Goal: Contribute content: Add original content to the website for others to see

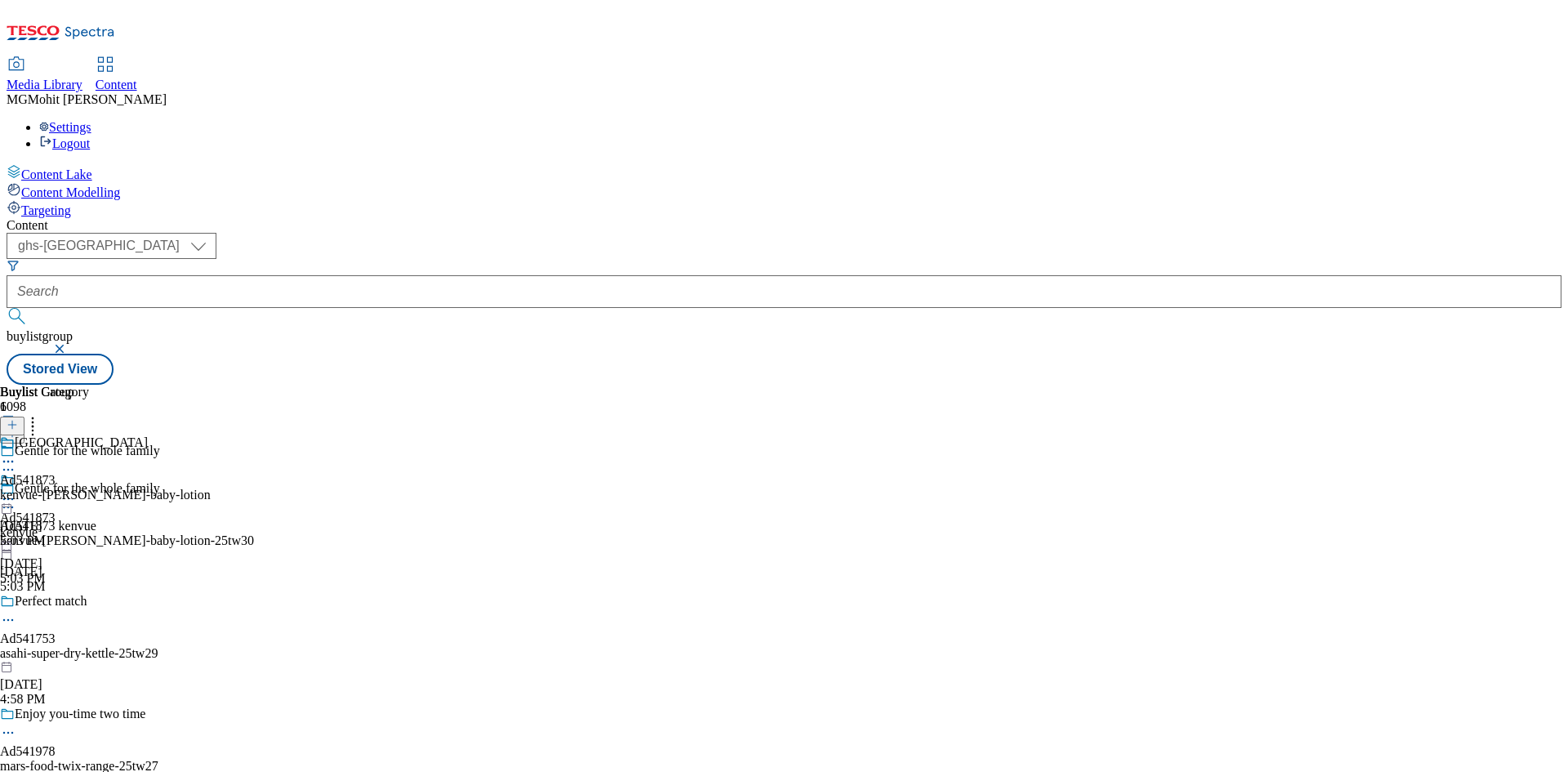
select select "ghs-uk"
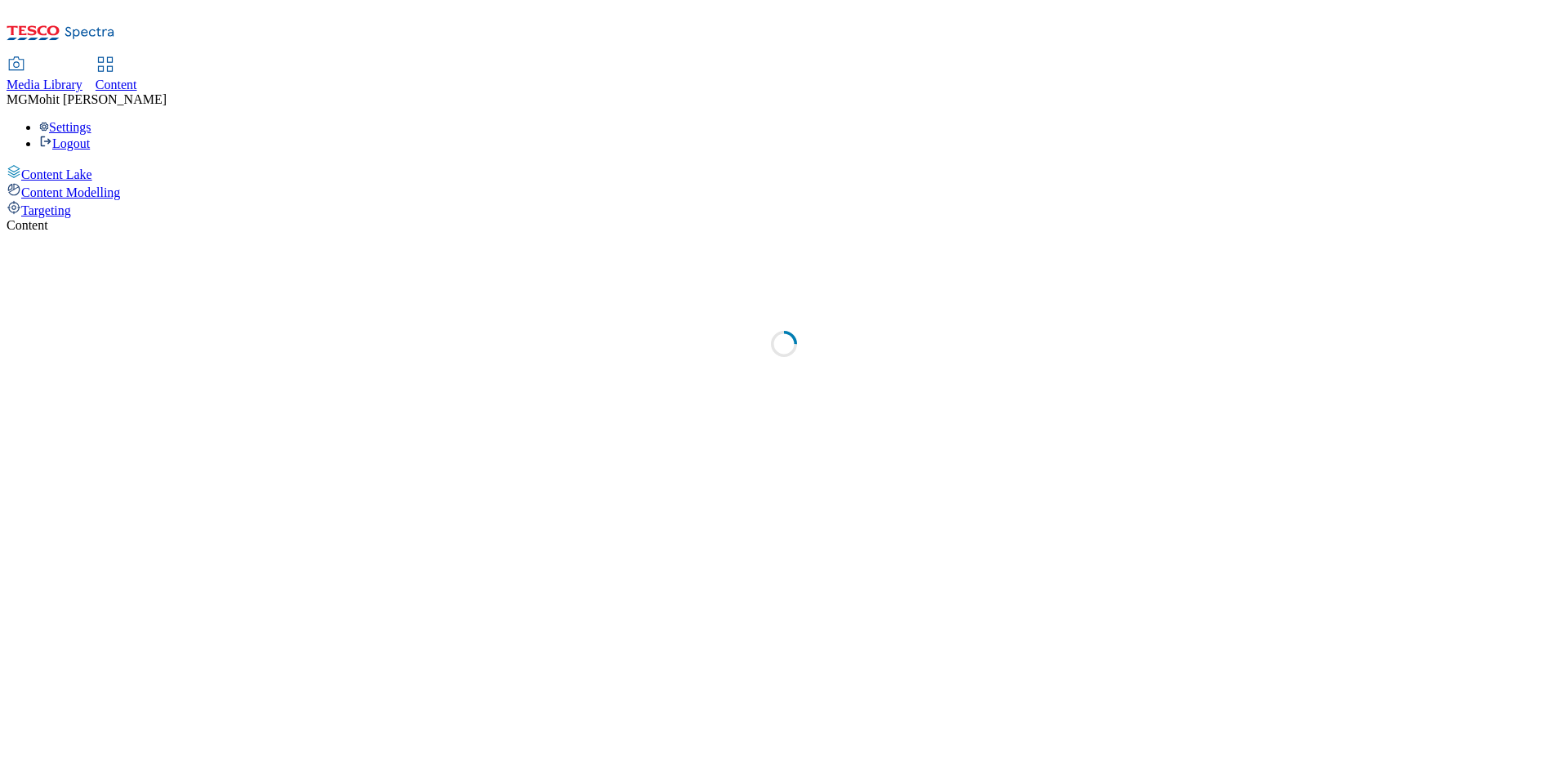
select select "ghs-[GEOGRAPHIC_DATA]"
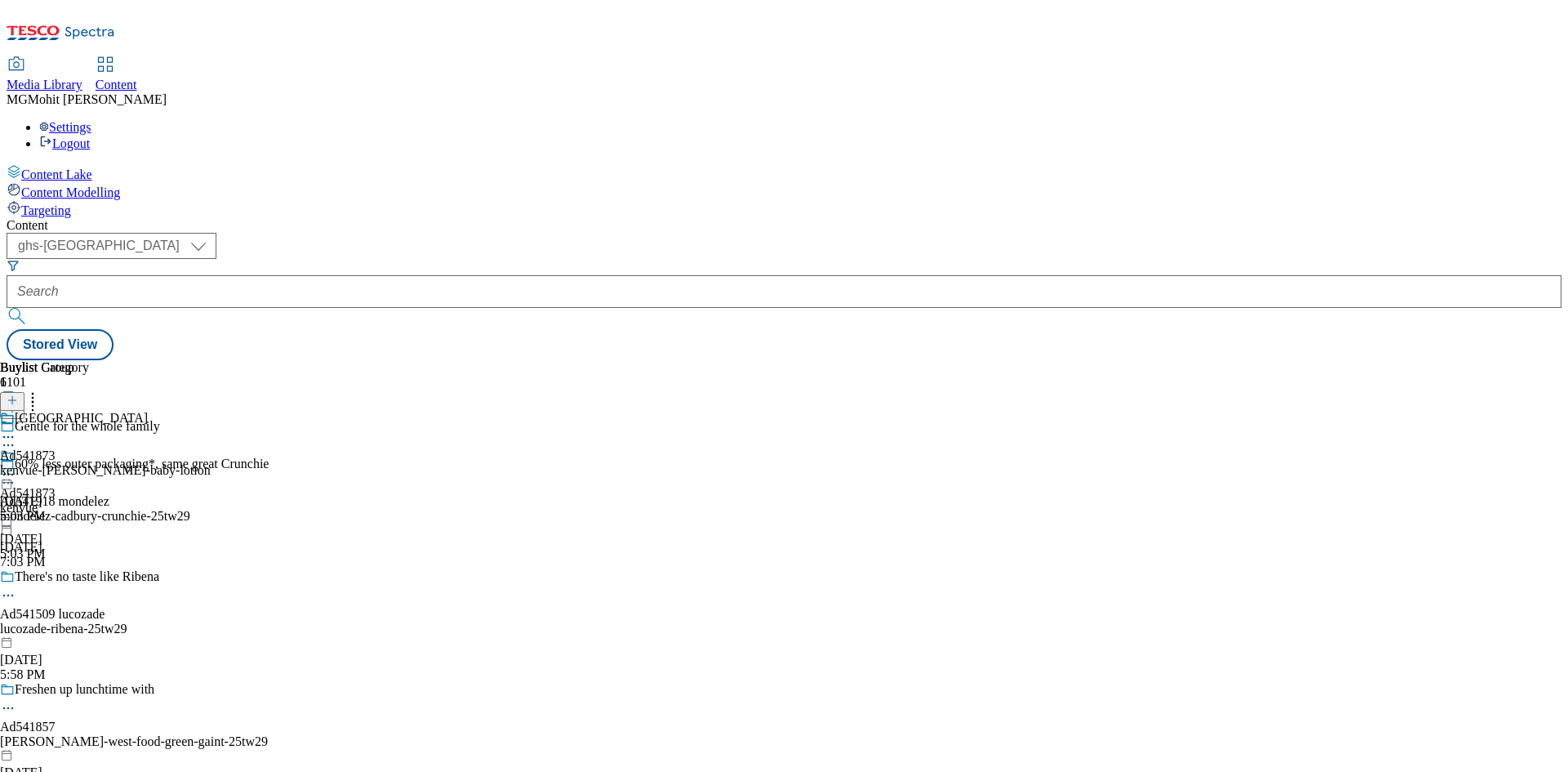
click at [18, 403] on icon at bounding box center [12, 408] width 11 height 11
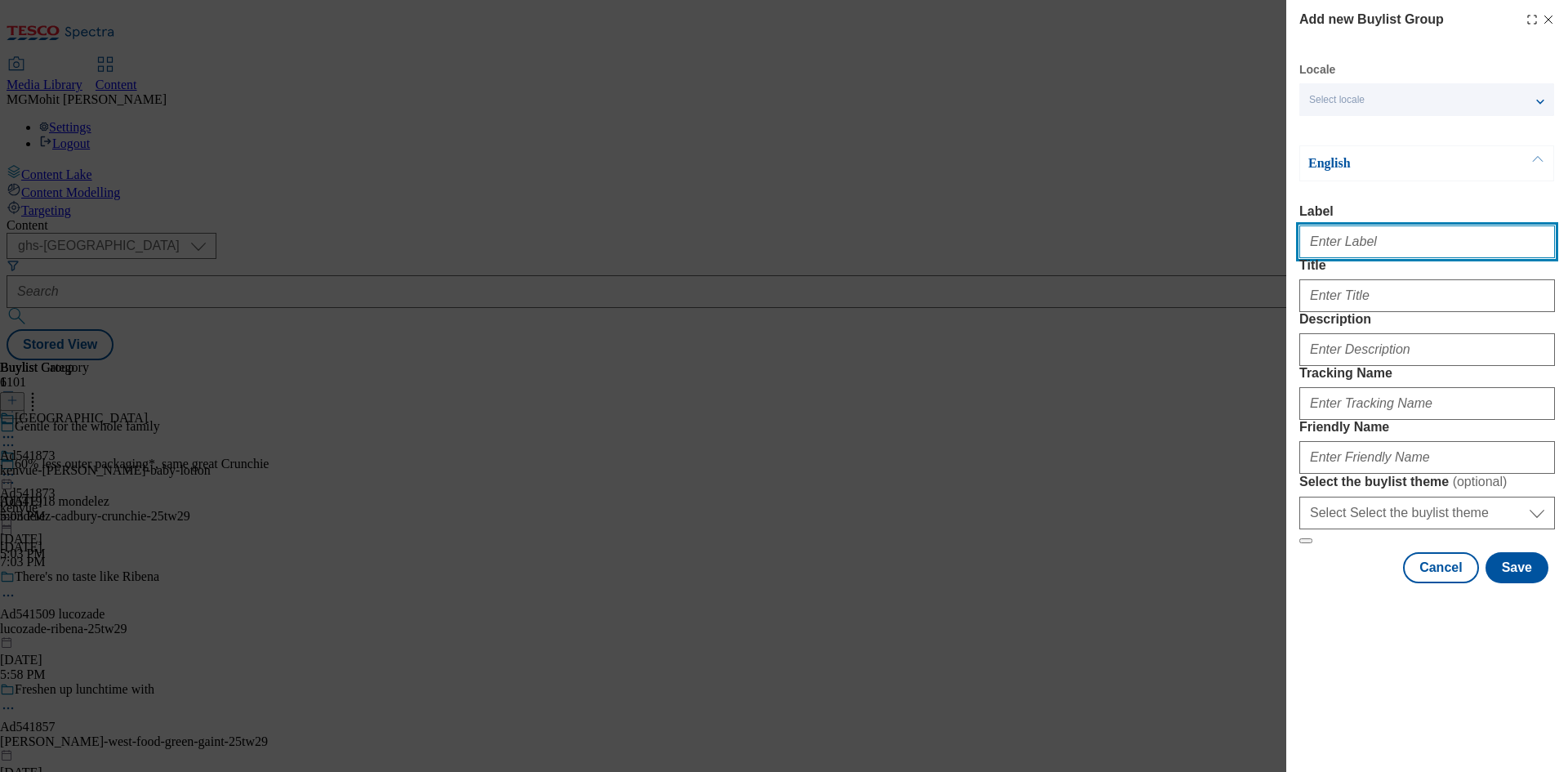
click at [1392, 255] on input "Label" at bounding box center [1426, 242] width 256 height 33
paste input "Ad541717 Noble-Foods"
type input "Ad541717 Noble-Foodsq"
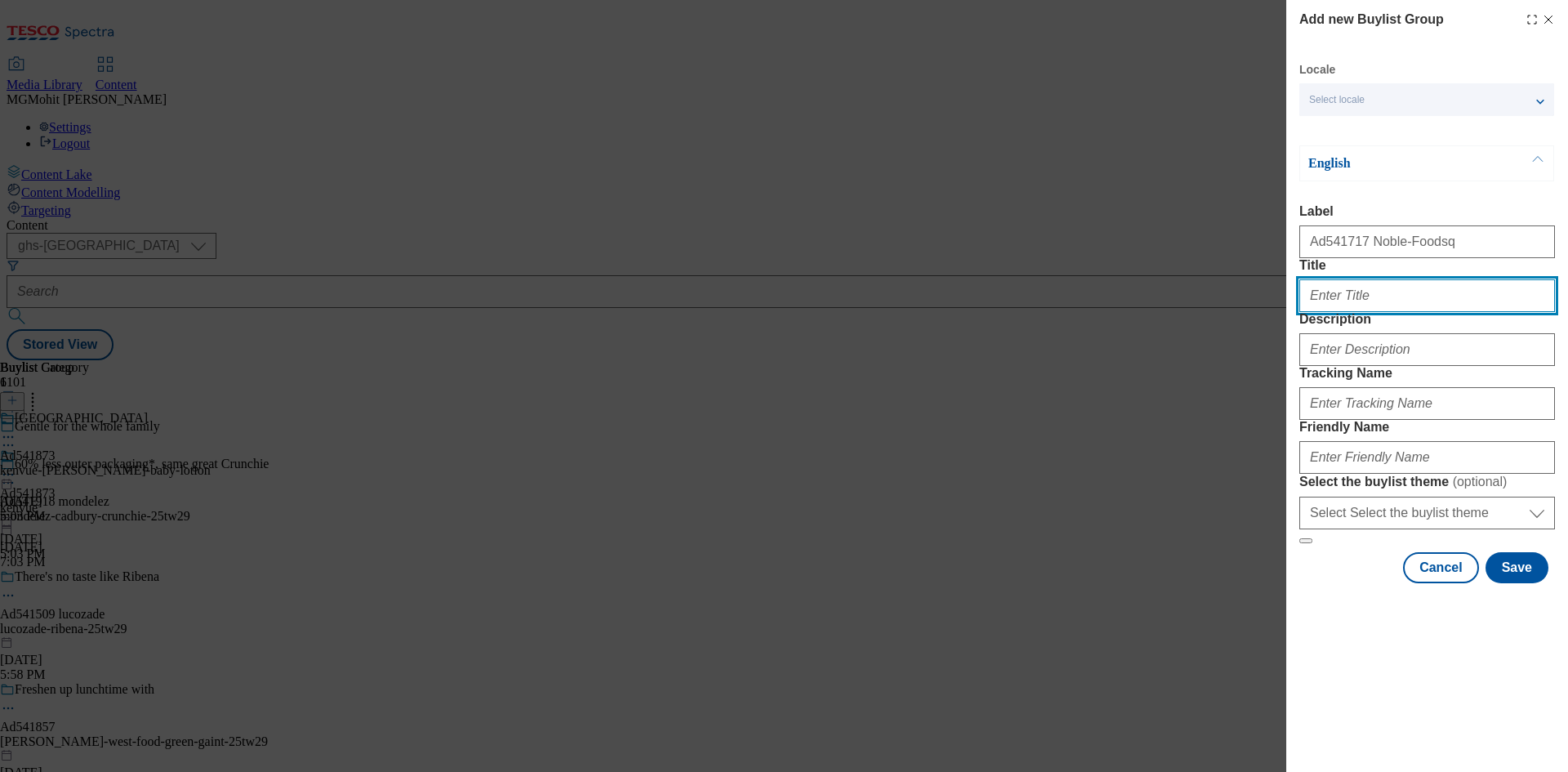
paste input "Happy hens lay tasty eggs"
type input "Happy hens lay tasty eggs"
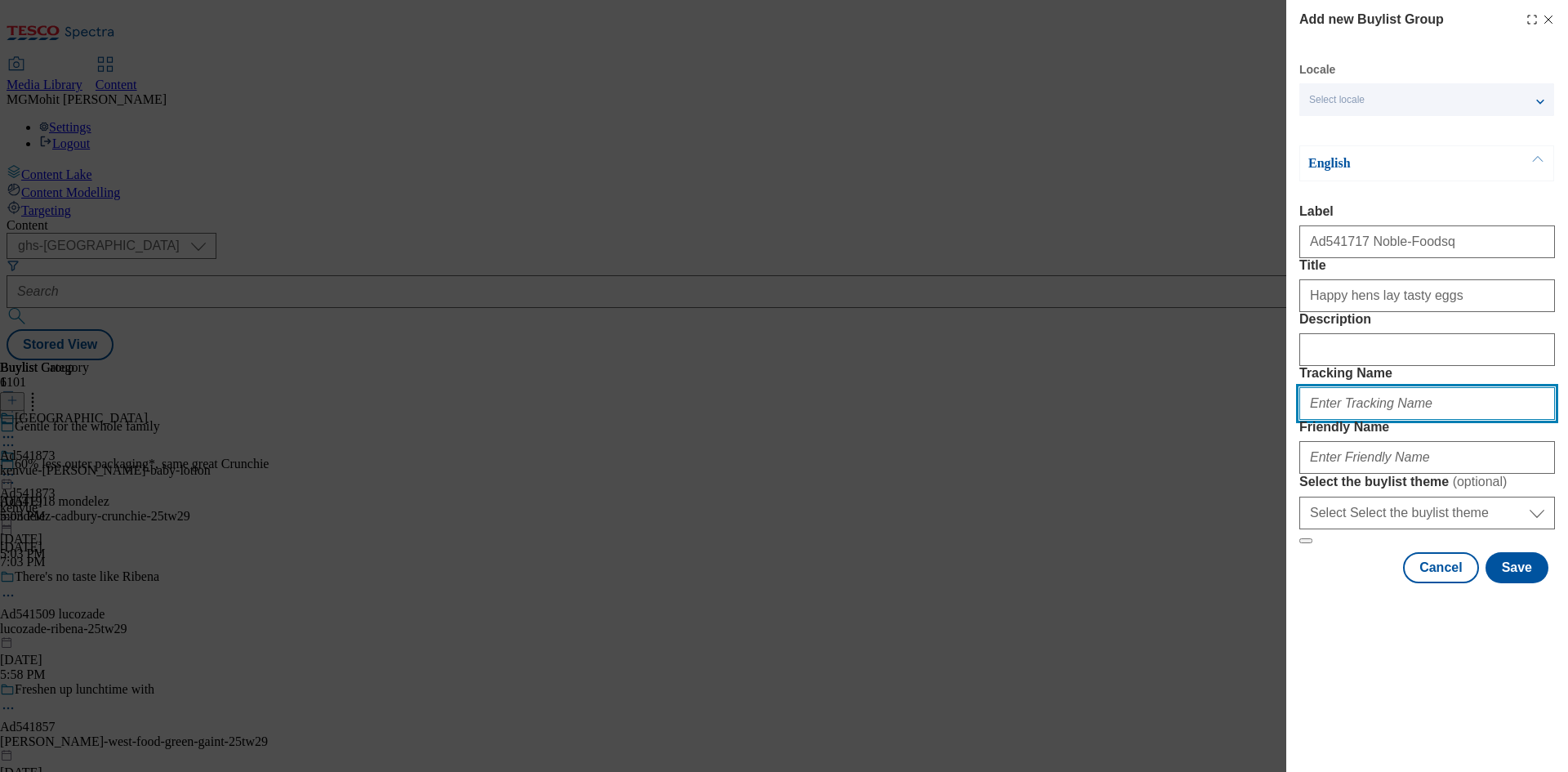
paste input "DH_AD541717"
type input "DH_AD541717q"
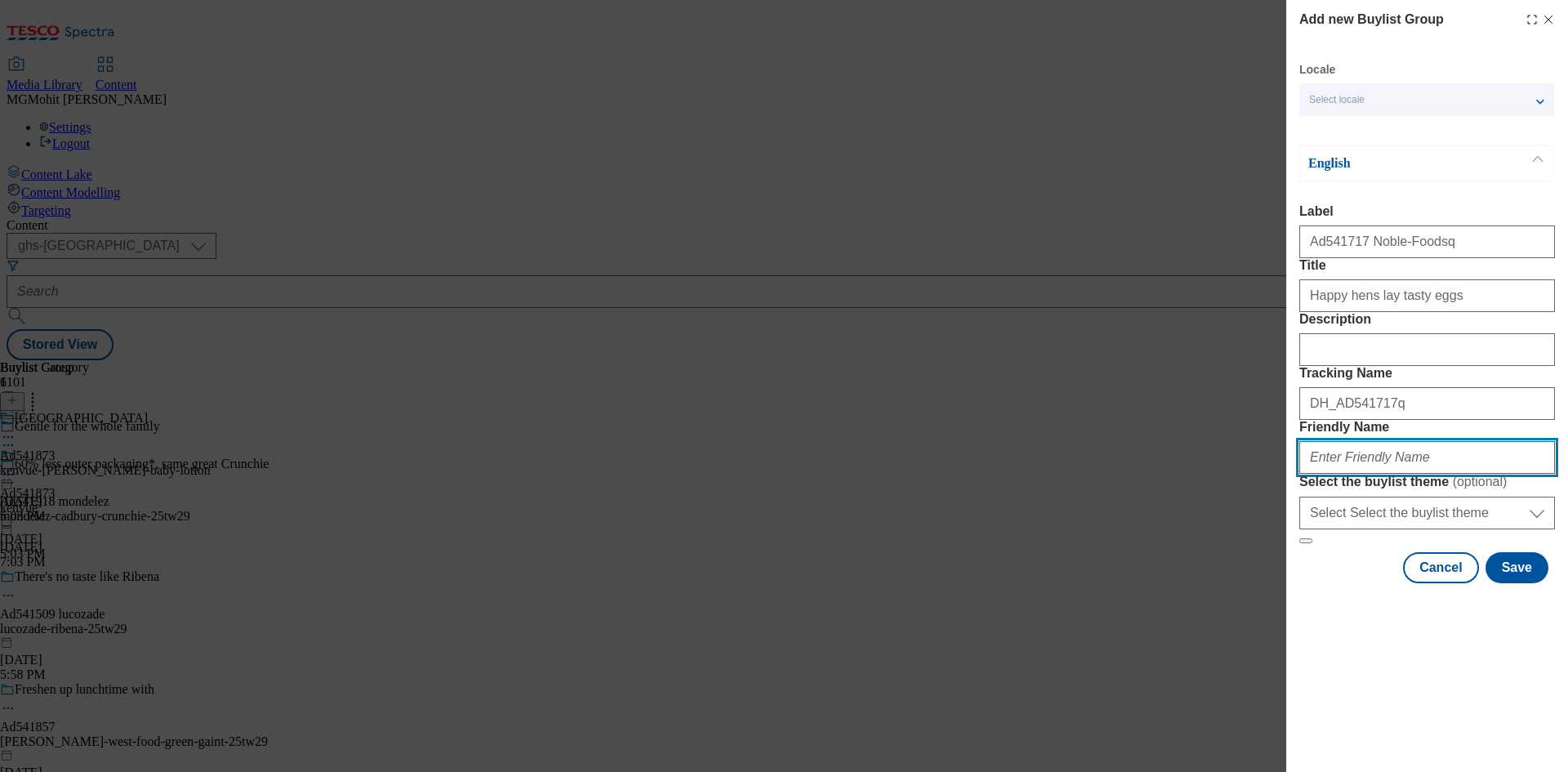
paste input "Noble-Foods-the-happy-egg-co-25tw31"
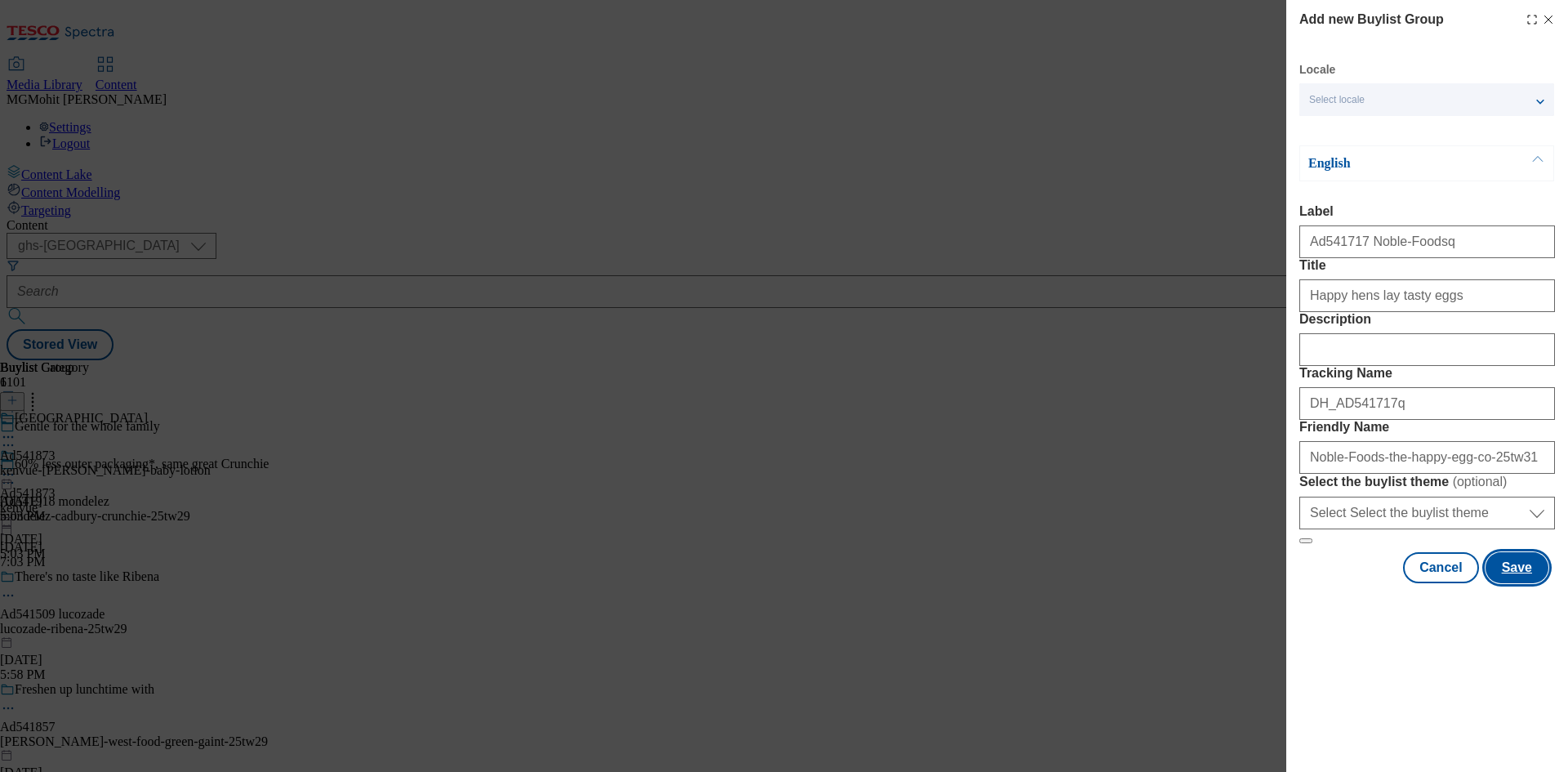
click at [1517, 583] on button "Save" at bounding box center [1516, 567] width 63 height 31
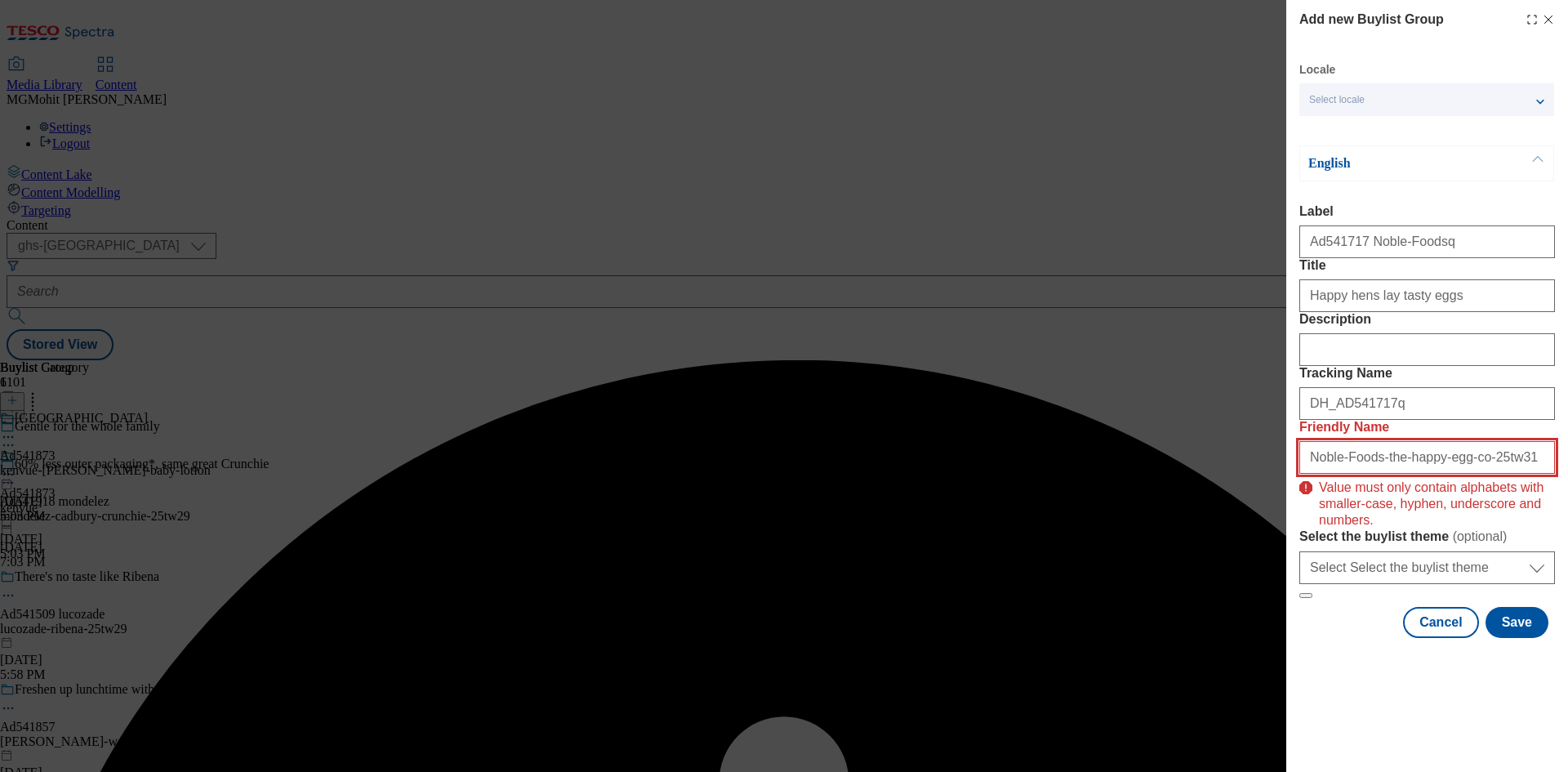
click at [1504, 473] on input "Noble-Foods-the-happy-egg-co-25tw31" at bounding box center [1426, 457] width 256 height 33
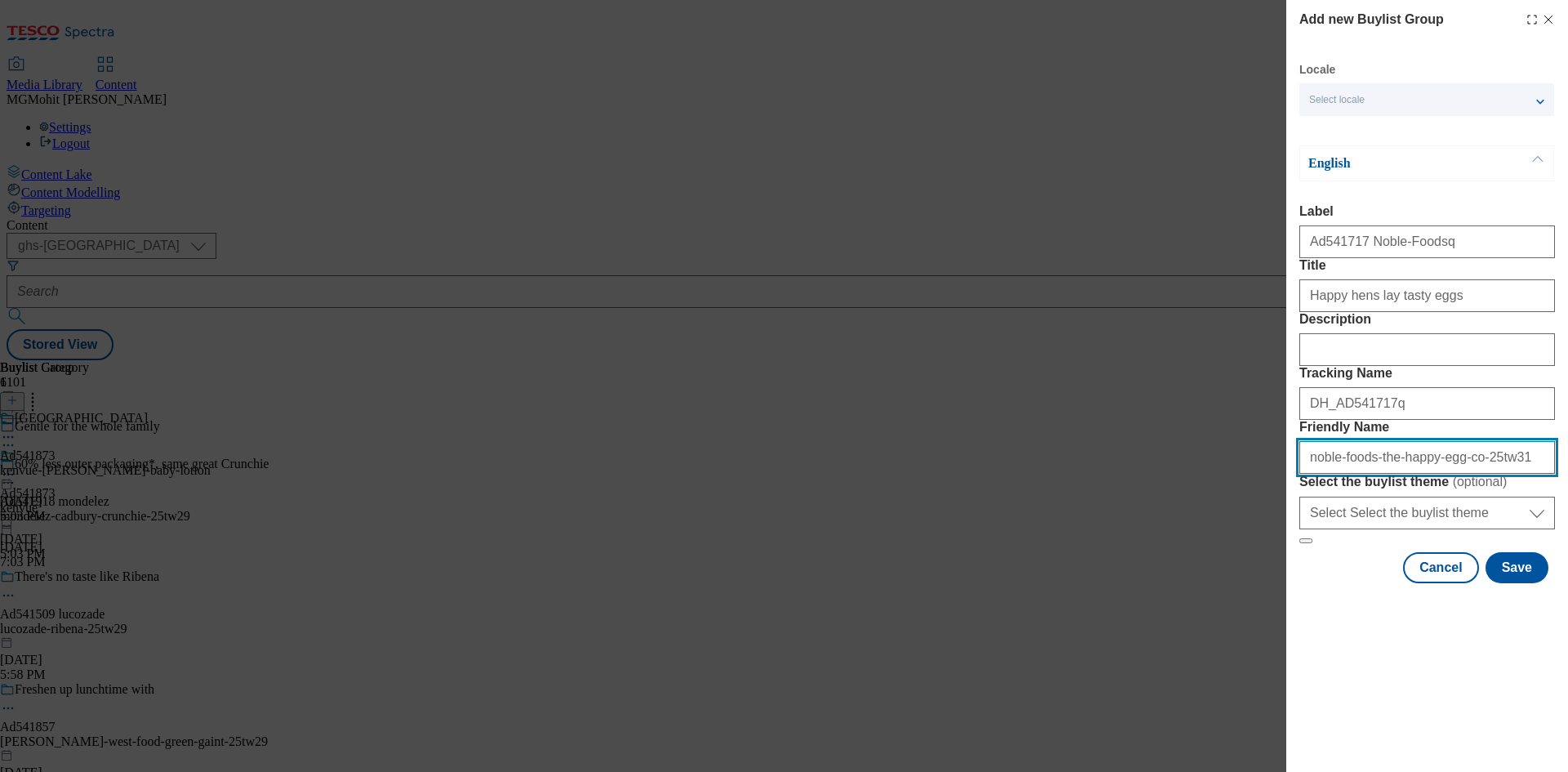
type input "noble-foods-the-happy-egg-co-25tw31"
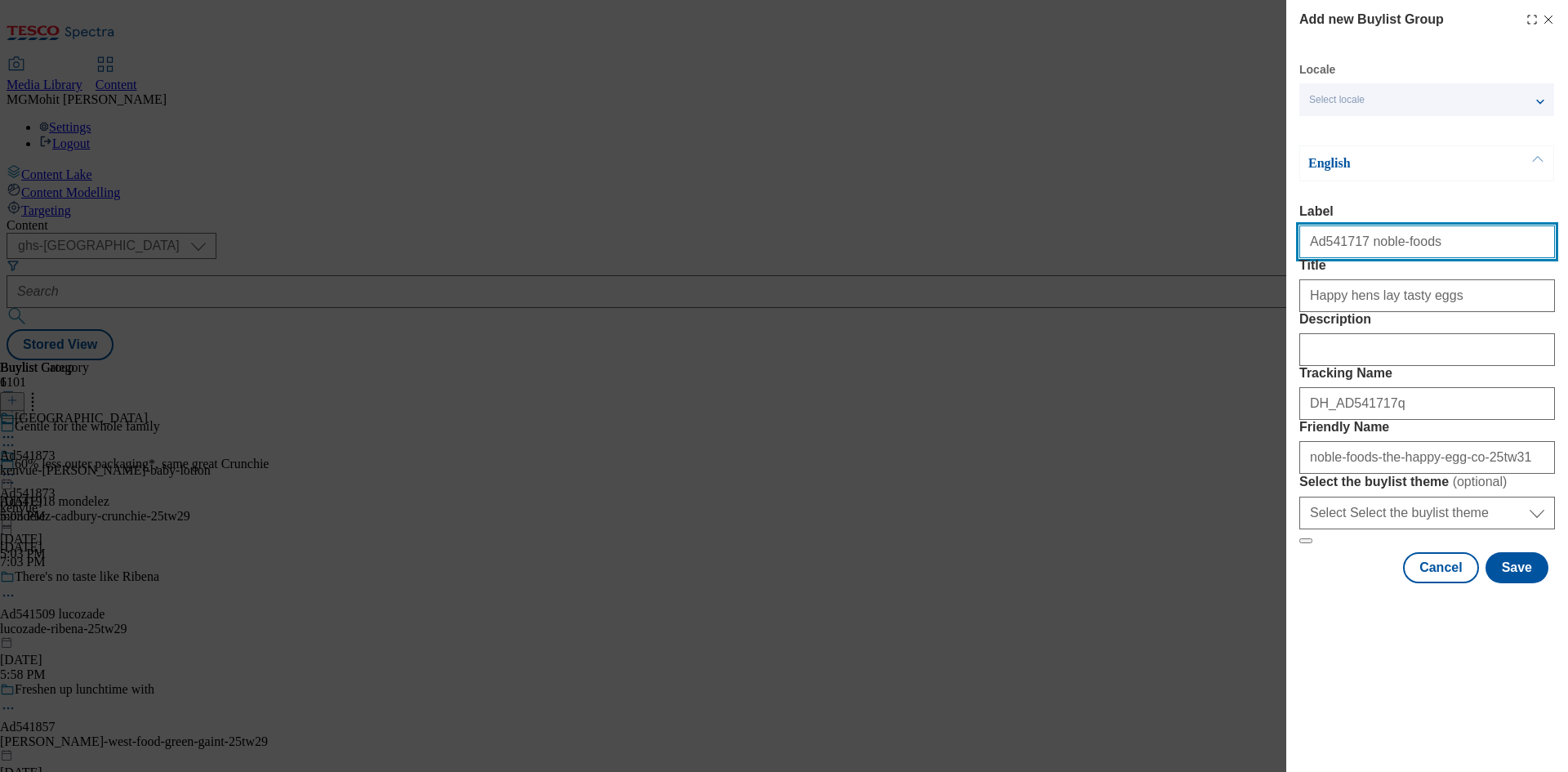
type input "Ad541717 noble-foods"
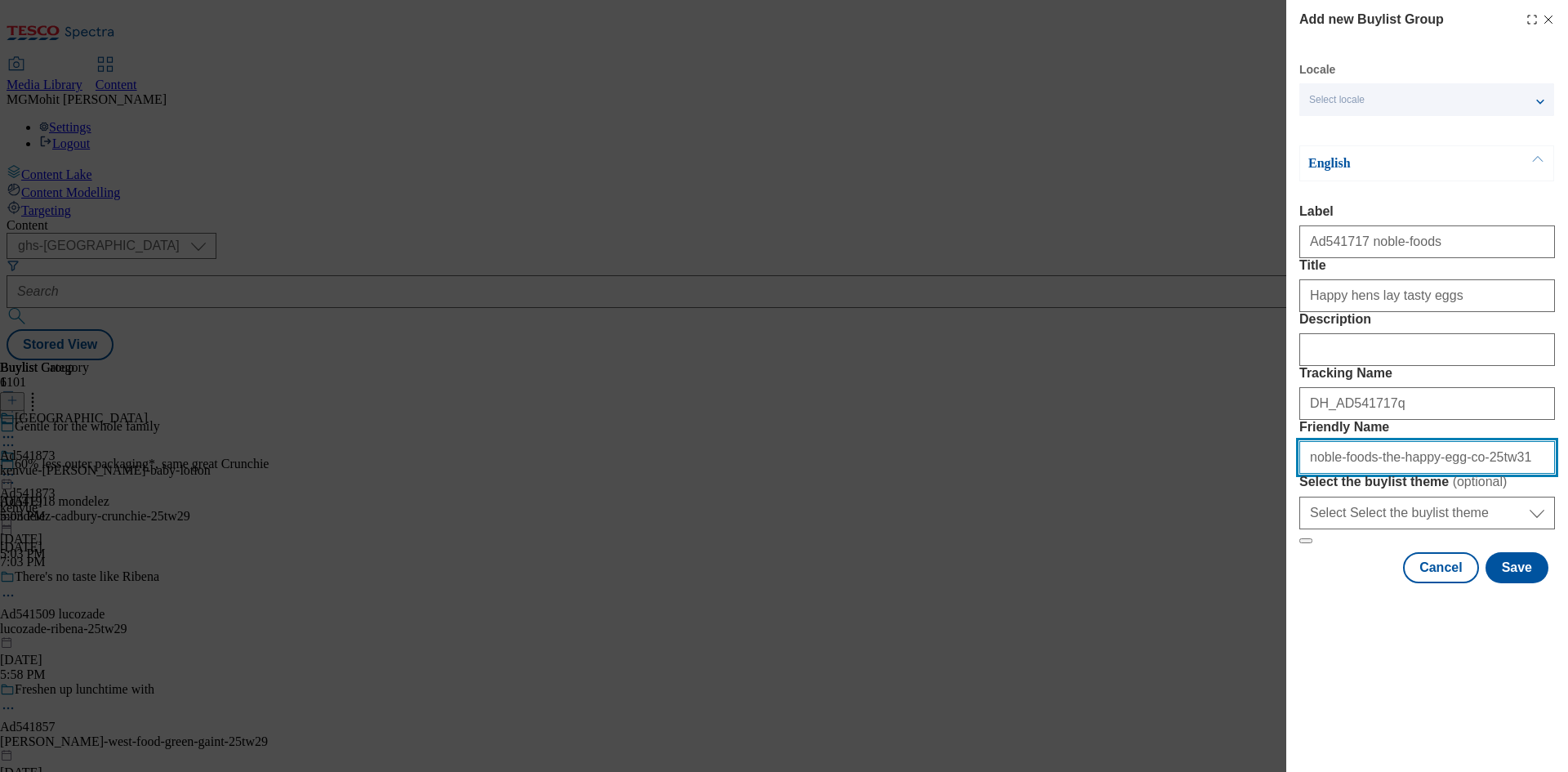
drag, startPoint x: 1520, startPoint y: 576, endPoint x: 1238, endPoint y: 597, distance: 282.8
click at [1222, 584] on div "Add new Buylist Group Locale Select locale English Welsh English Label Ad541717…" at bounding box center [784, 386] width 1568 height 772
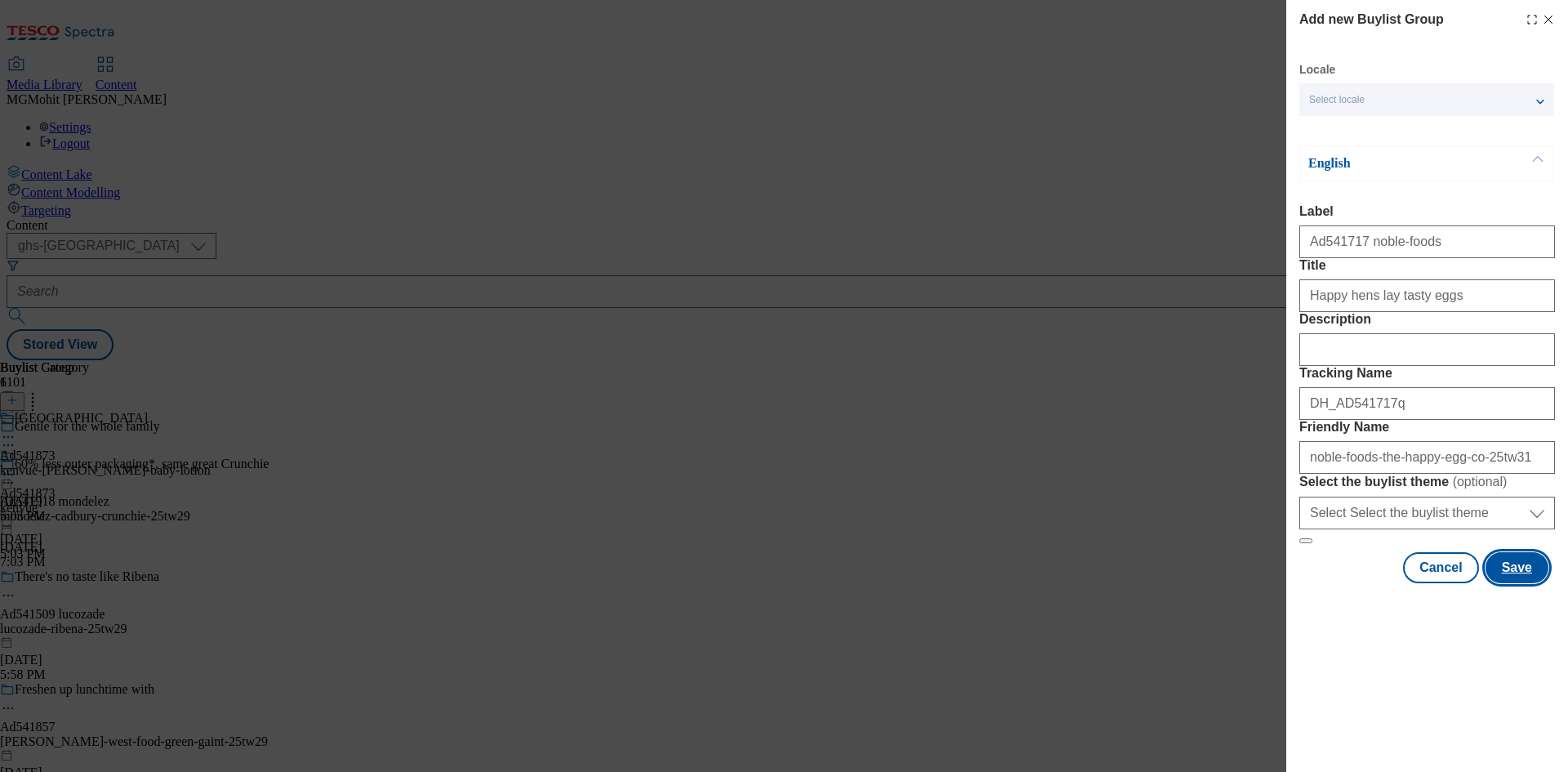
click at [1509, 583] on button "Save" at bounding box center [1516, 567] width 63 height 31
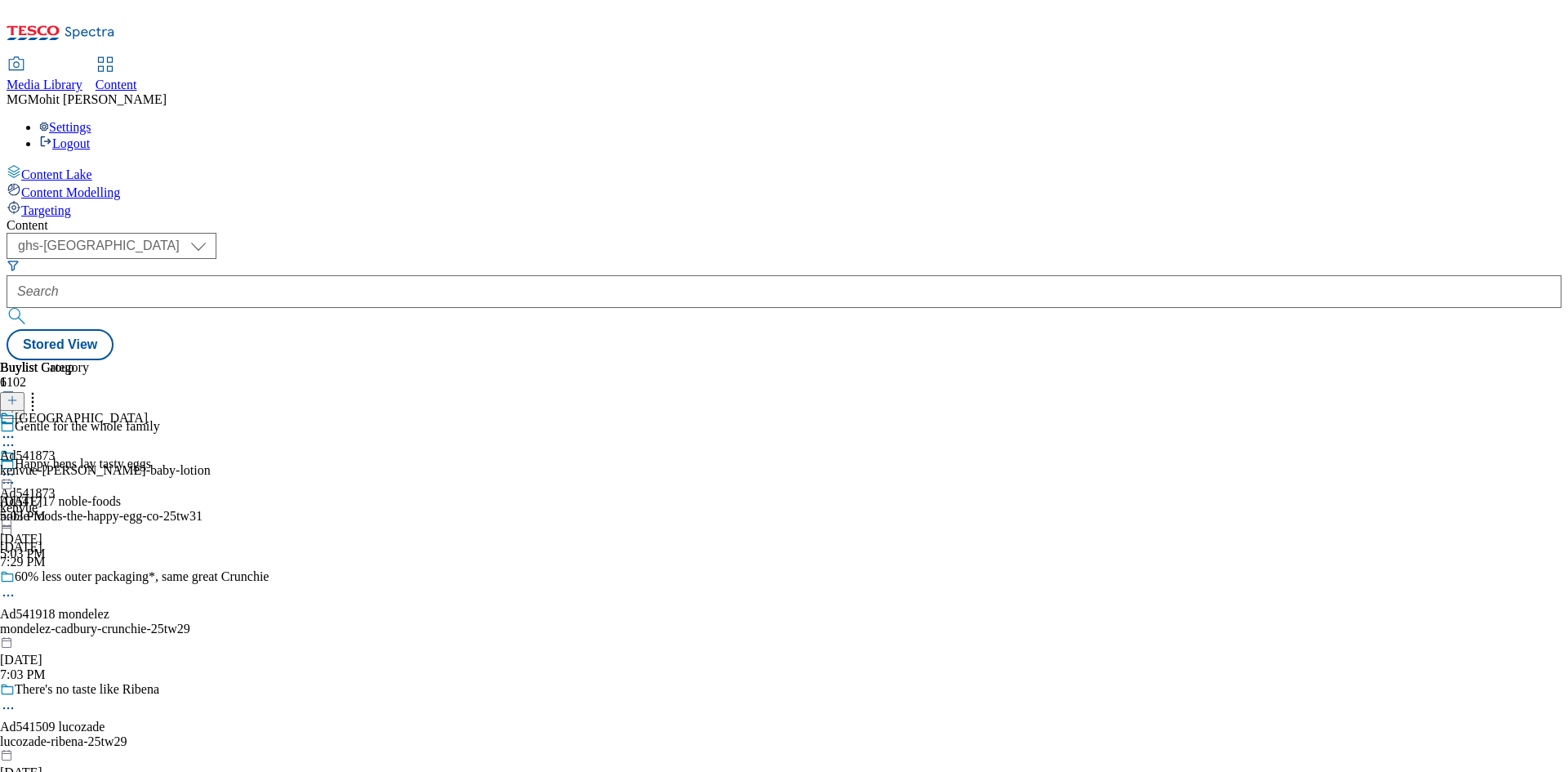
click at [211, 491] on div "Kenvue Ad541873 kenvue-johnsons-baby-lotion Aug 29, 2025 5:03 PM" at bounding box center [105, 466] width 211 height 113
click at [269, 509] on div "noble-foods-the-happy-egg-co-25tw31" at bounding box center [134, 516] width 269 height 15
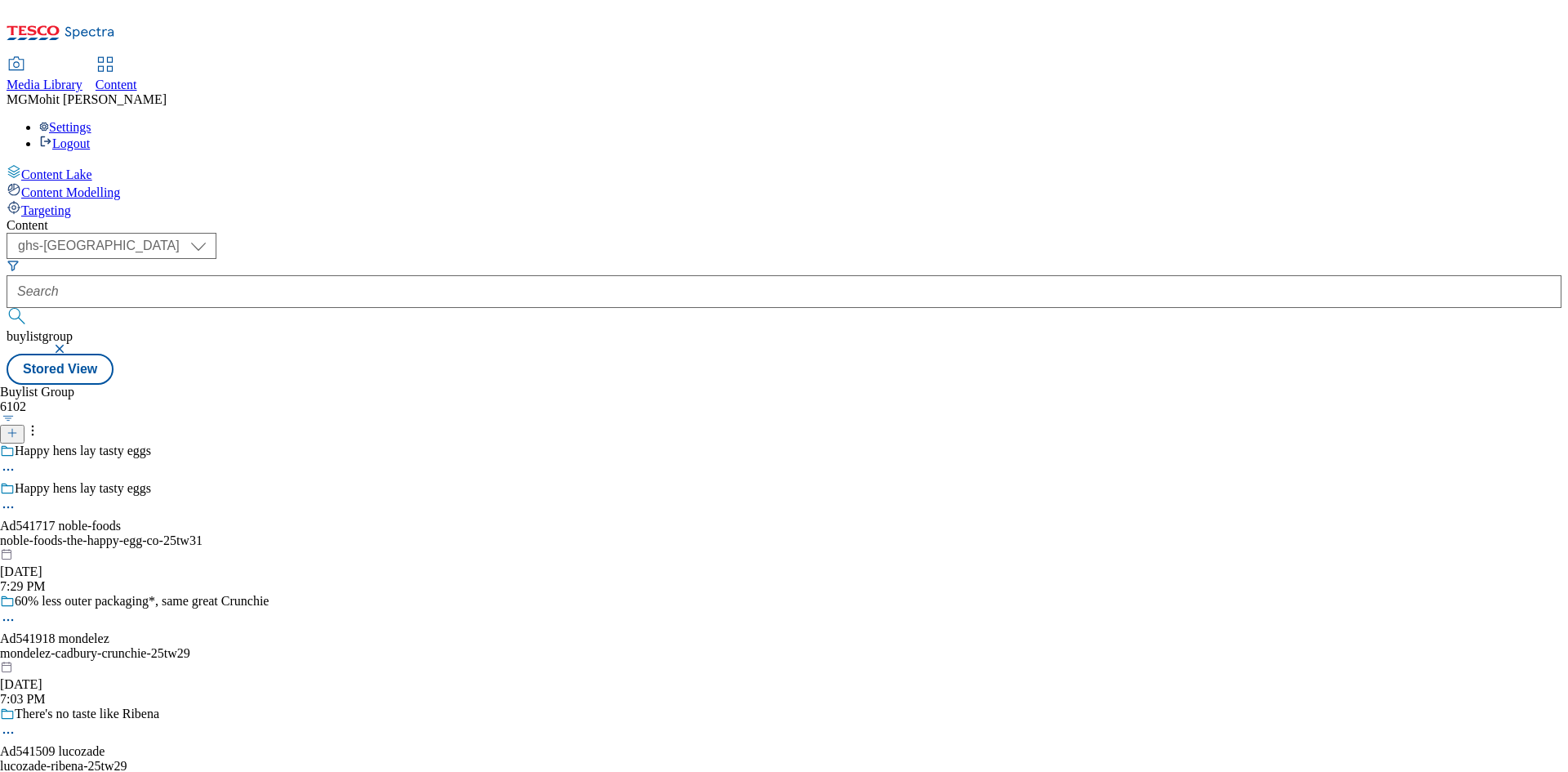
click at [269, 534] on div "noble-foods-the-happy-egg-co-25tw31" at bounding box center [134, 540] width 269 height 15
click at [18, 419] on icon at bounding box center [12, 424] width 11 height 11
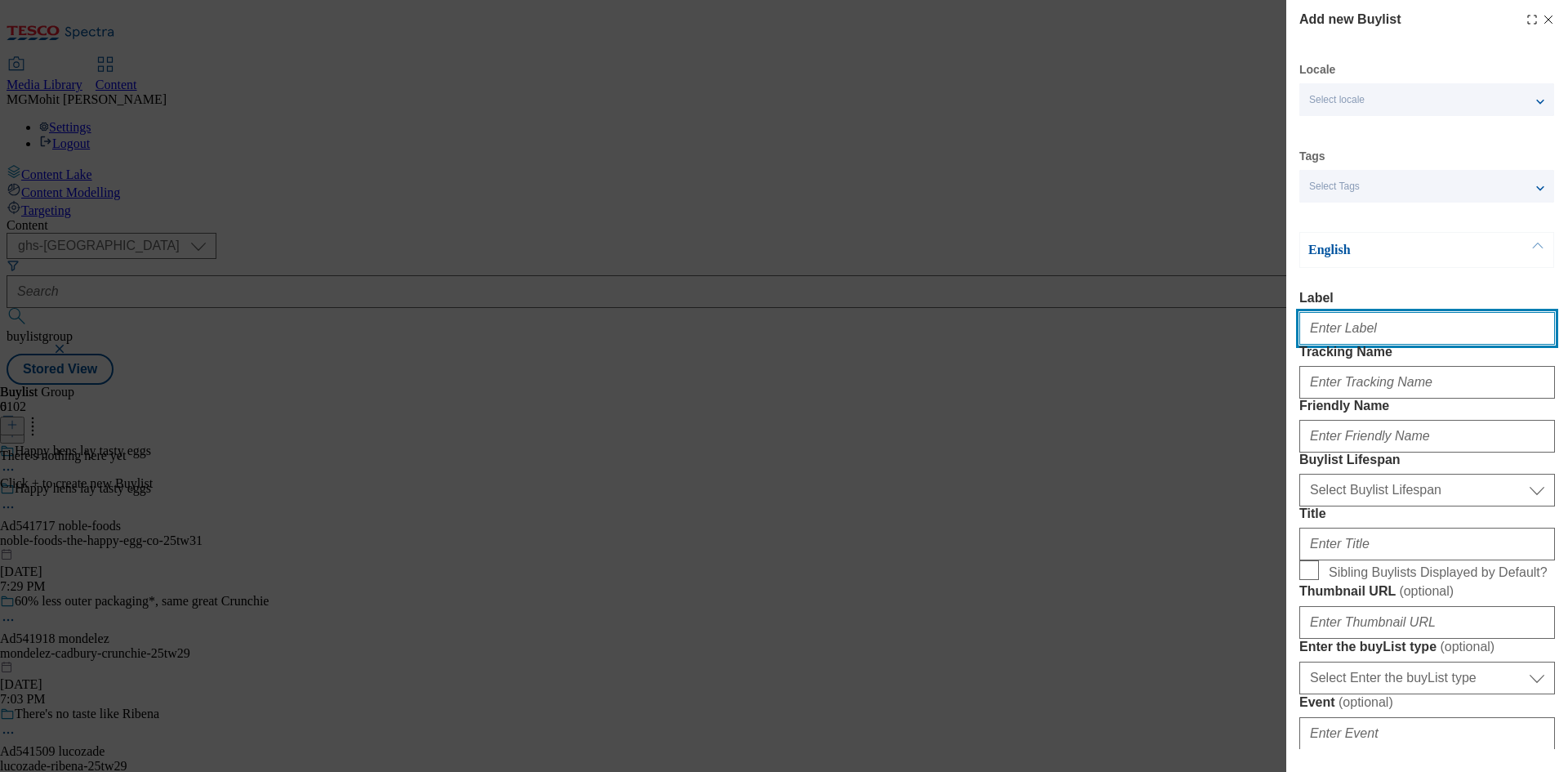
click at [1353, 328] on input "Label" at bounding box center [1426, 328] width 256 height 33
paste input "Ad541717"
type input "Ad541717"
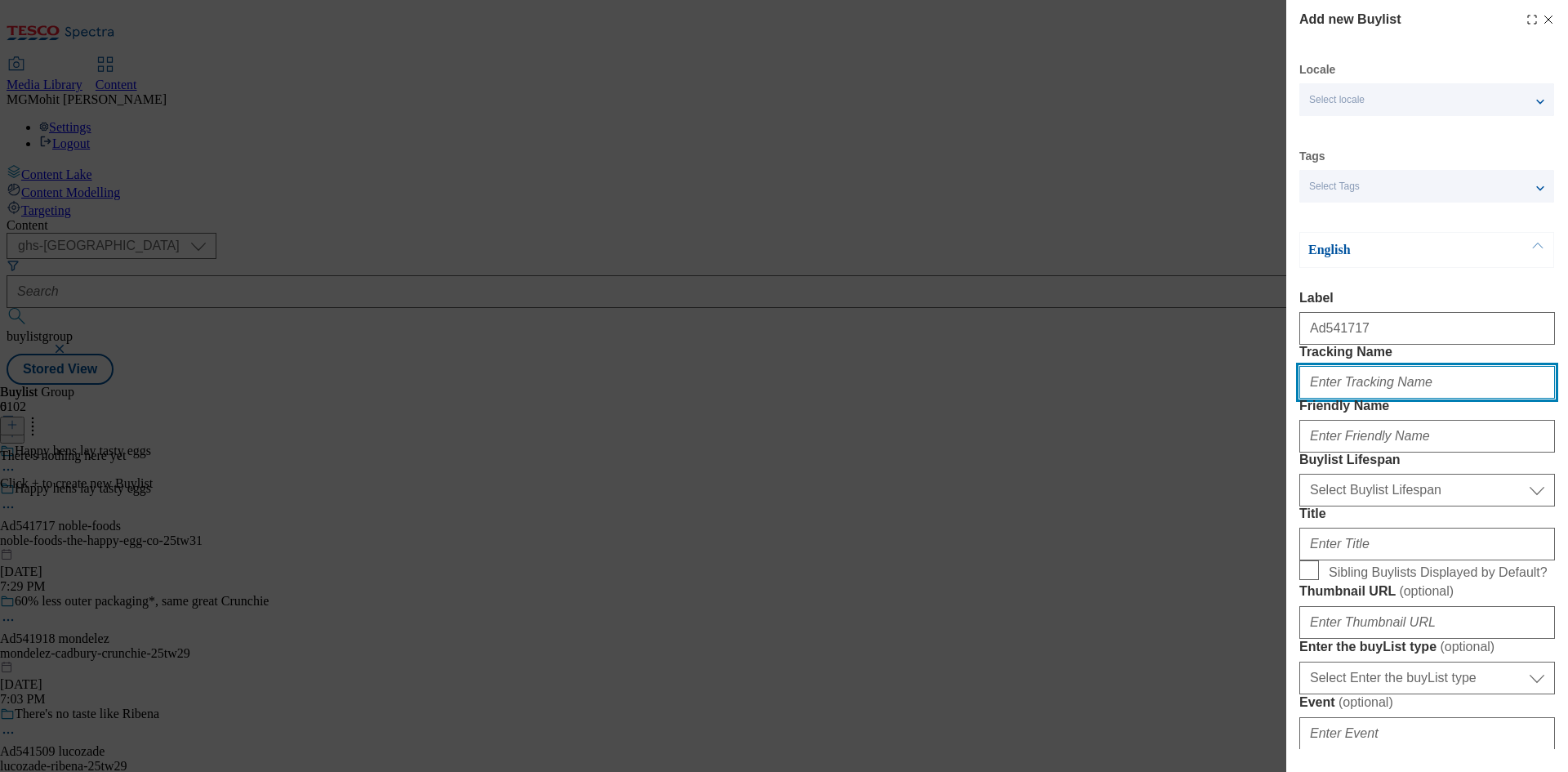
paste input "DH_AD541717"
type input "DH_AD541717"
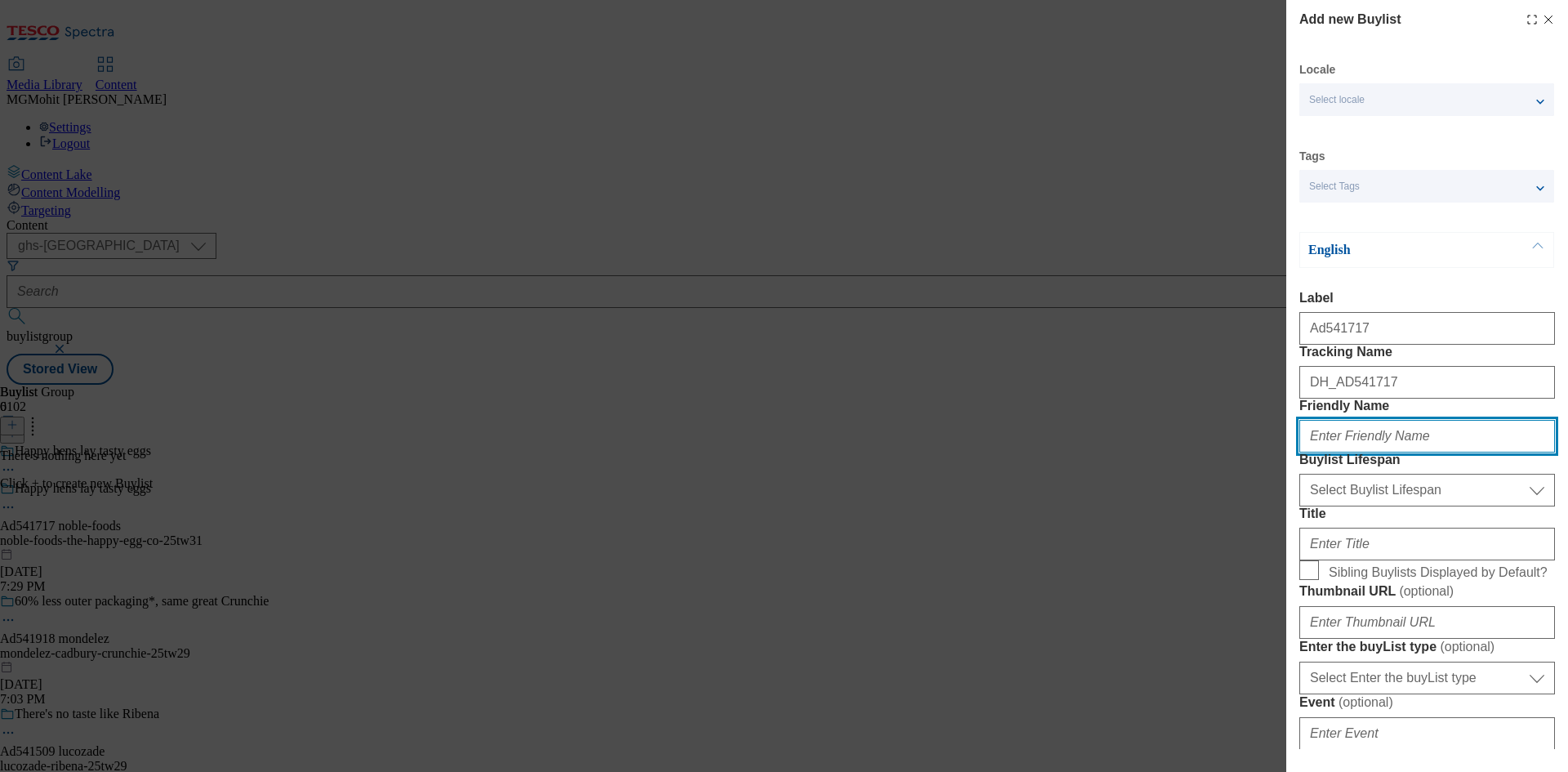
paste input "noble-foods"
type input "noble-foods"
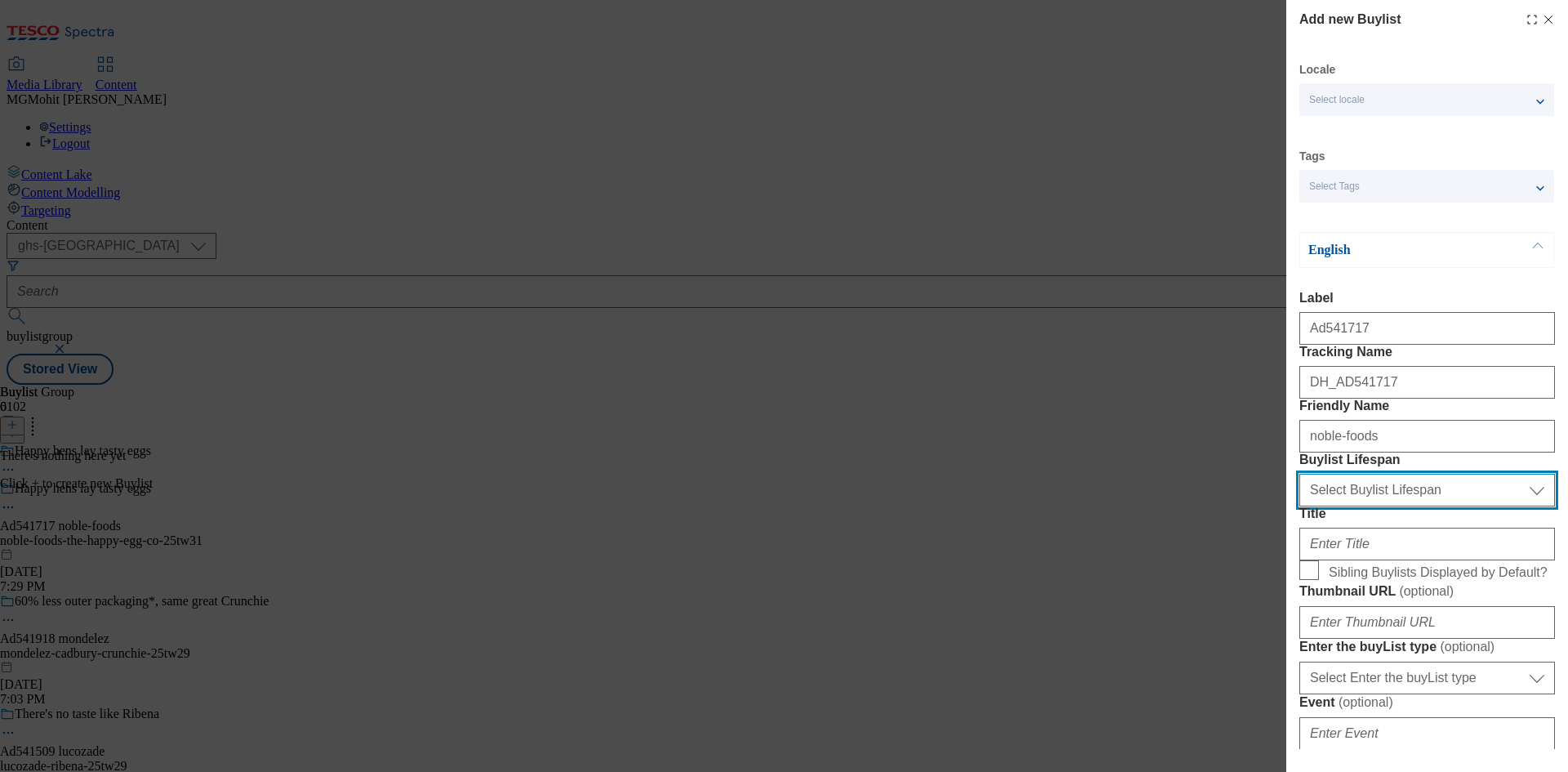
click at [1378, 506] on select "Select Buylist Lifespan evergreen seasonal tactical" at bounding box center [1426, 490] width 256 height 33
select select "tactical"
click at [1299, 506] on select "Select Buylist Lifespan evergreen seasonal tactical" at bounding box center [1426, 490] width 256 height 33
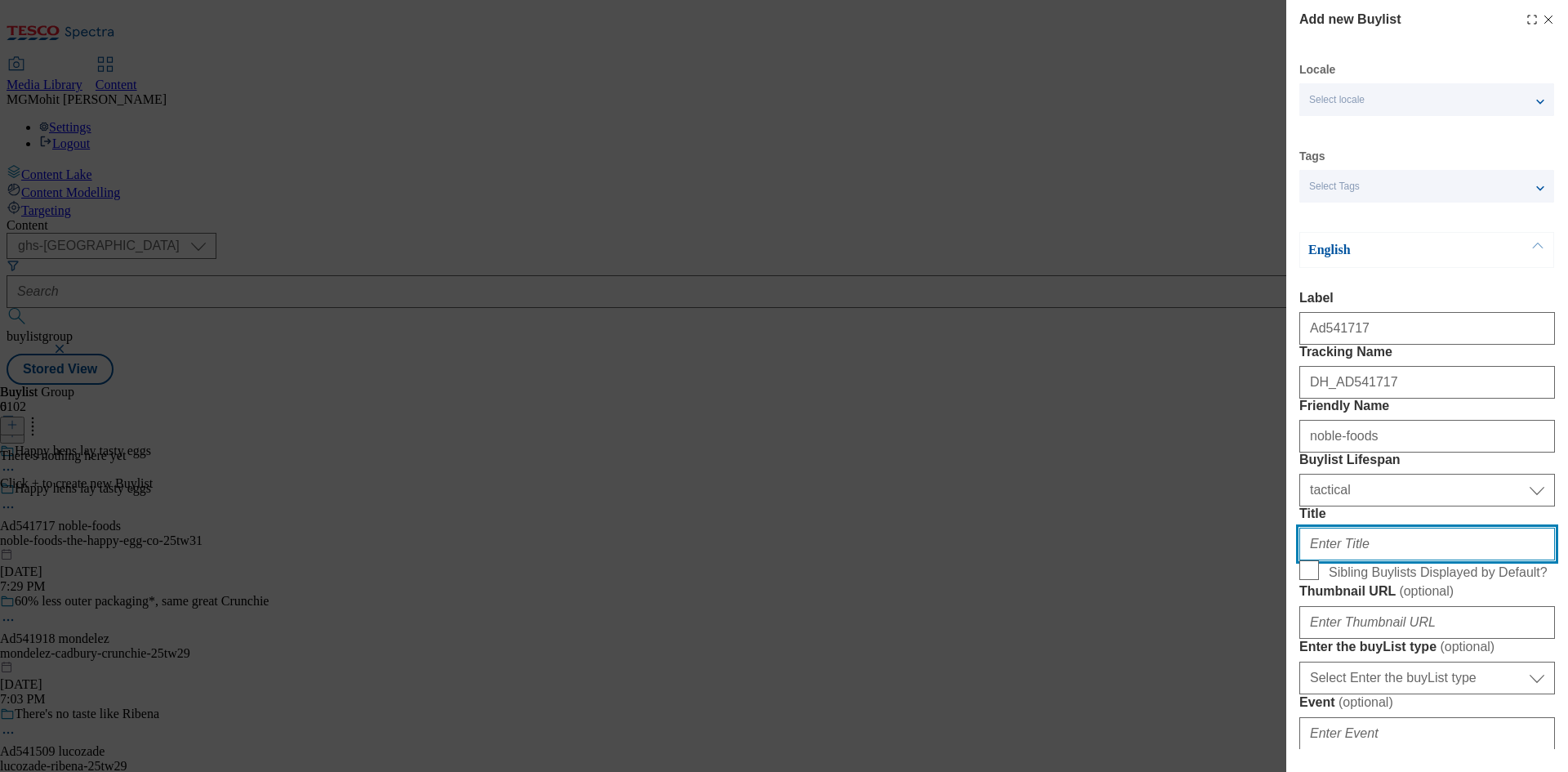
click at [1326, 560] on input "Title" at bounding box center [1426, 544] width 256 height 33
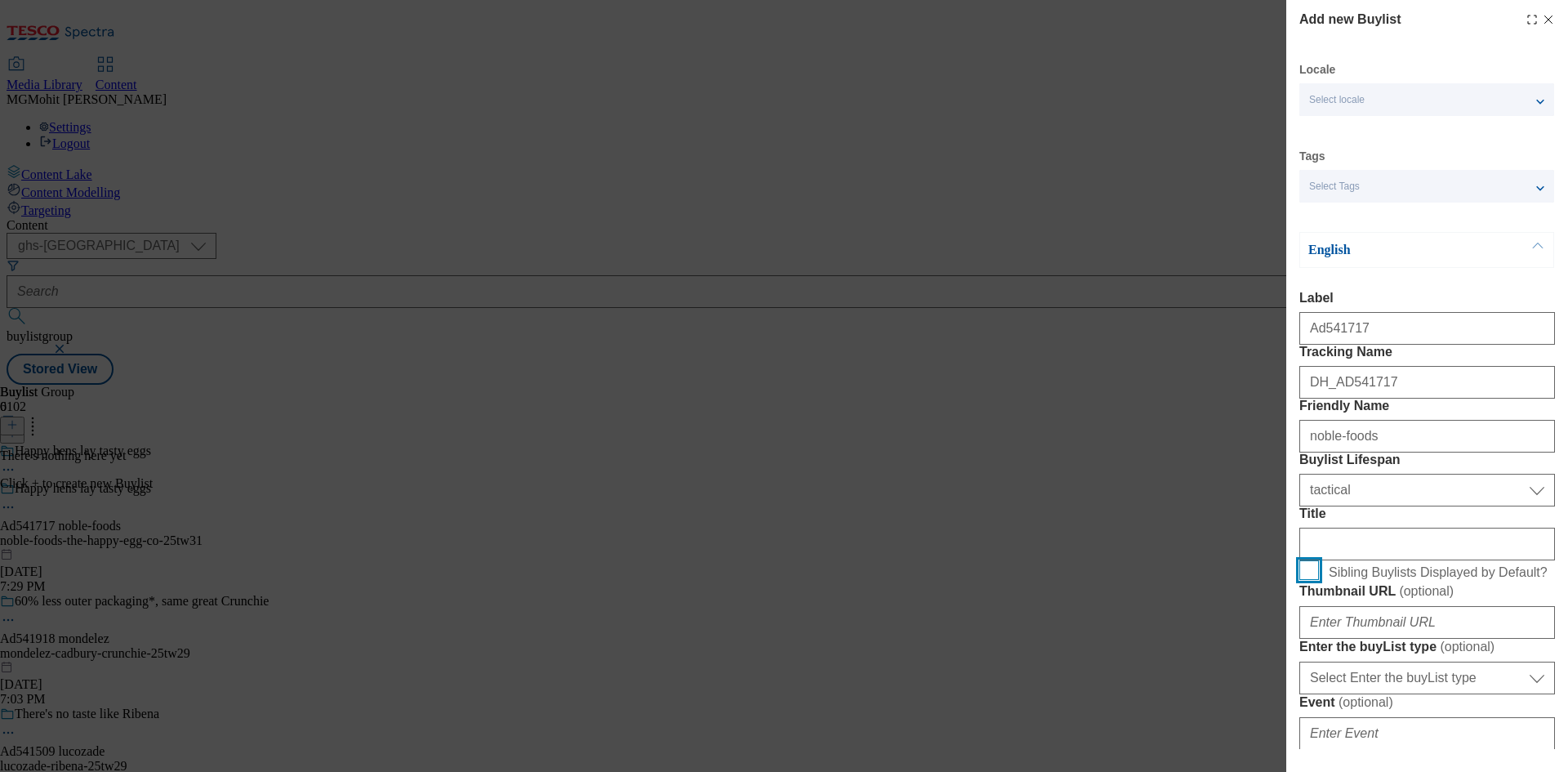
scroll to position [490, 0]
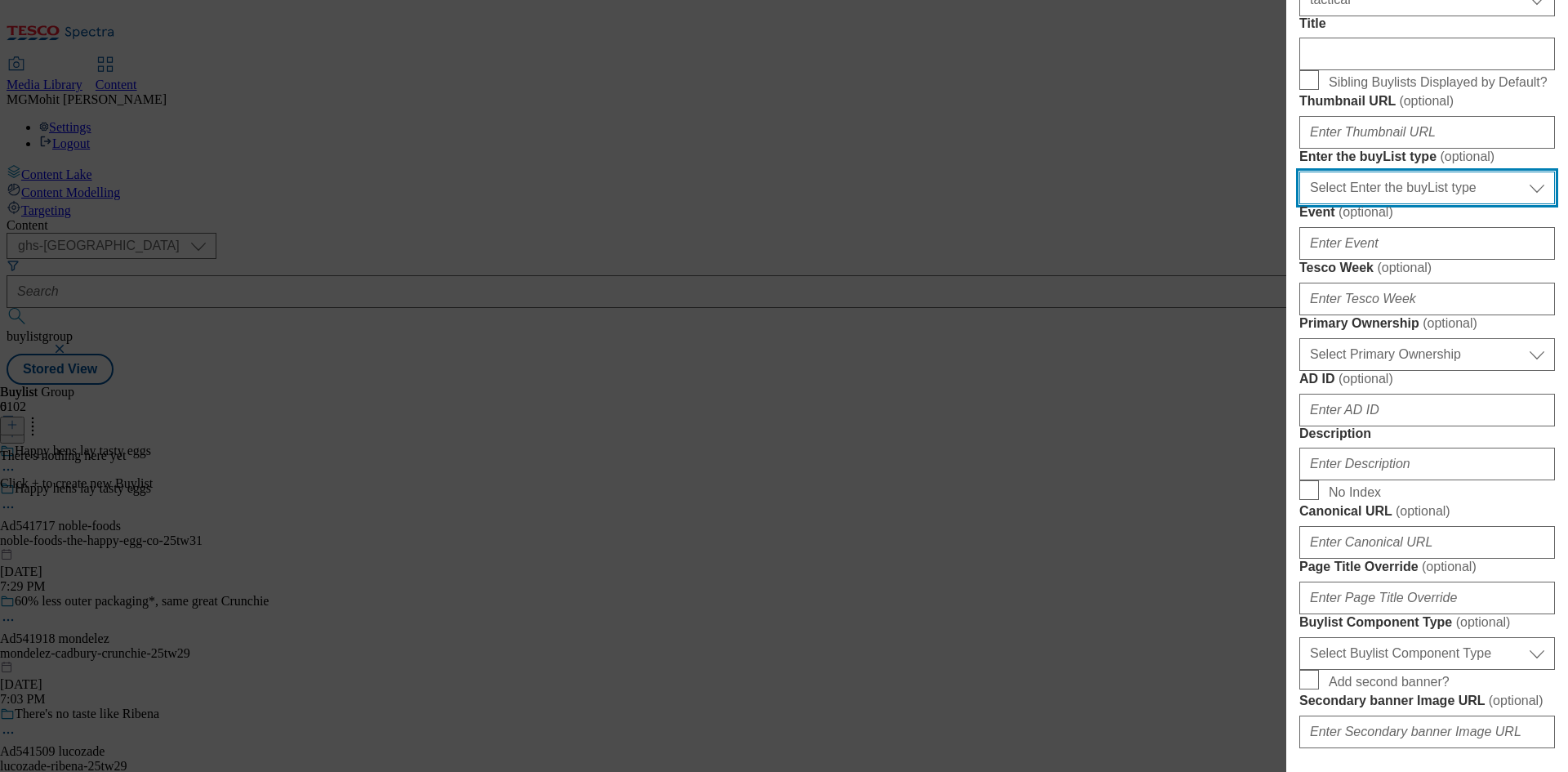
click at [1415, 204] on select "Select Enter the buyList type event supplier funded long term >4 weeks supplier…" at bounding box center [1426, 188] width 256 height 33
select select "supplier funded short term 1-3 weeks"
click at [1299, 204] on select "Select Enter the buyList type event supplier funded long term >4 weeks supplier…" at bounding box center [1426, 188] width 256 height 33
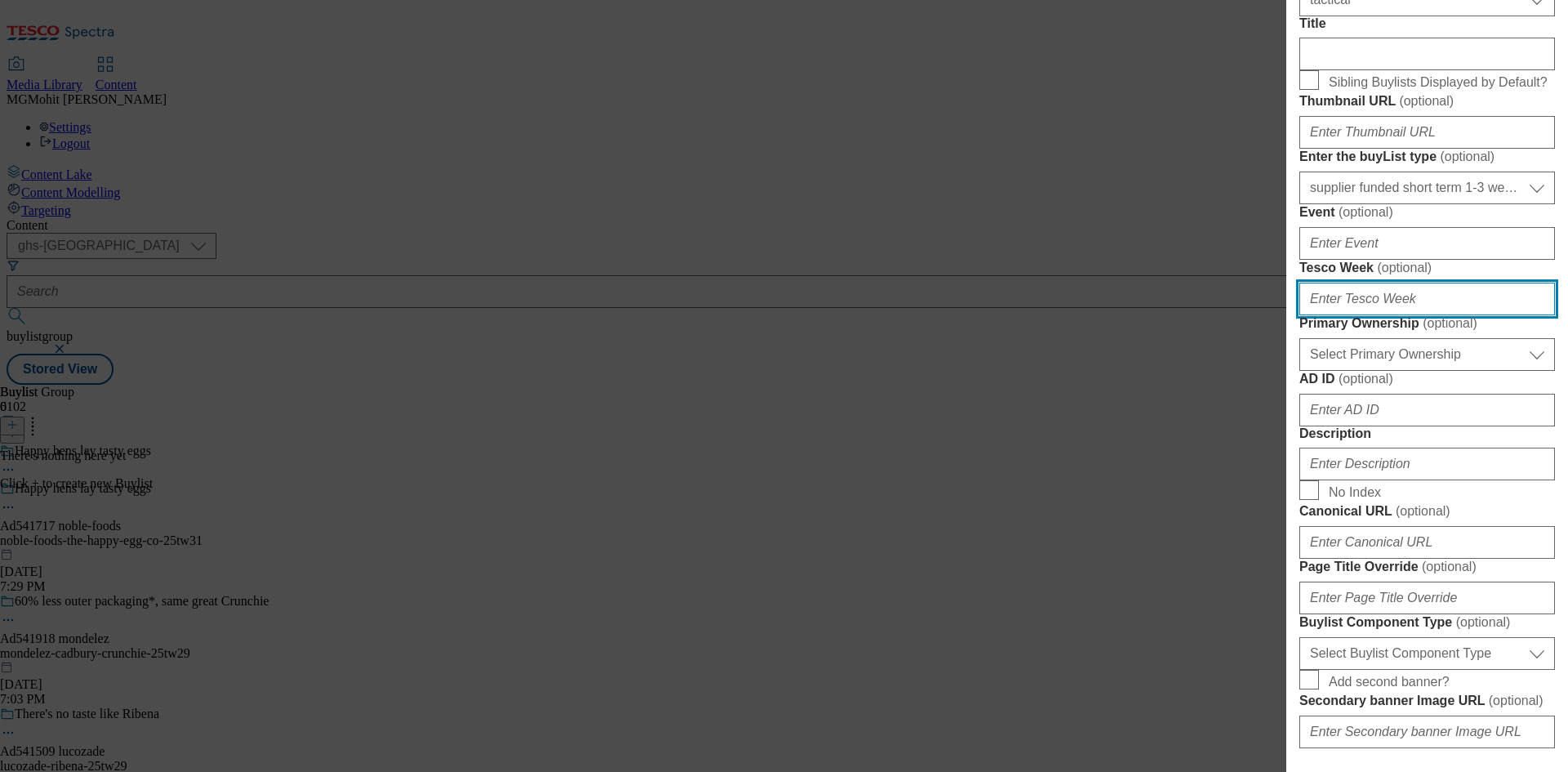
click at [1362, 315] on input "Tesco Week ( optional )" at bounding box center [1426, 299] width 256 height 33
type input "31"
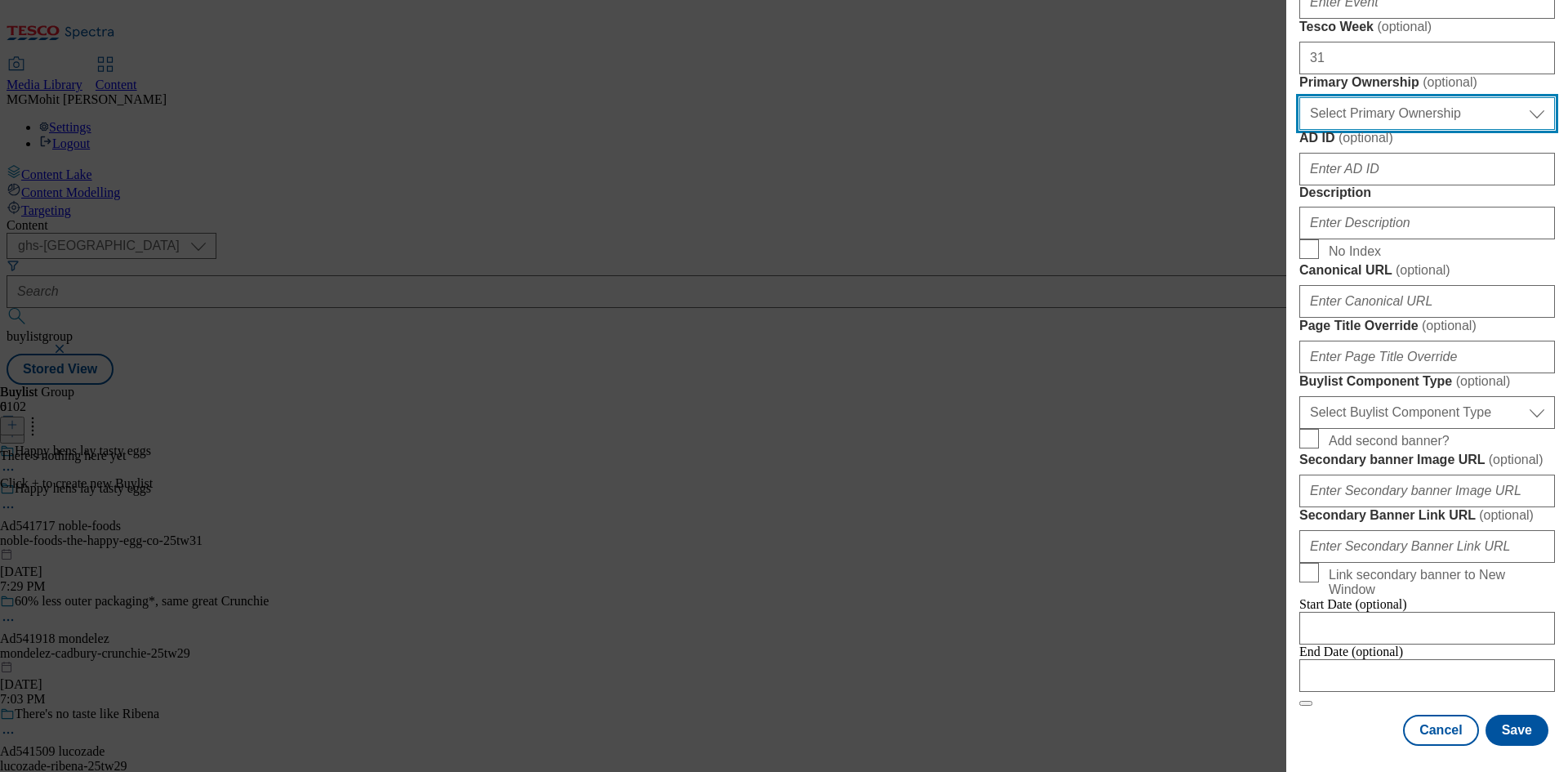
scroll to position [735, 0]
click at [1401, 130] on select "Select Primary Ownership tesco dunnhumby" at bounding box center [1426, 114] width 256 height 33
select select "dunnhumby"
click at [1299, 130] on select "Select Primary Ownership tesco dunnhumby" at bounding box center [1426, 114] width 256 height 33
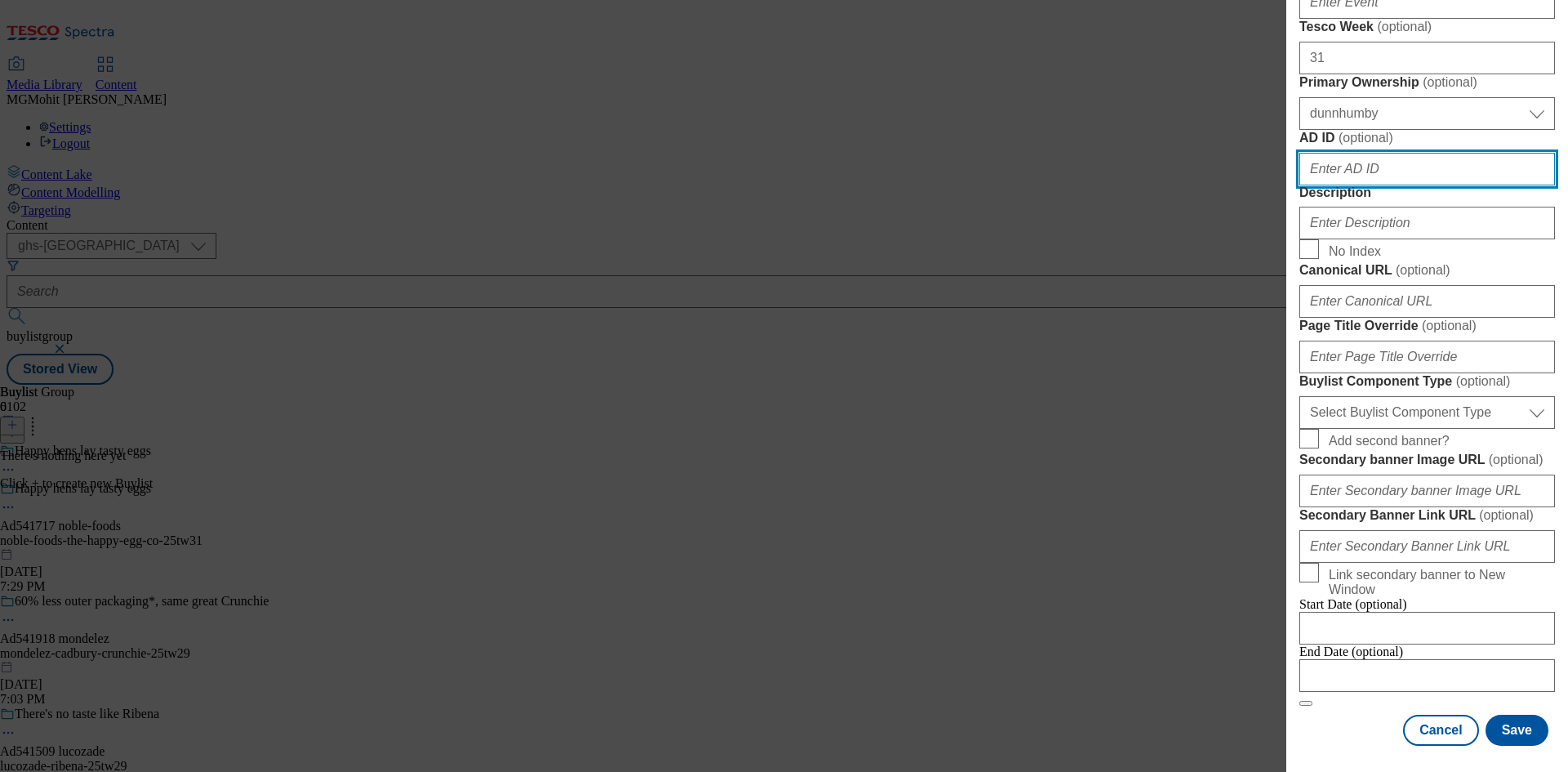
click at [1346, 185] on input "AD ID ( optional )" at bounding box center [1426, 169] width 256 height 33
paste input "541717"
type input "541717"
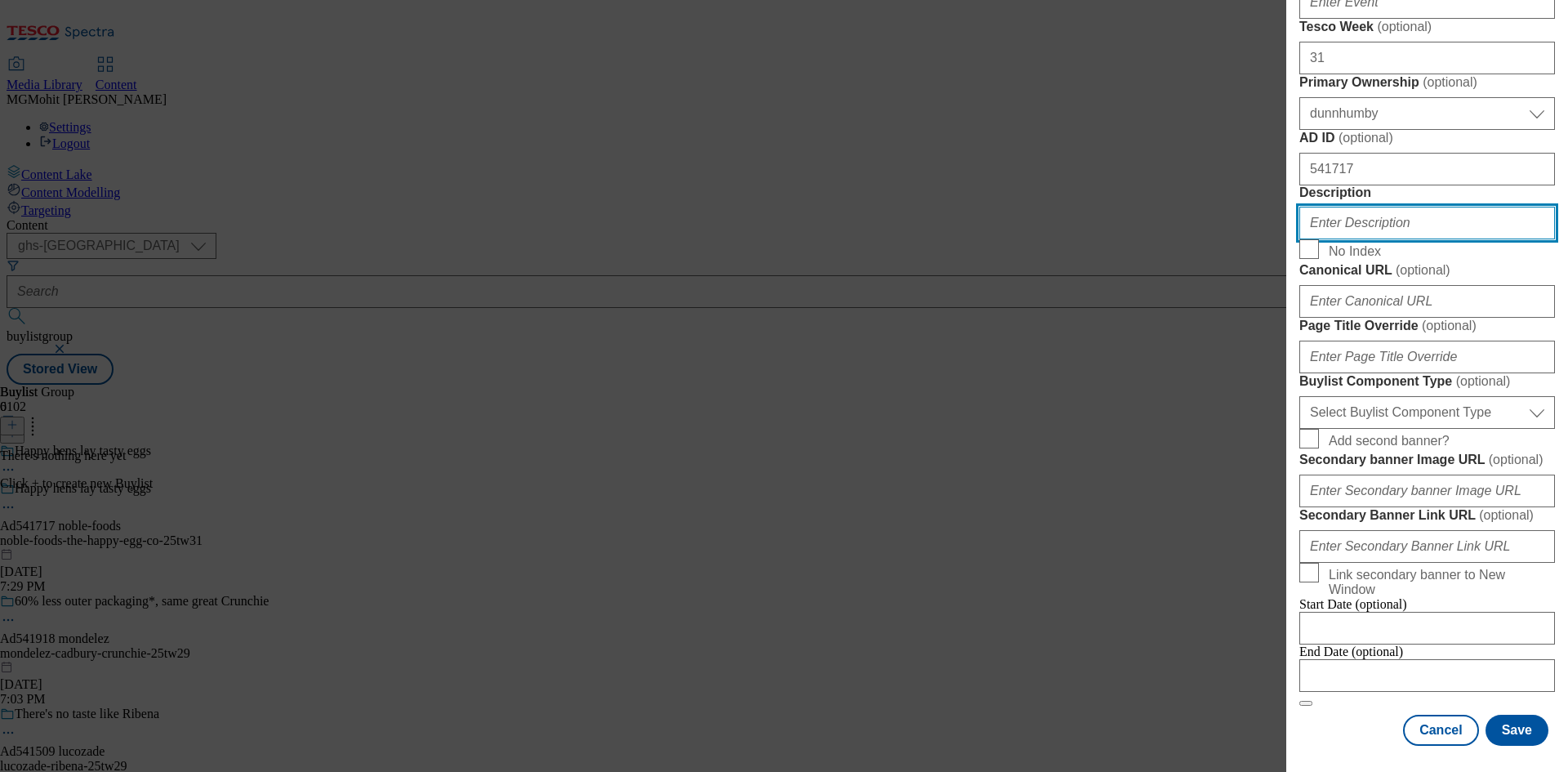
click at [1367, 239] on input "Description" at bounding box center [1426, 223] width 256 height 33
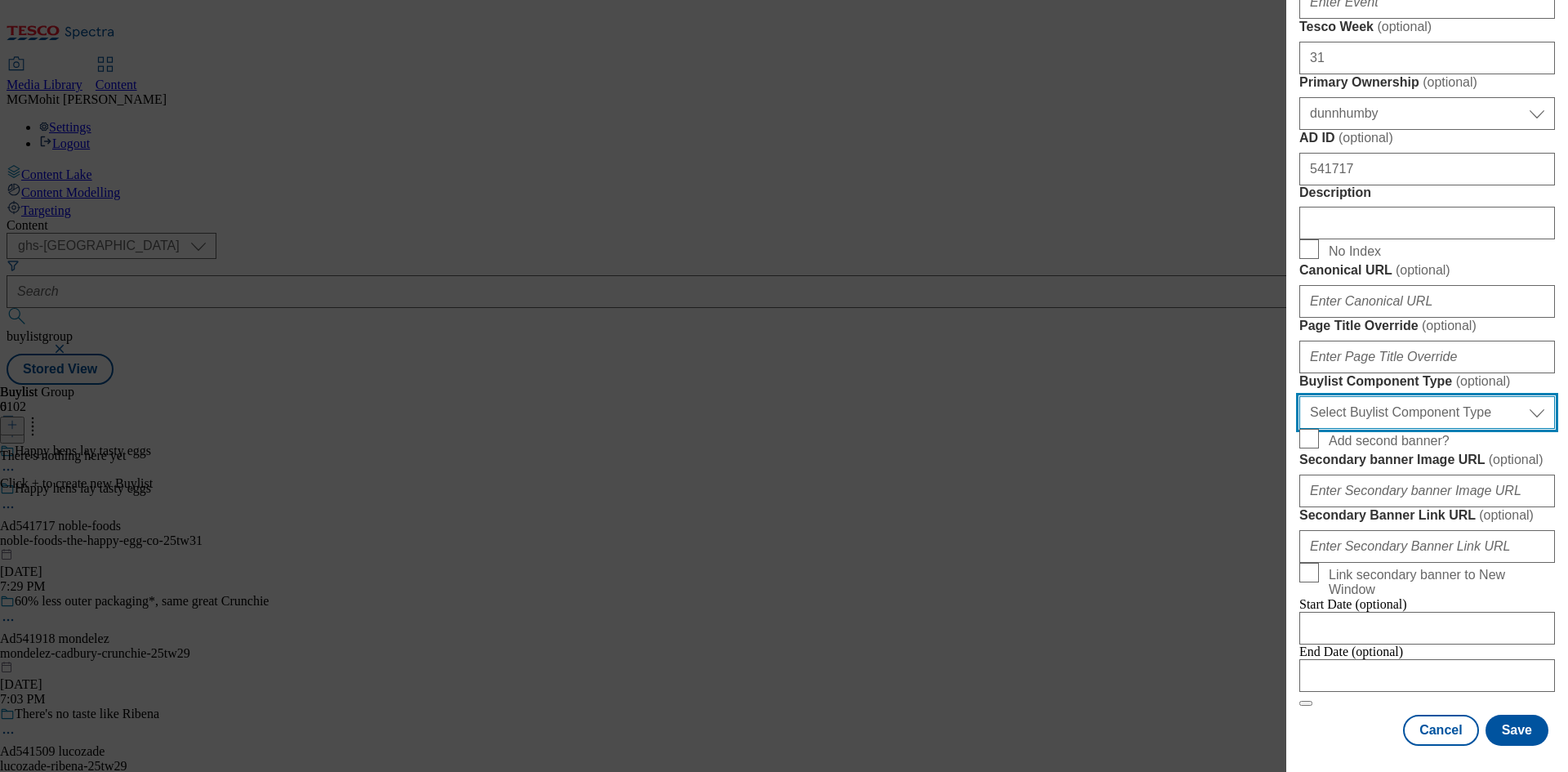
click at [1390, 429] on select "Select Buylist Component Type Banner Competition Header Meal" at bounding box center [1426, 412] width 256 height 33
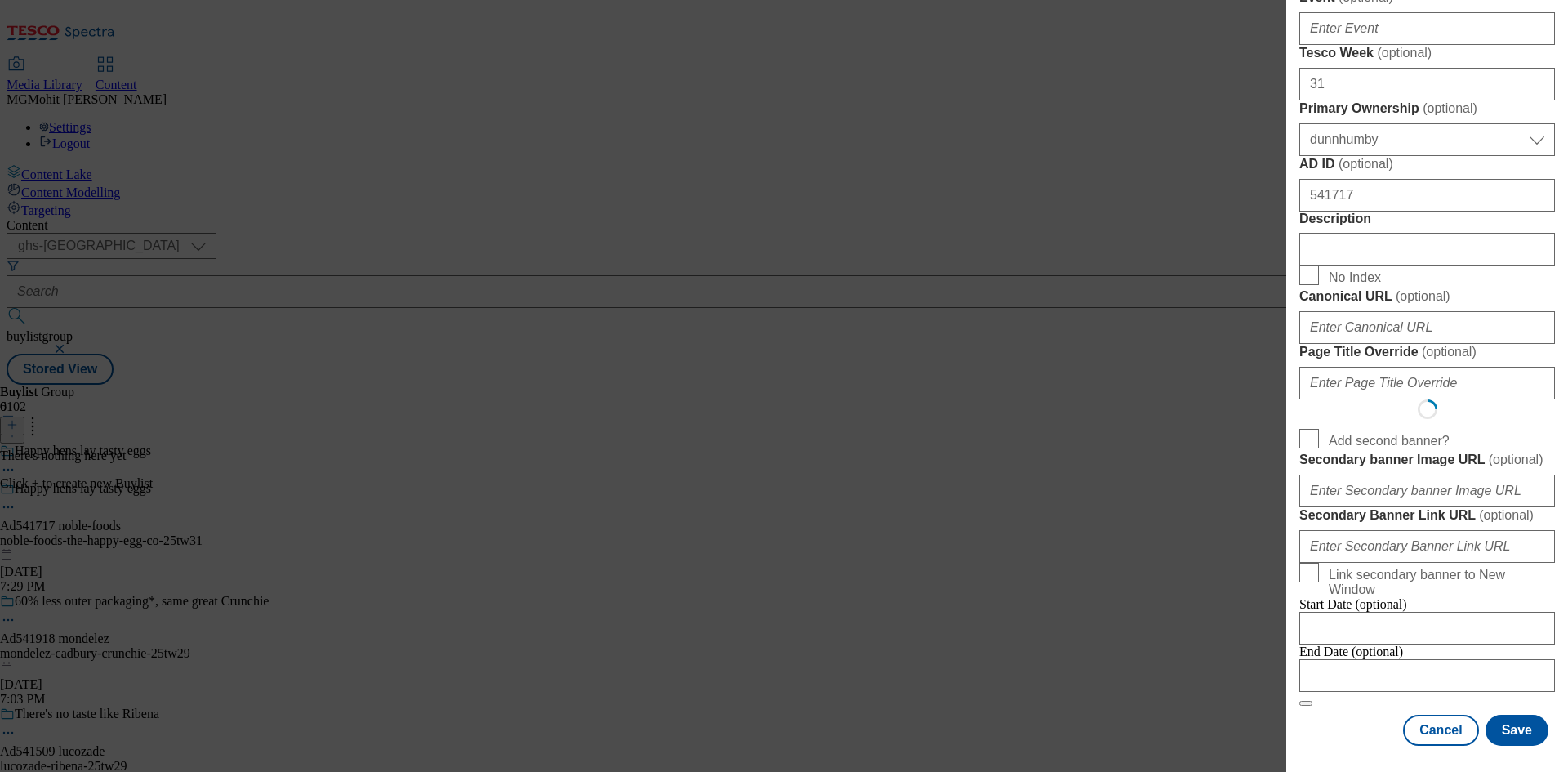
scroll to position [0, 0]
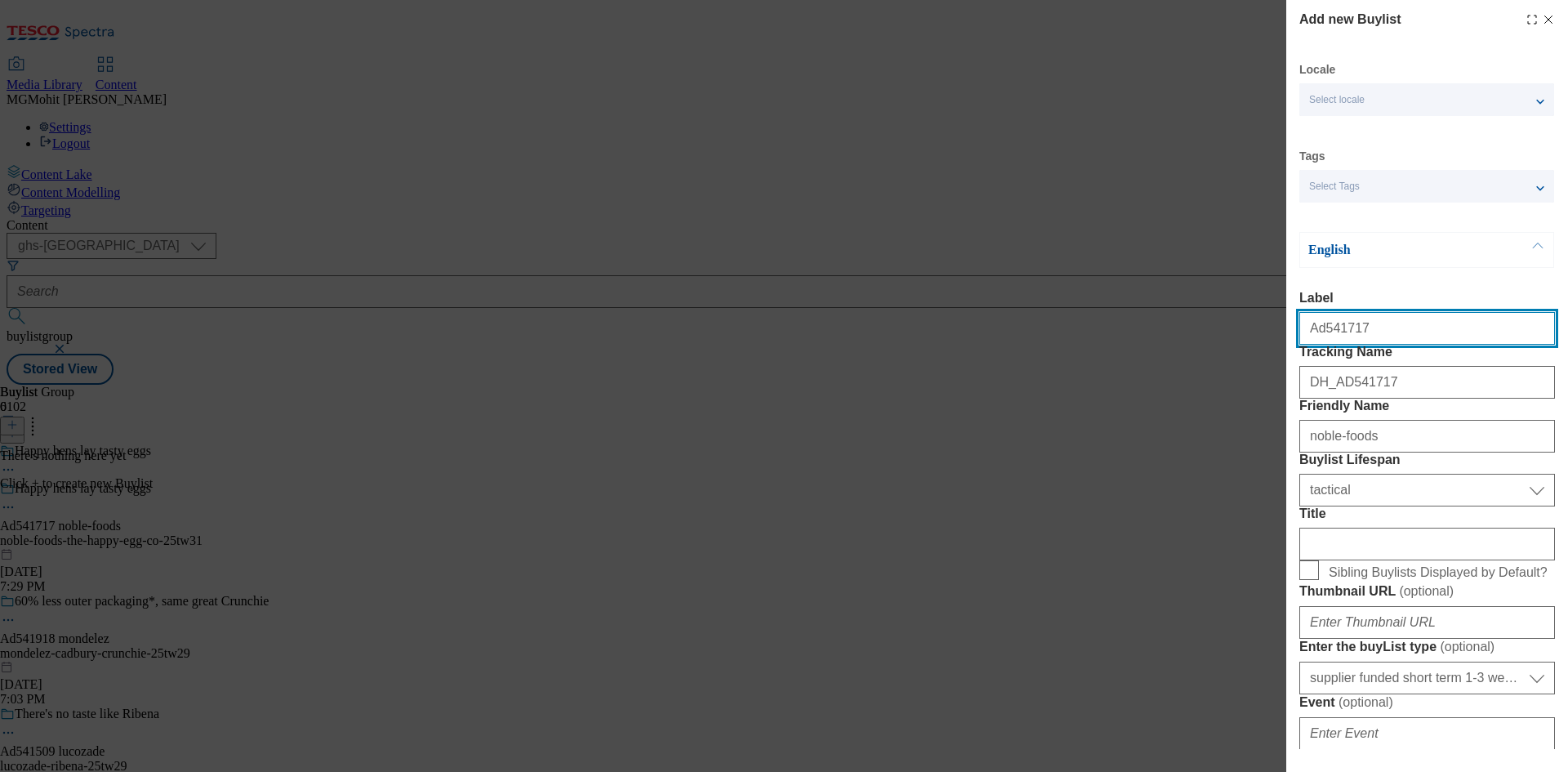
select select "Banner"
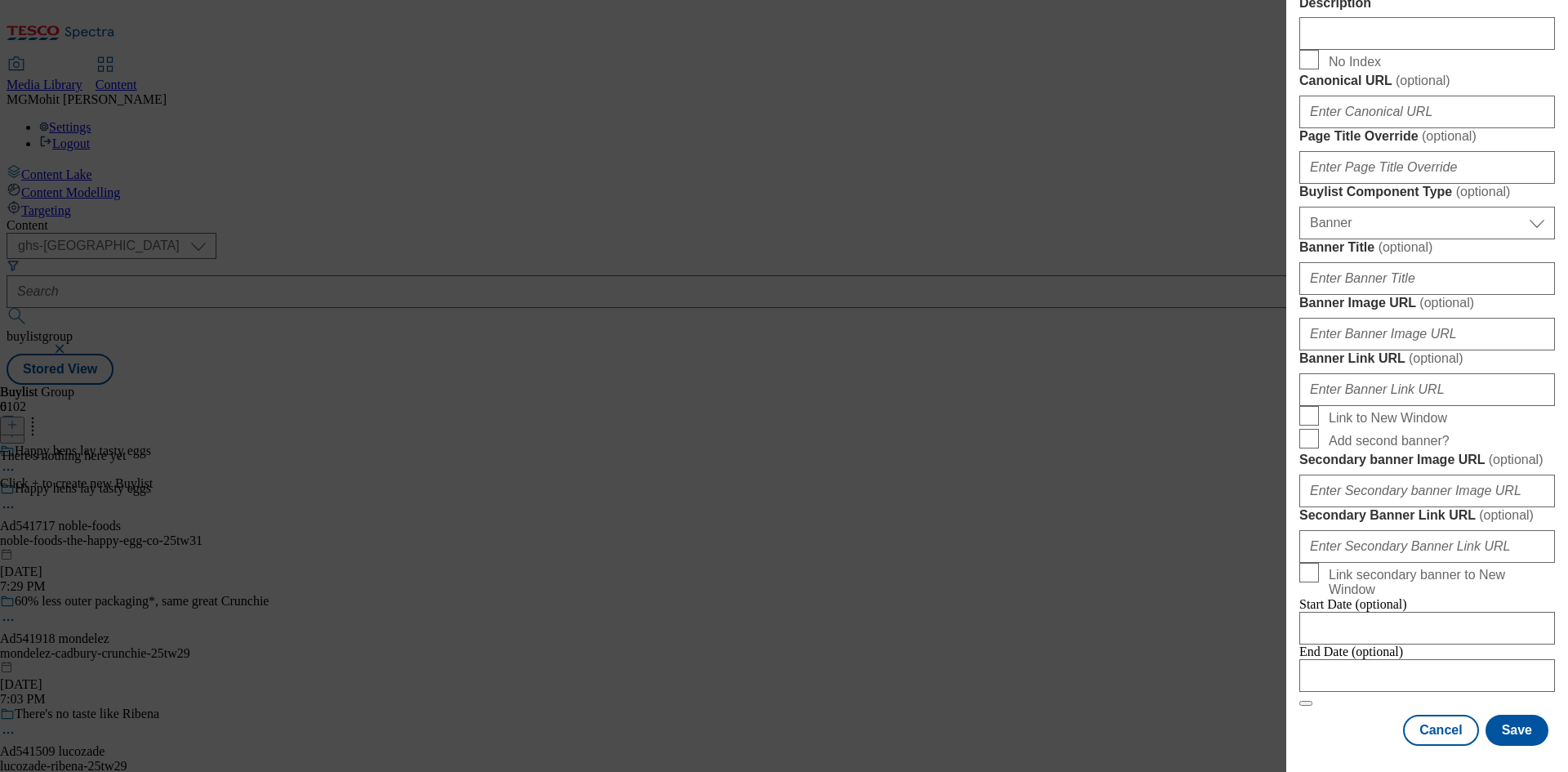
scroll to position [1618, 0]
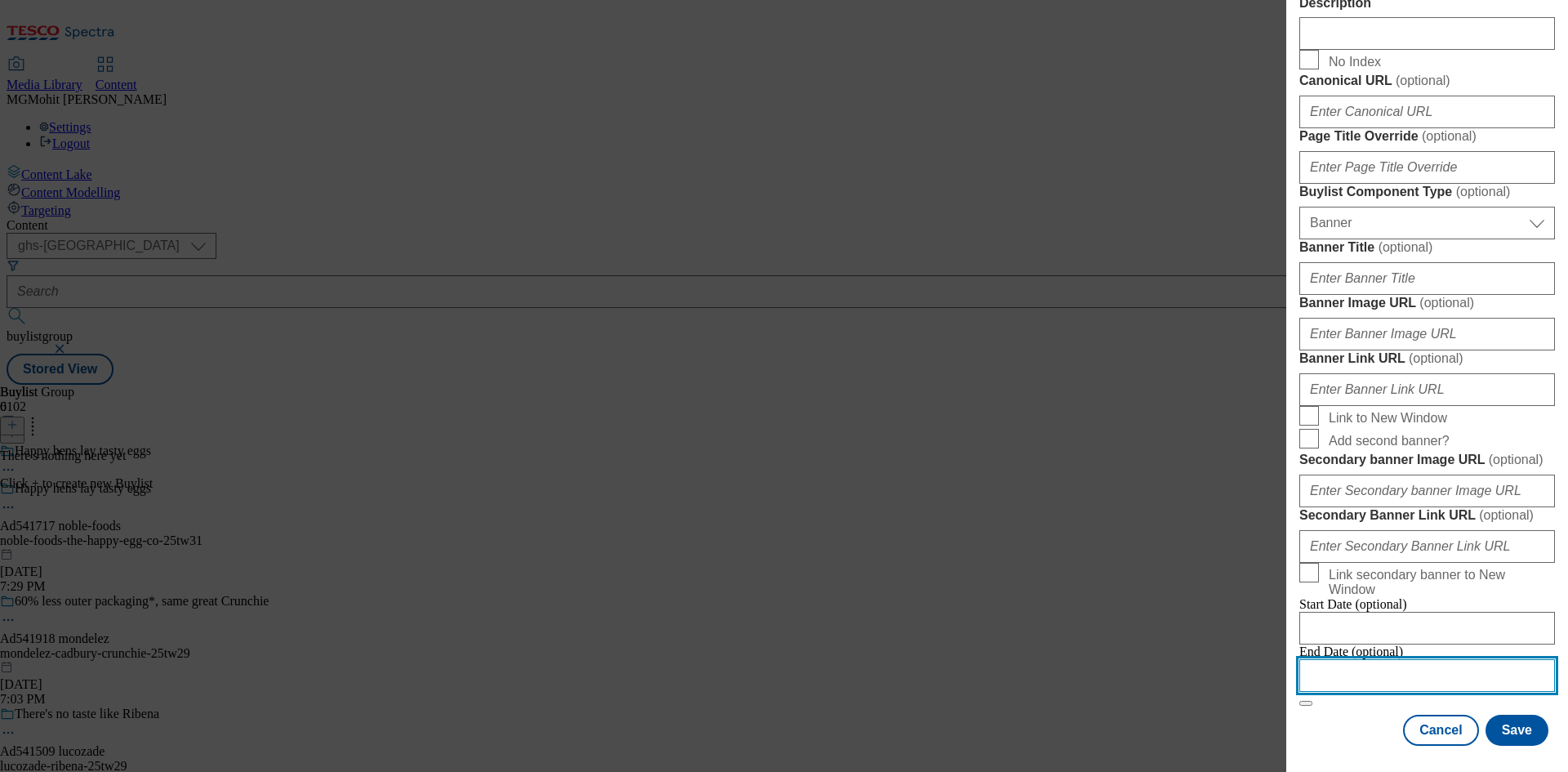
click at [1346, 661] on input "Modal" at bounding box center [1426, 676] width 256 height 33
select select "2025"
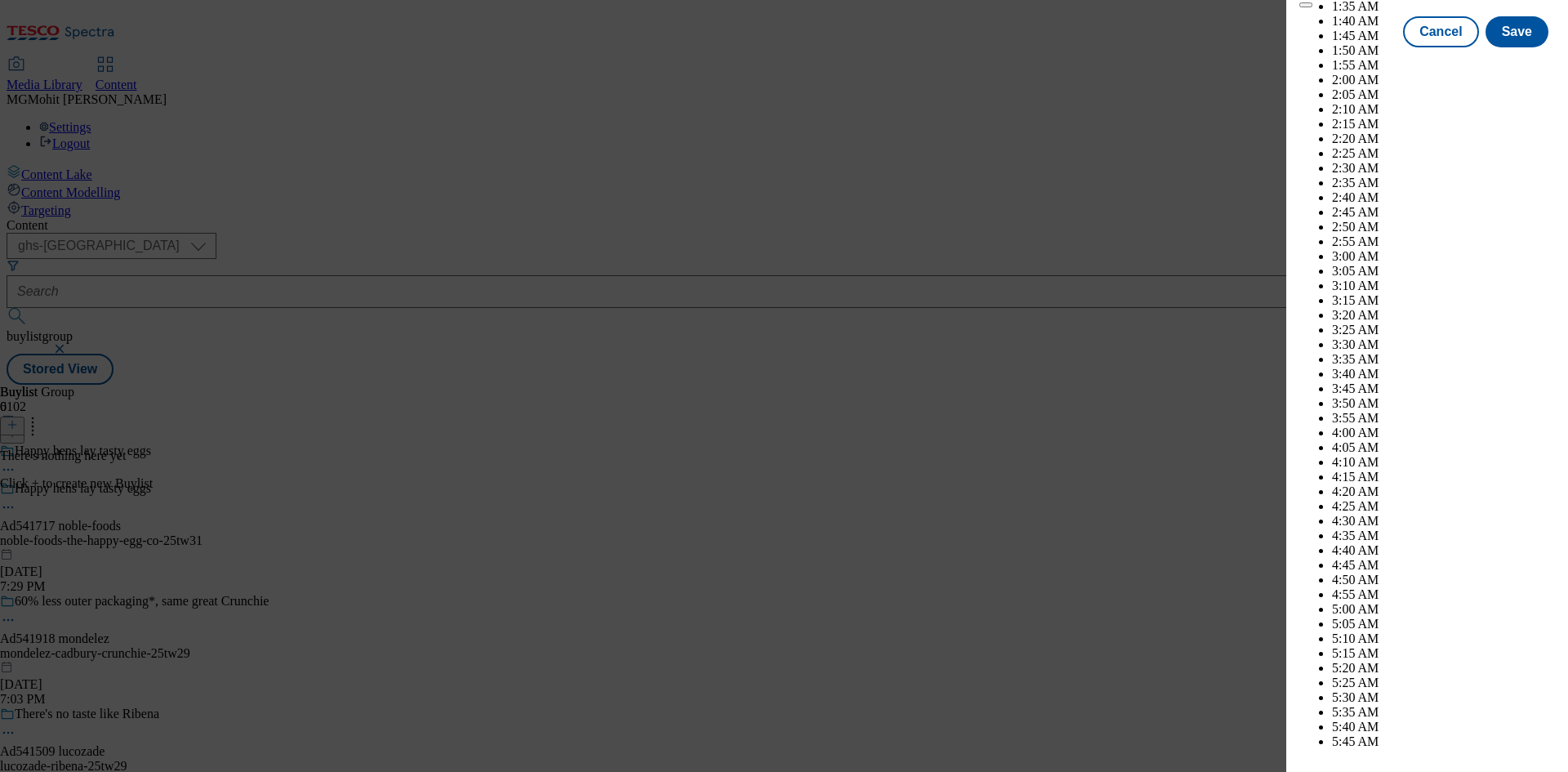
scroll to position [7062, 0]
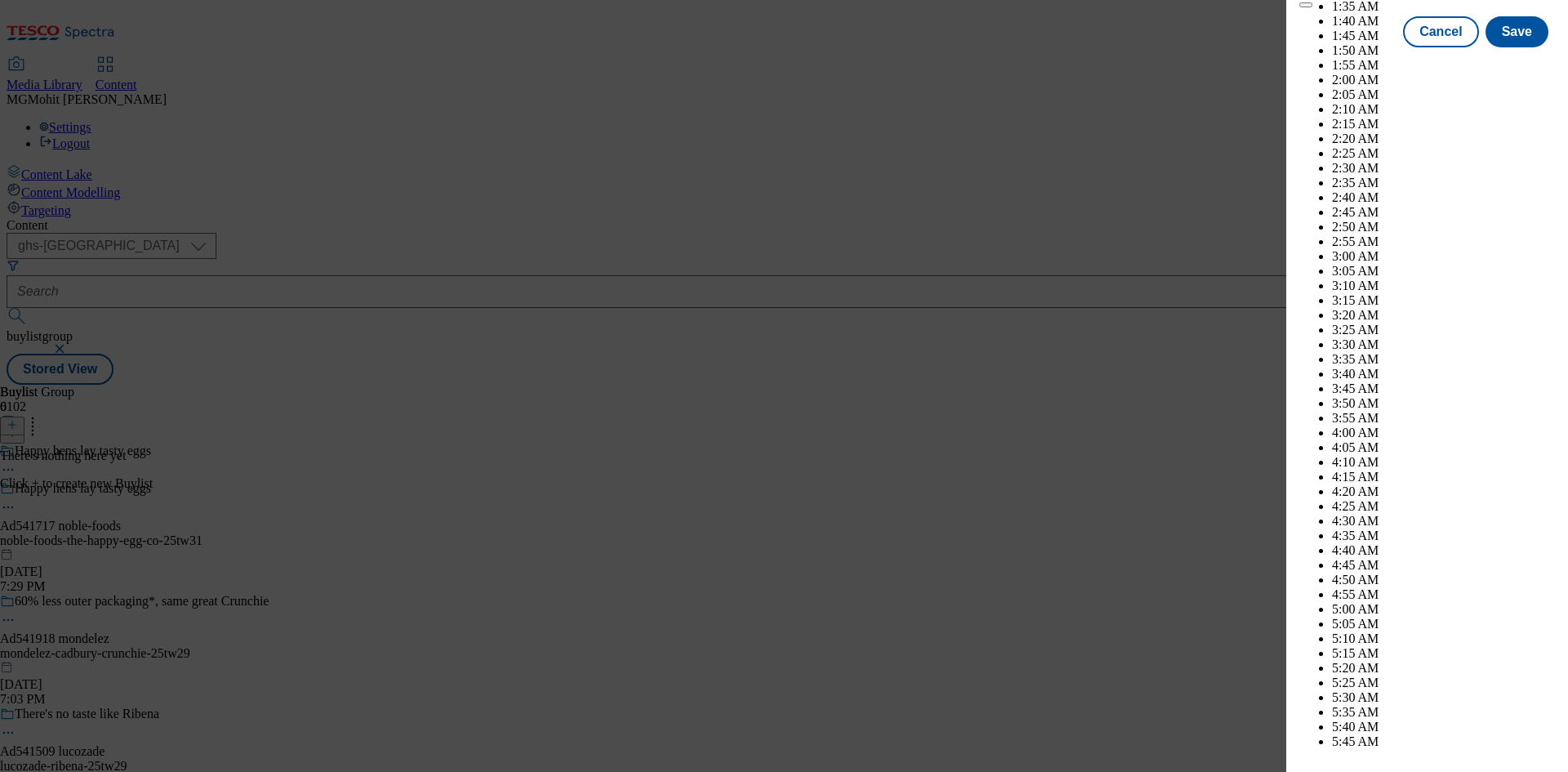
select select "December"
click at [1525, 62] on button "Save" at bounding box center [1516, 46] width 63 height 31
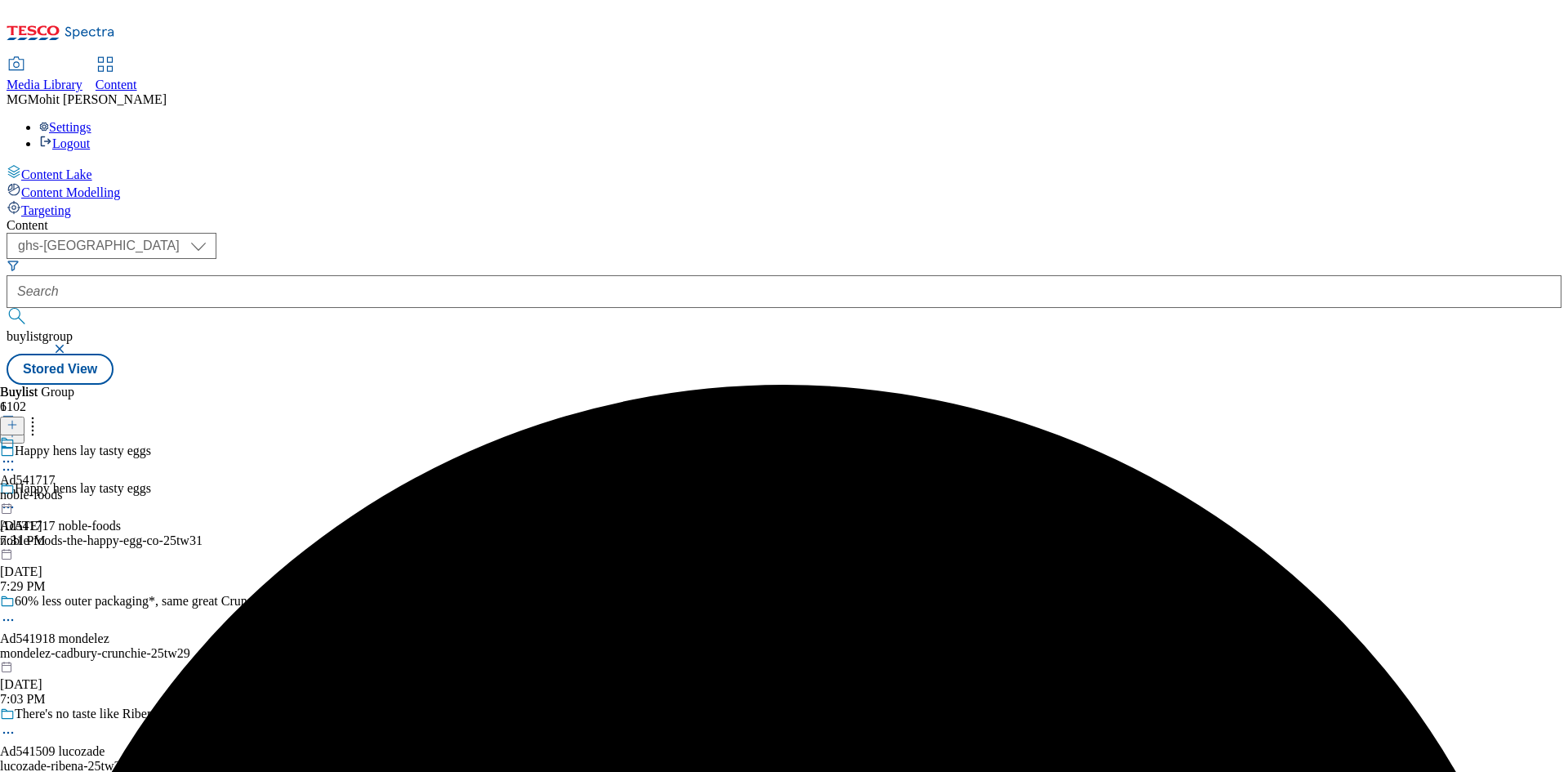
click at [62, 435] on div "Ad541717 noble-foods Aug 29, 2025 7:31 PM" at bounding box center [31, 491] width 62 height 113
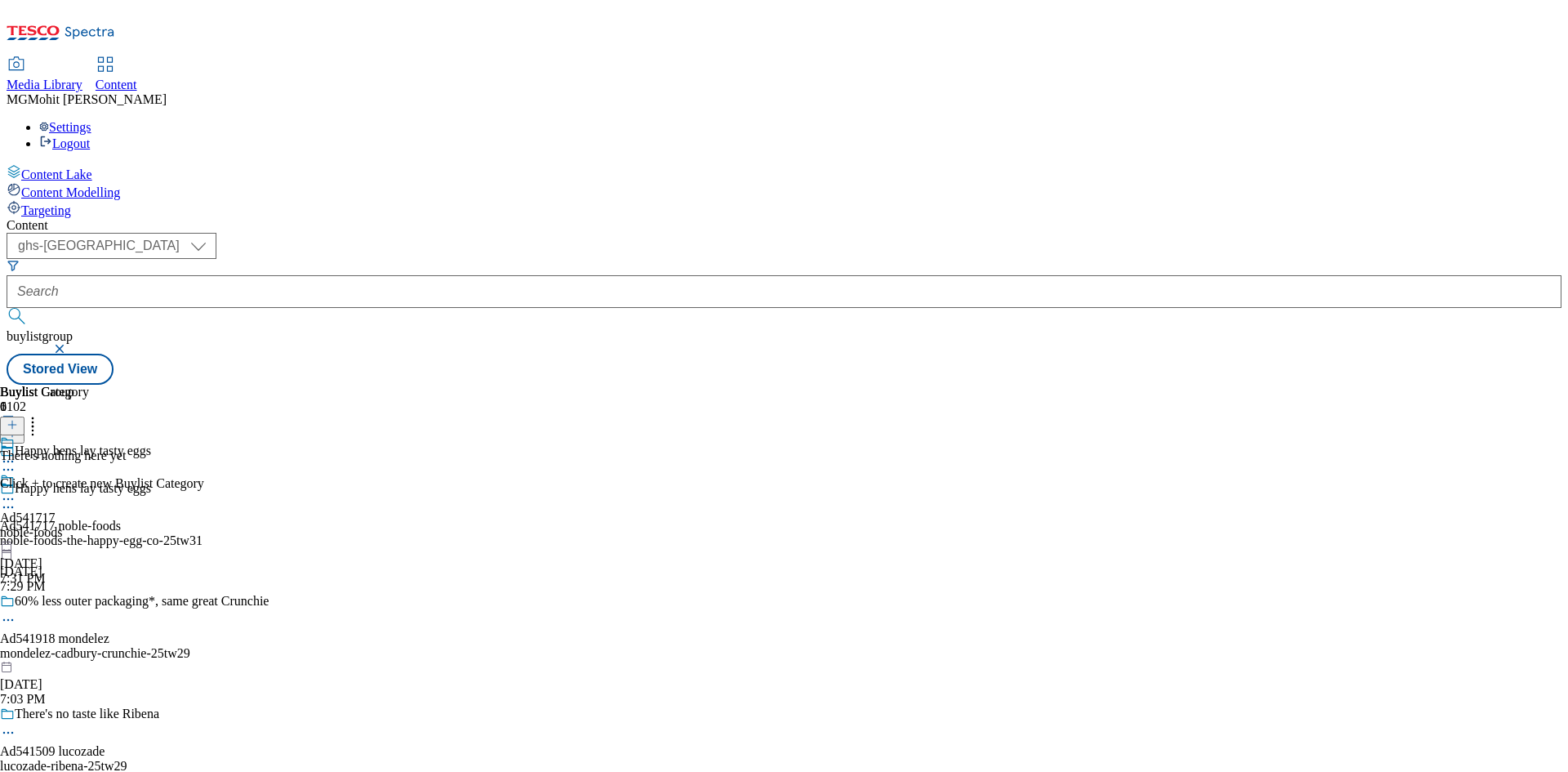
click at [18, 419] on icon at bounding box center [12, 424] width 11 height 11
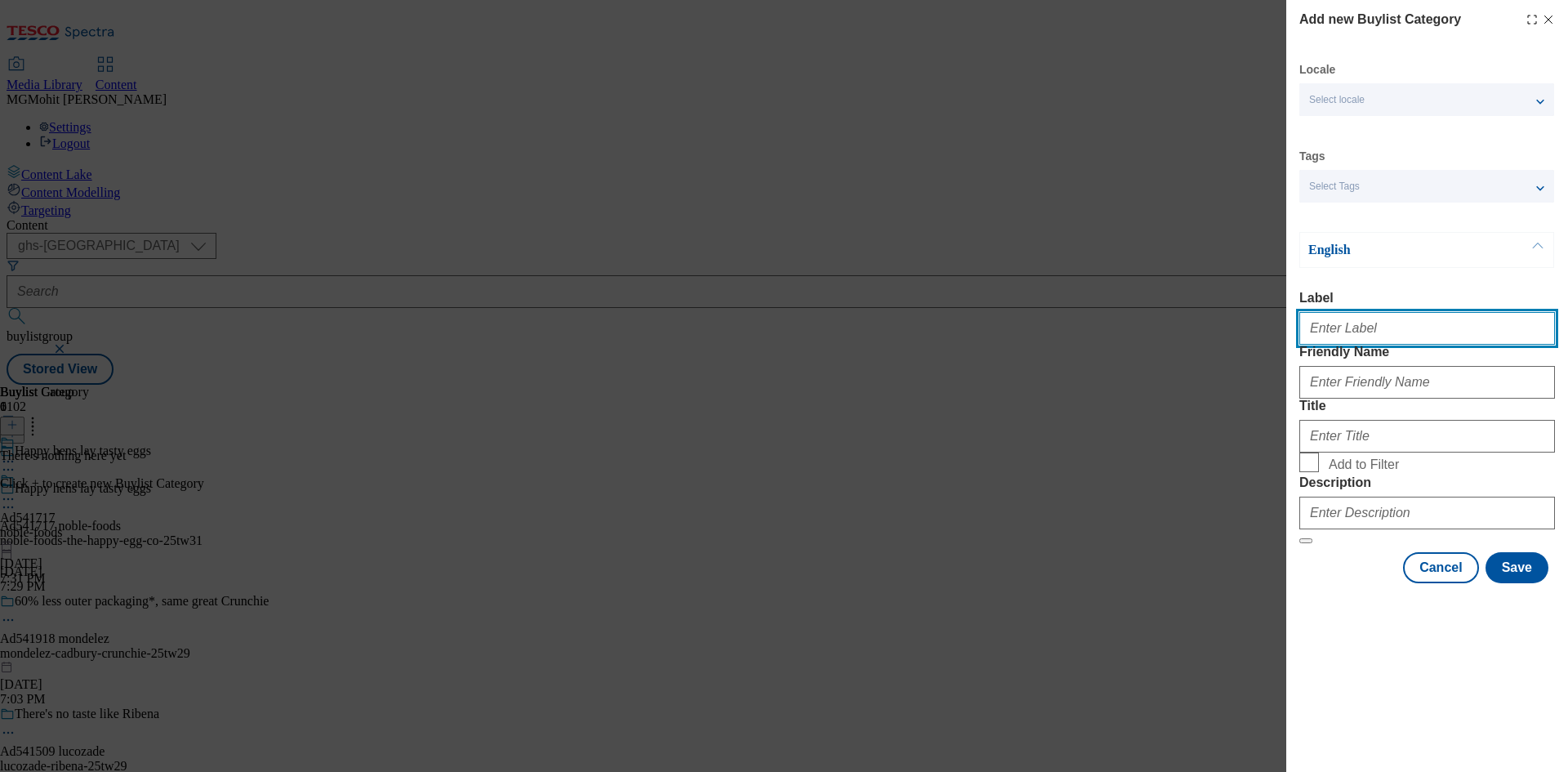
click at [1345, 327] on input "Label" at bounding box center [1426, 328] width 256 height 33
paste input "Ad541717"
type input "Ad541717"
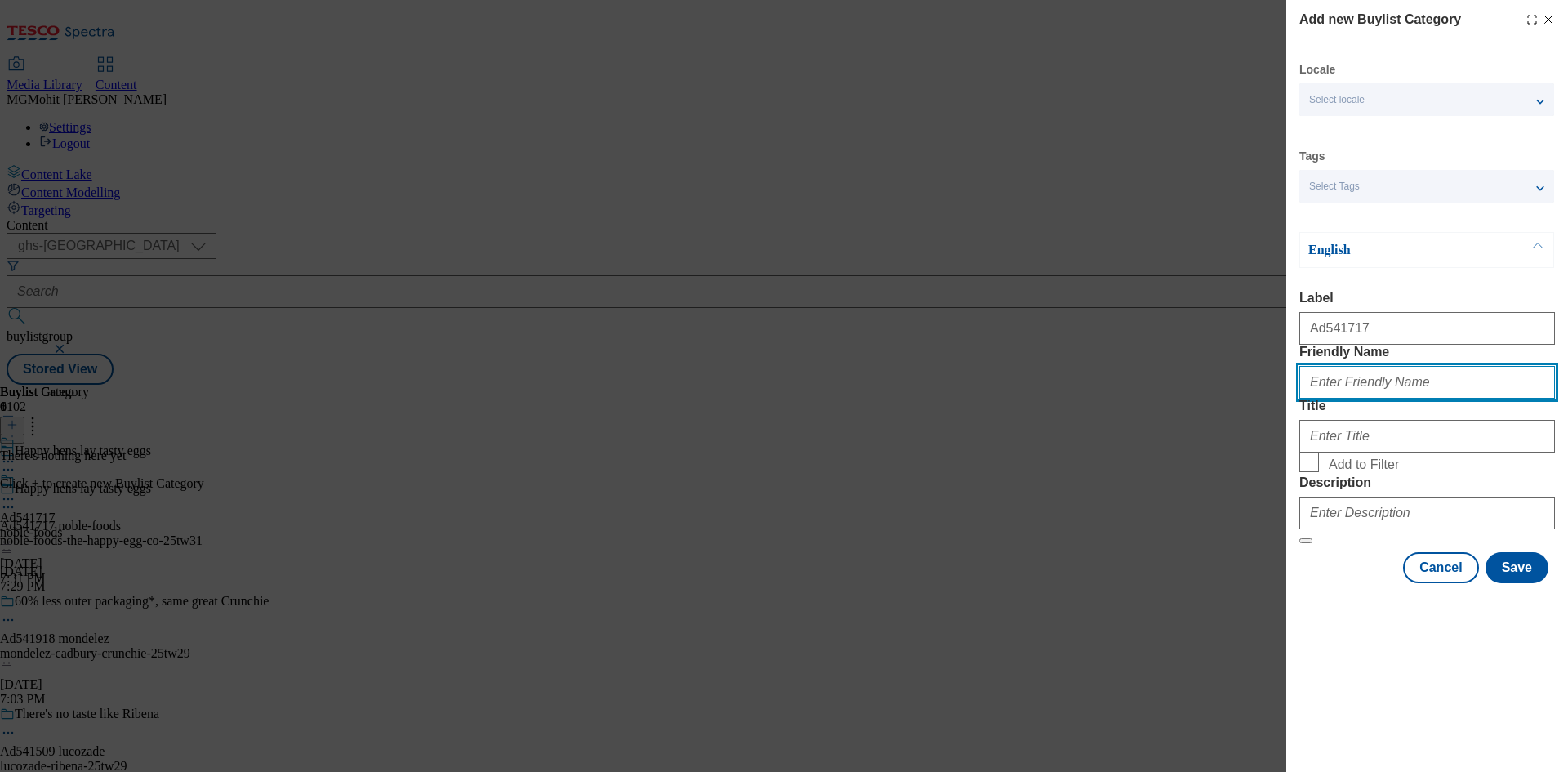
paste input "noble-foods-the-happy-egg-co"
type input "noble-foods-the-happy-egg-co"
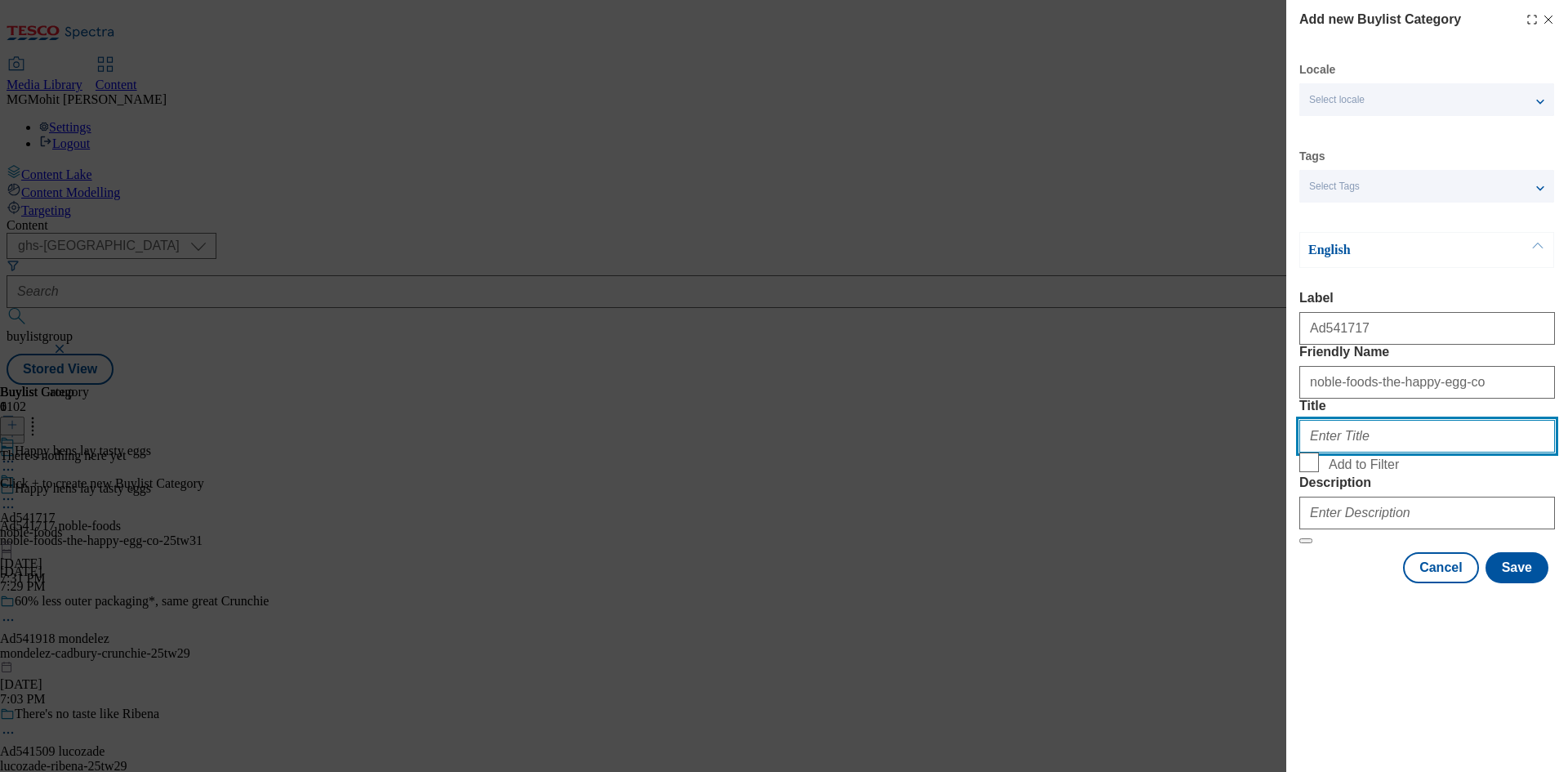
click at [1345, 453] on input "Title" at bounding box center [1426, 436] width 256 height 33
paste input "Noble Foods"
type input "Noble Foods"
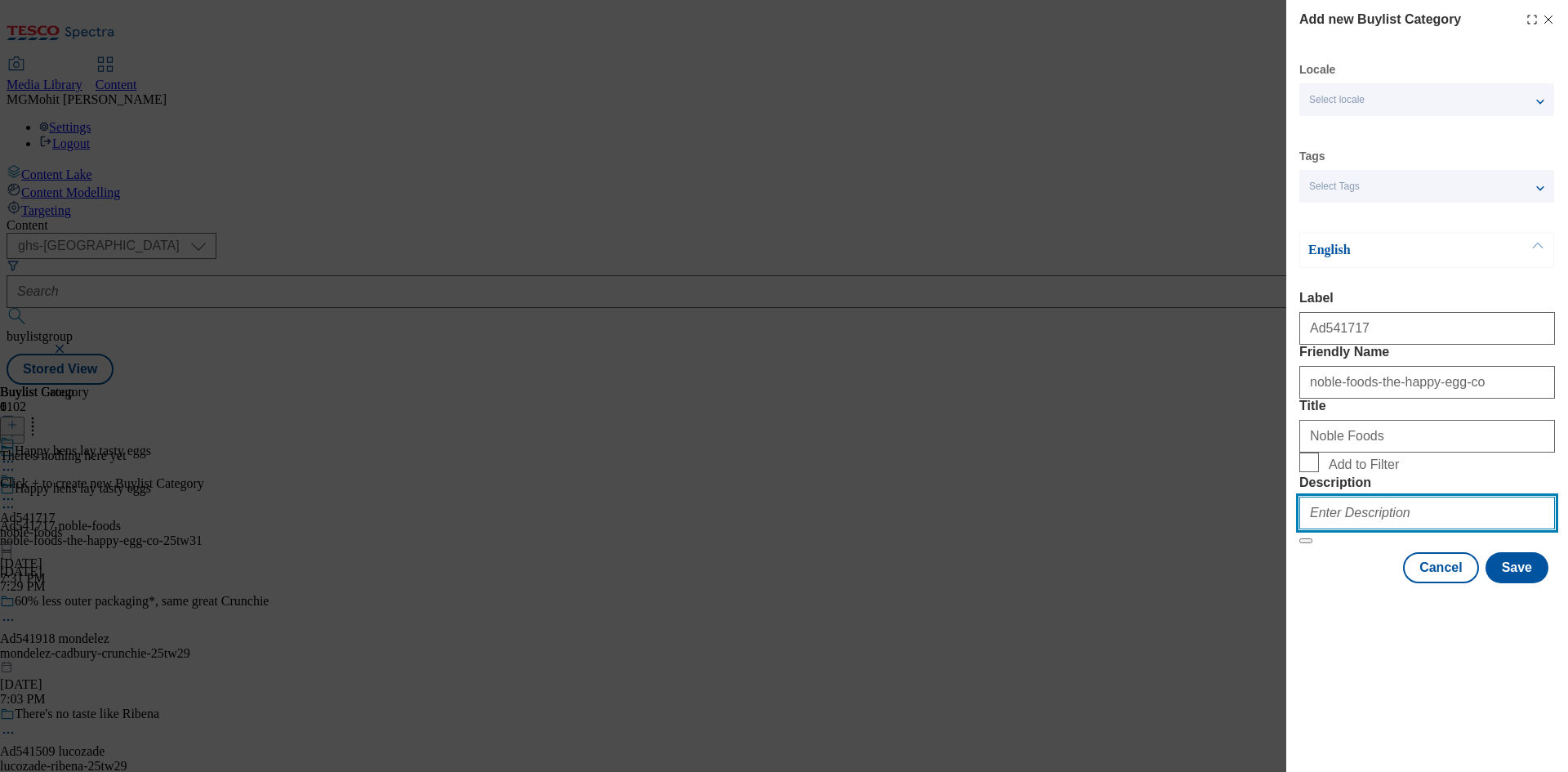
click at [1361, 529] on input "Description" at bounding box center [1426, 513] width 256 height 33
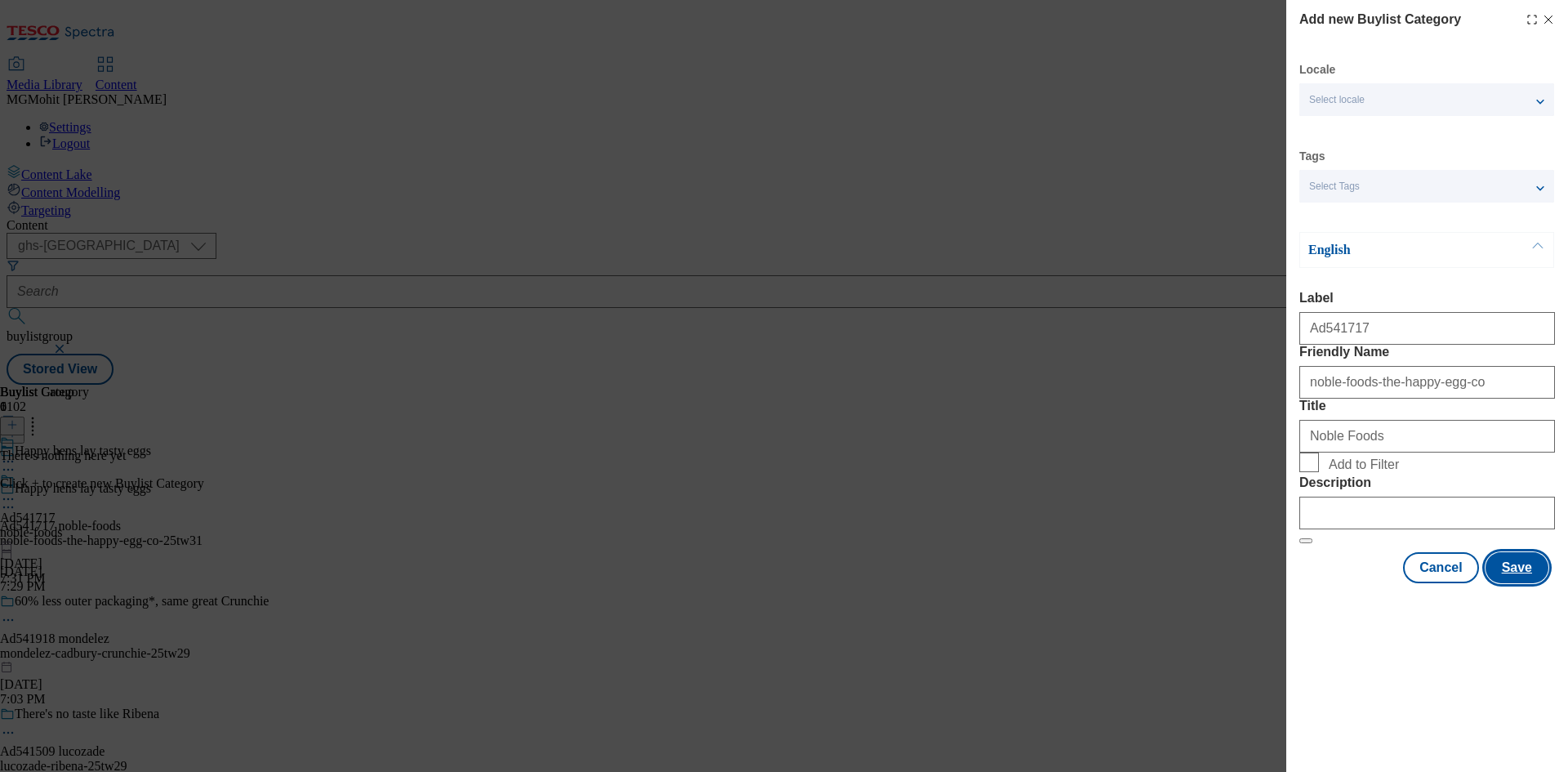
click at [1518, 583] on button "Save" at bounding box center [1516, 567] width 63 height 31
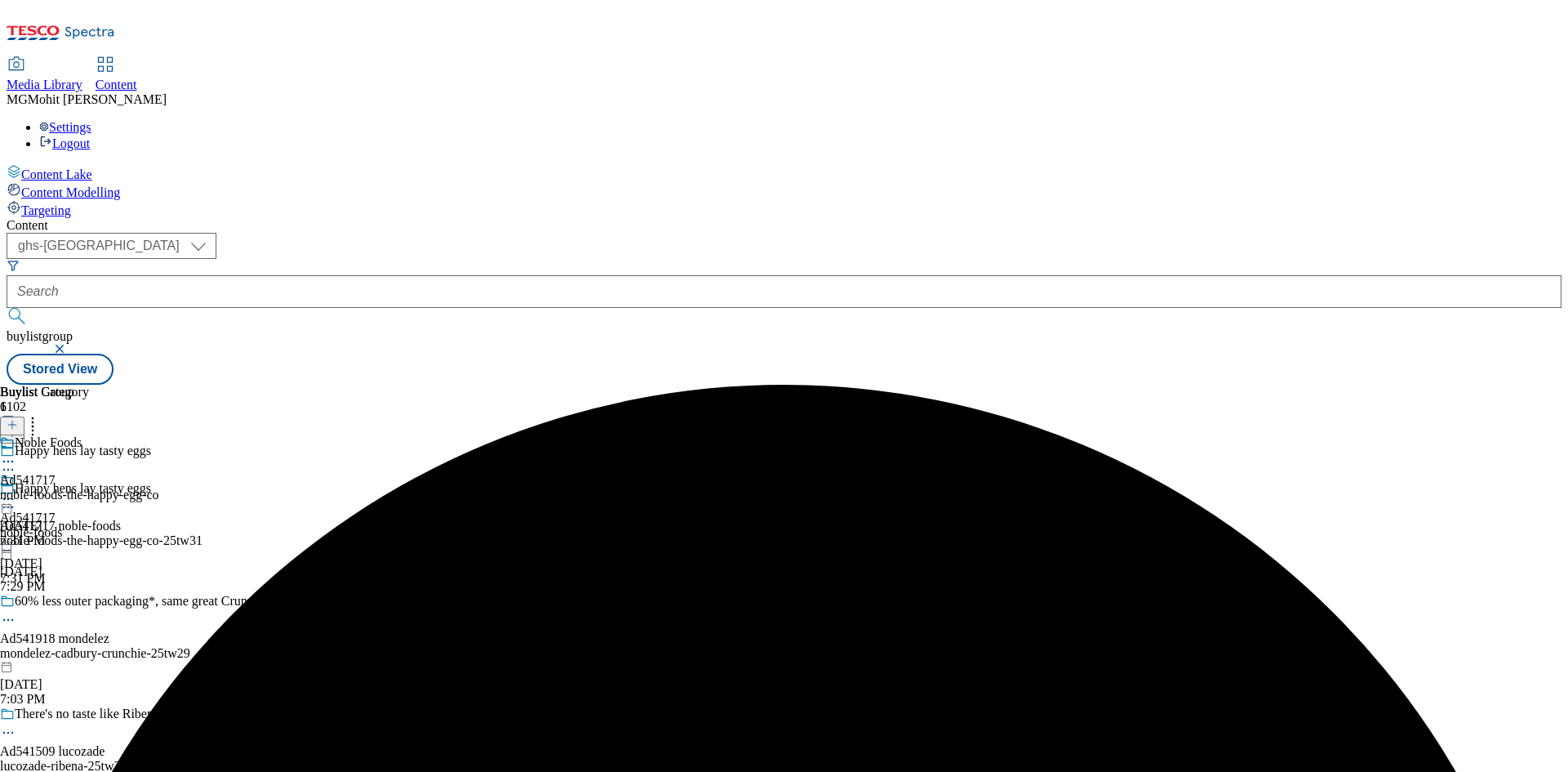
click at [159, 487] on div "noble-foods-the-happy-egg-co" at bounding box center [79, 494] width 159 height 15
click at [18, 419] on icon at bounding box center [12, 424] width 11 height 11
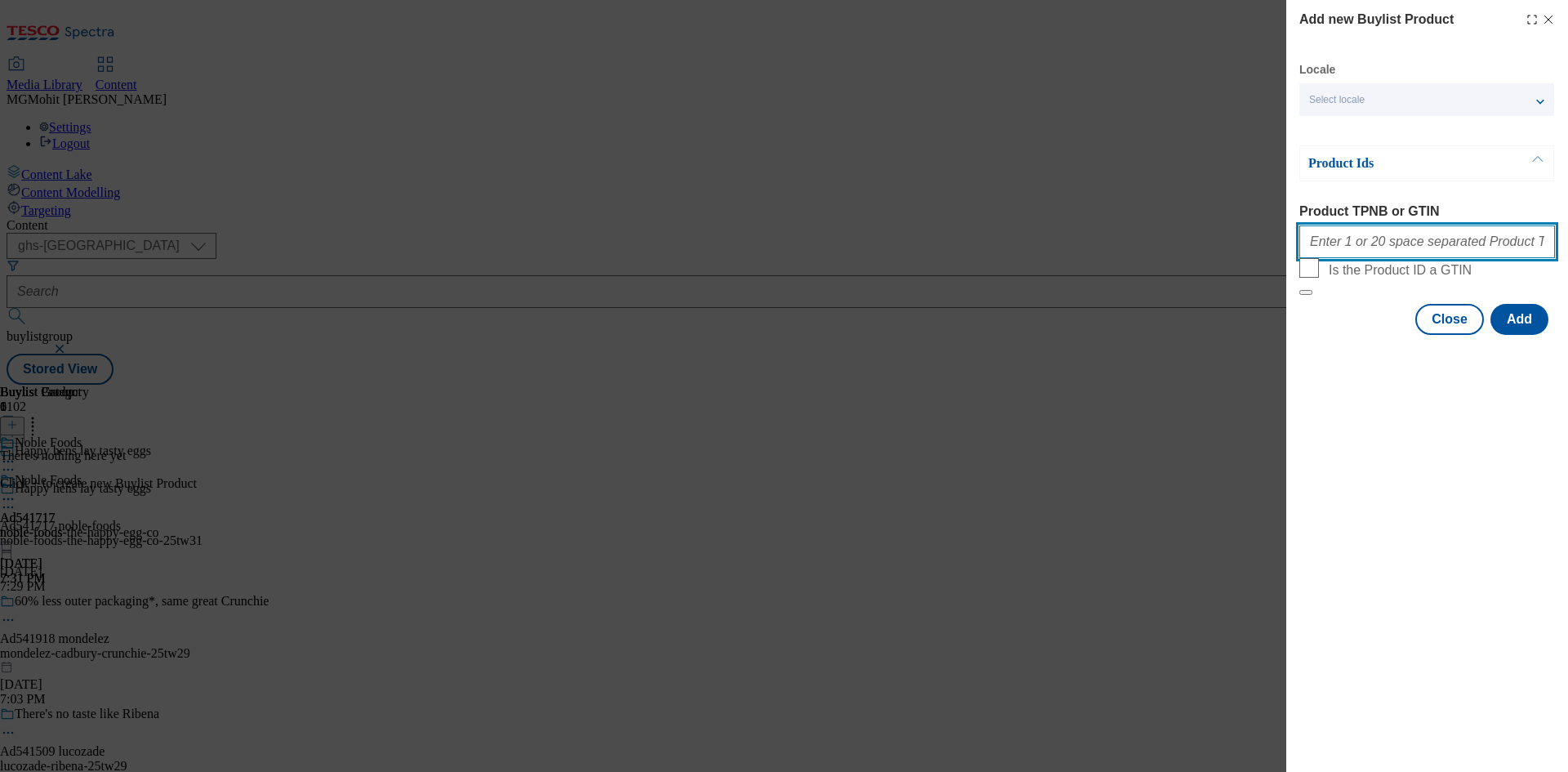
click at [1348, 258] on input "Product TPNB or GTIN" at bounding box center [1426, 242] width 256 height 33
paste input "82702479 63696243 63696341 72184904 83379404 87193162"
type input "82702479 63696243 63696341 72184904 83379404 87193162"
click at [1532, 335] on button "Add" at bounding box center [1518, 319] width 58 height 31
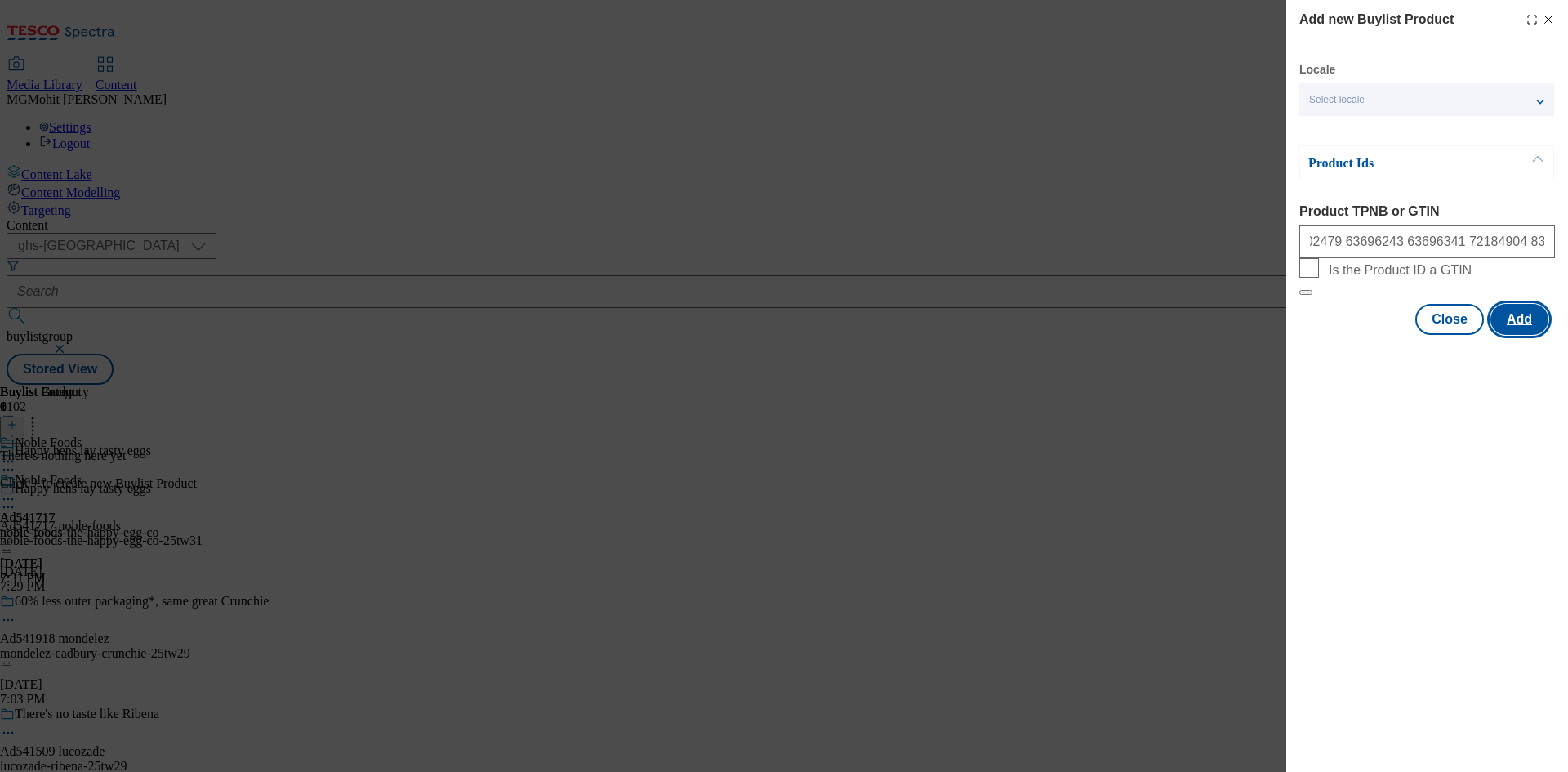
scroll to position [0, 0]
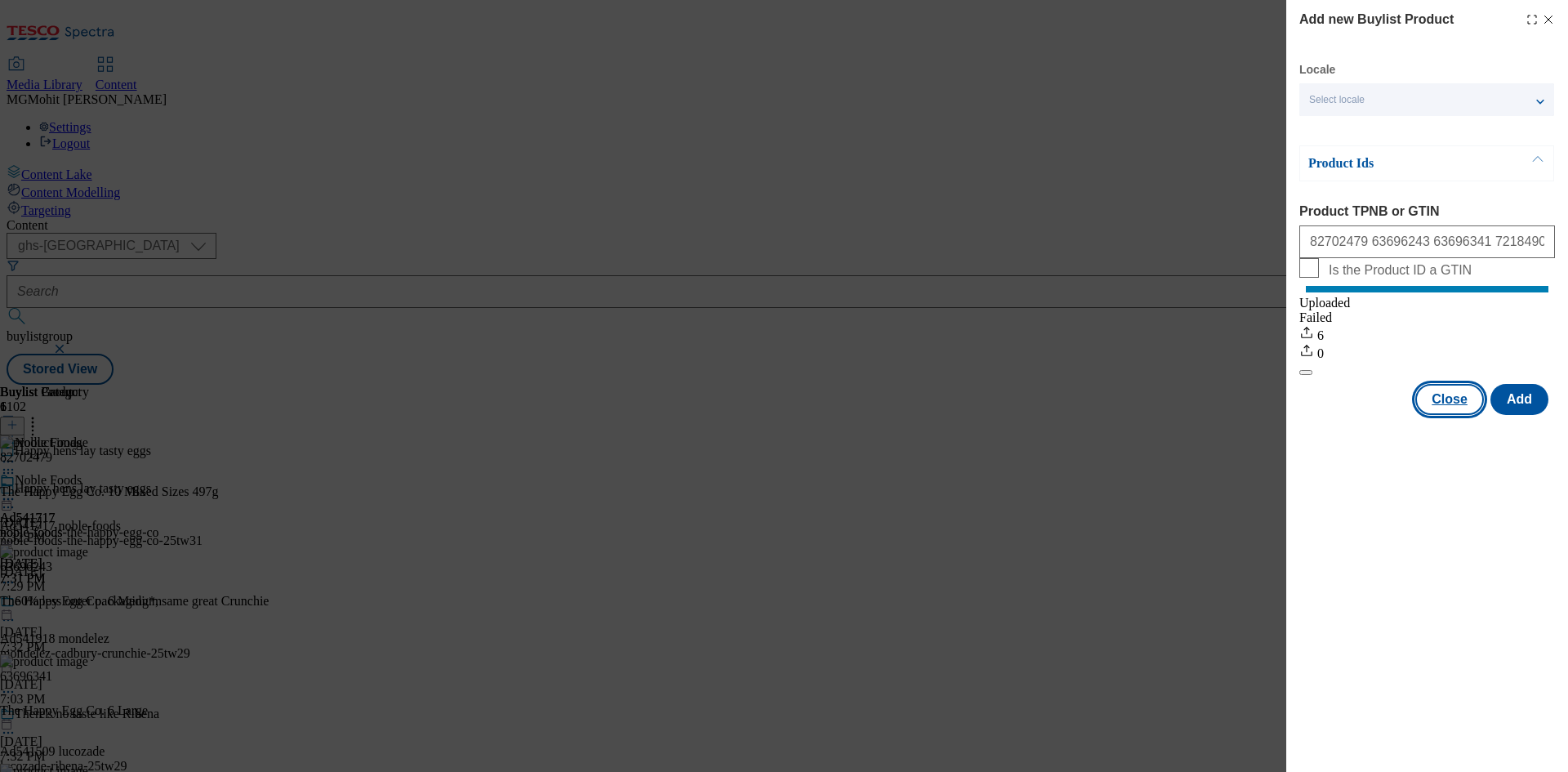
click at [1451, 415] on button "Close" at bounding box center [1449, 399] width 69 height 31
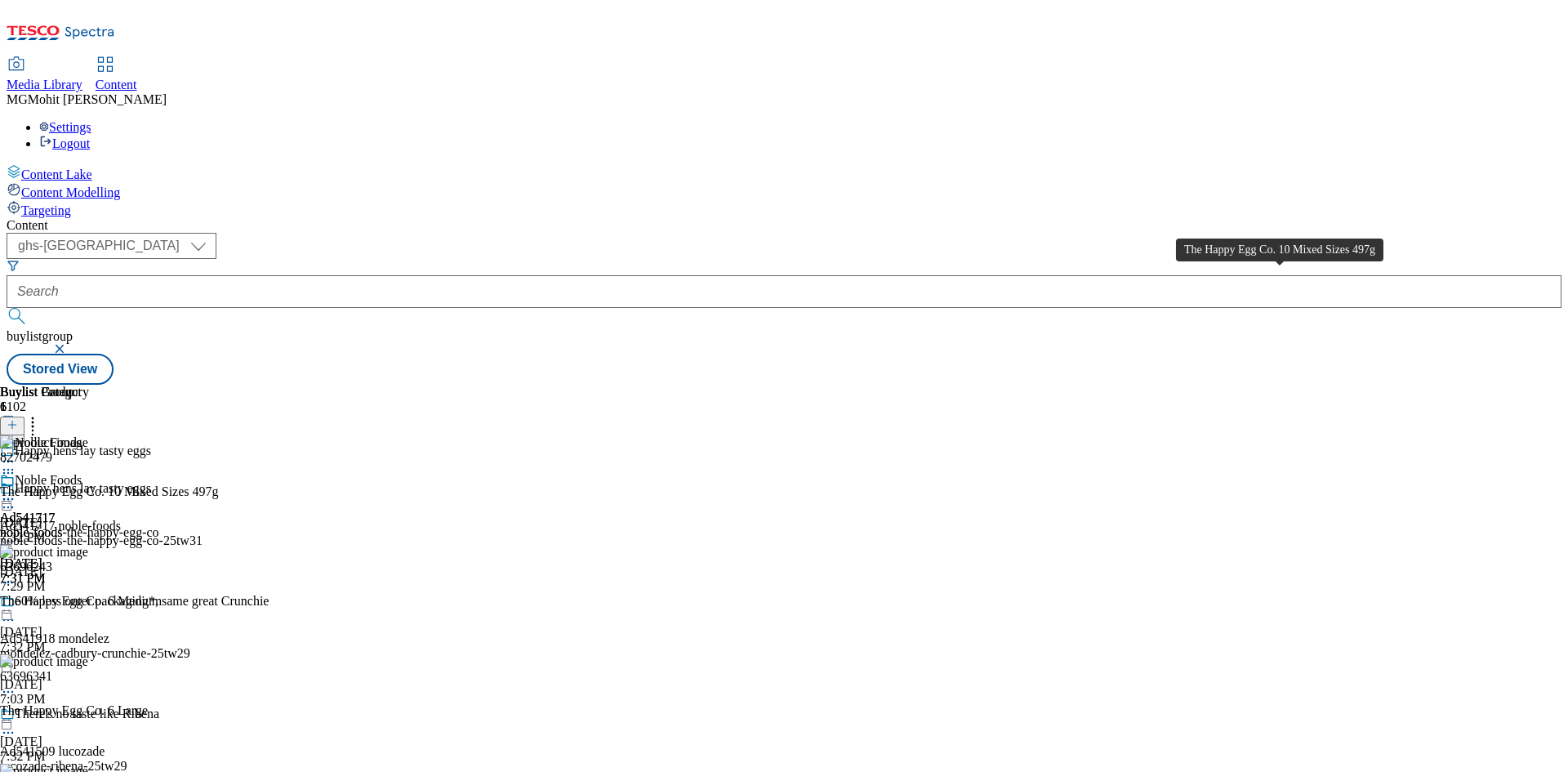
click at [219, 485] on div "The Happy Egg Co. 10 Mixed Sizes 497g" at bounding box center [109, 491] width 219 height 15
click at [16, 491] on icon at bounding box center [8, 498] width 16 height 16
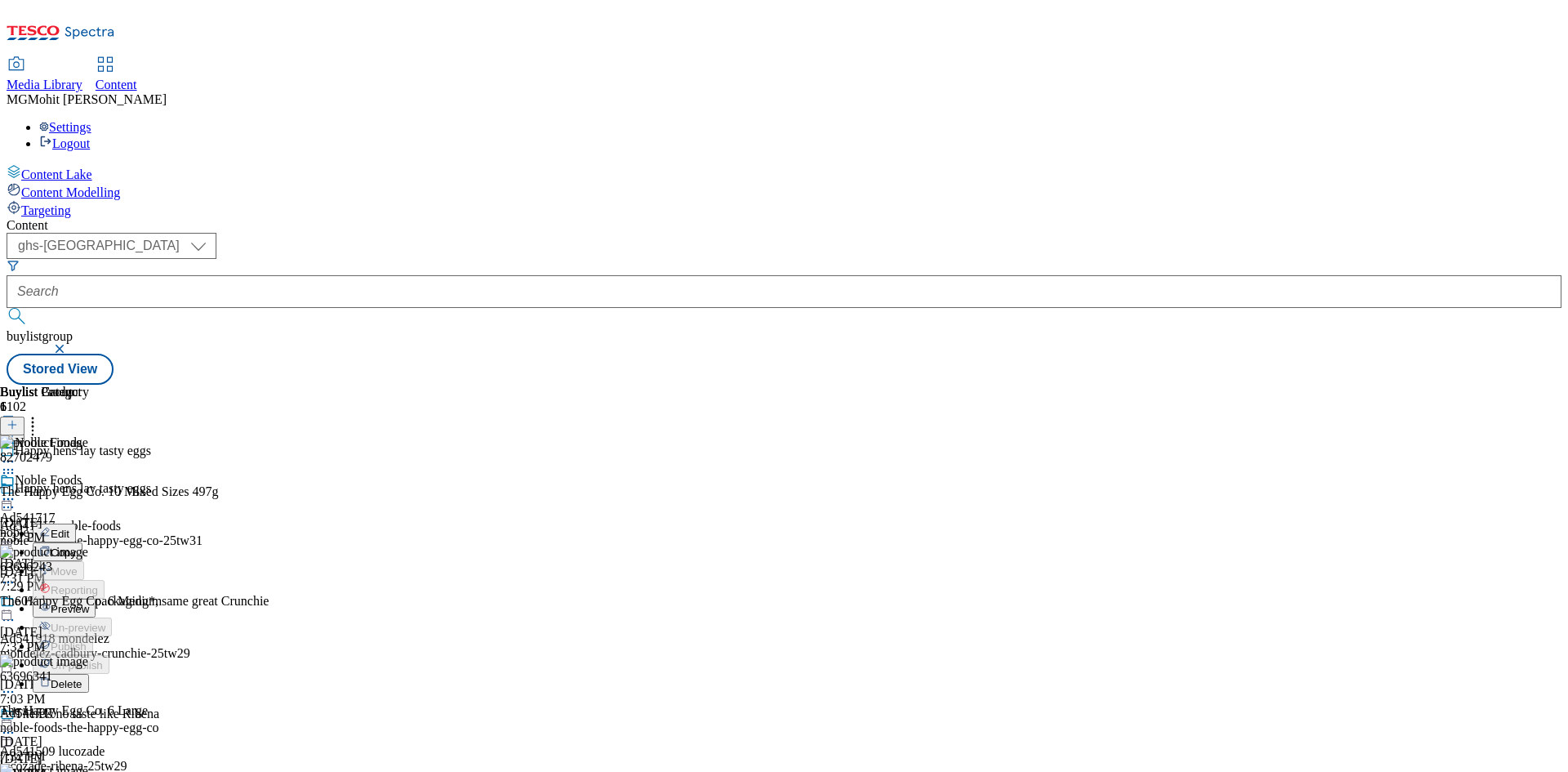
click at [76, 523] on button "Edit" at bounding box center [54, 533] width 43 height 19
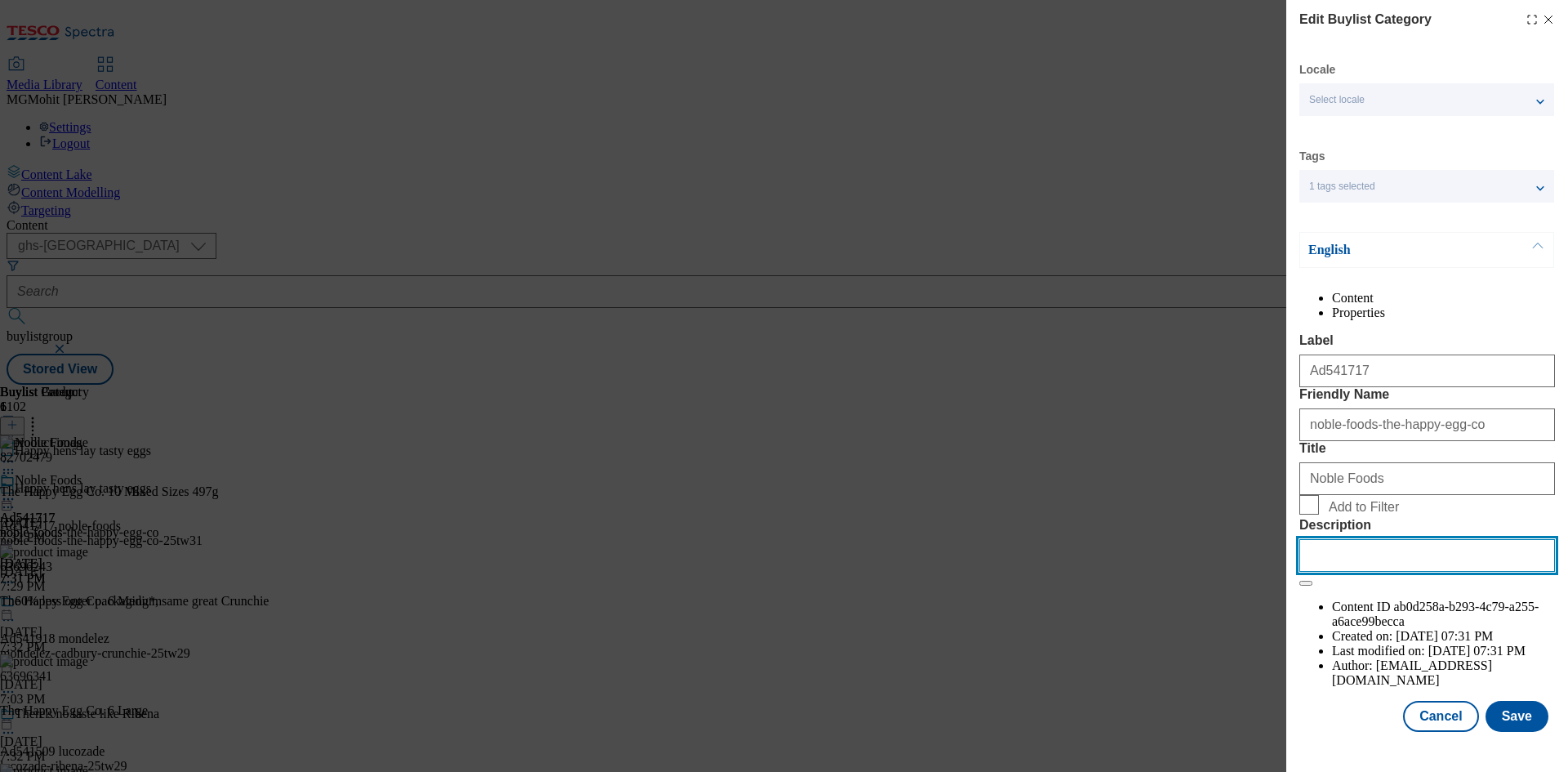
drag, startPoint x: 1361, startPoint y: 684, endPoint x: 1448, endPoint y: 670, distance: 88.1
click at [1360, 571] on input "Description" at bounding box center [1426, 555] width 256 height 33
paste input "The Happy Egg Co. 10 Mixed Sizes 497g"
type input "The Happy Egg Co. 10 Mixed Sizes 497g"
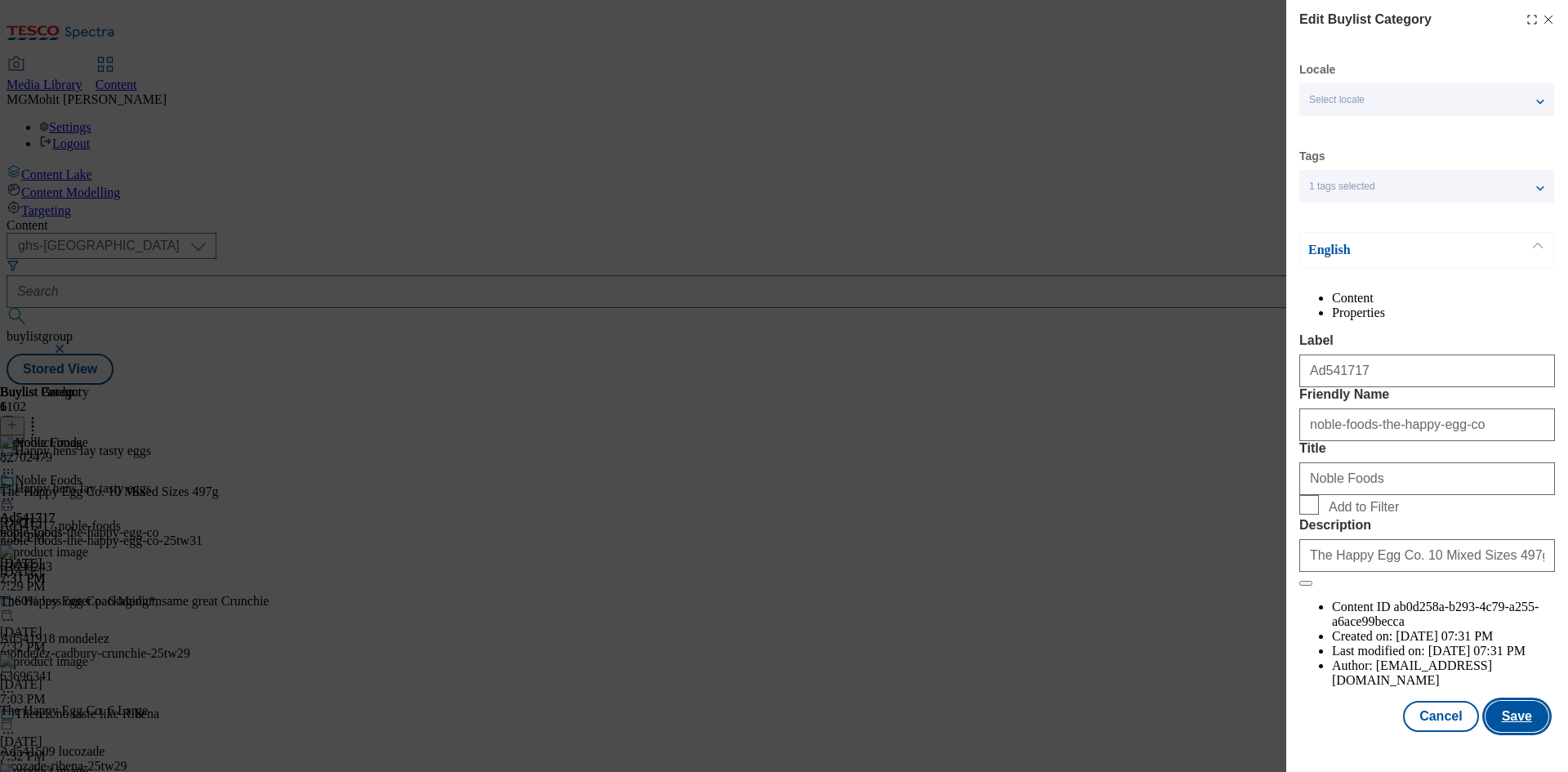
click at [1500, 719] on button "Save" at bounding box center [1516, 716] width 63 height 31
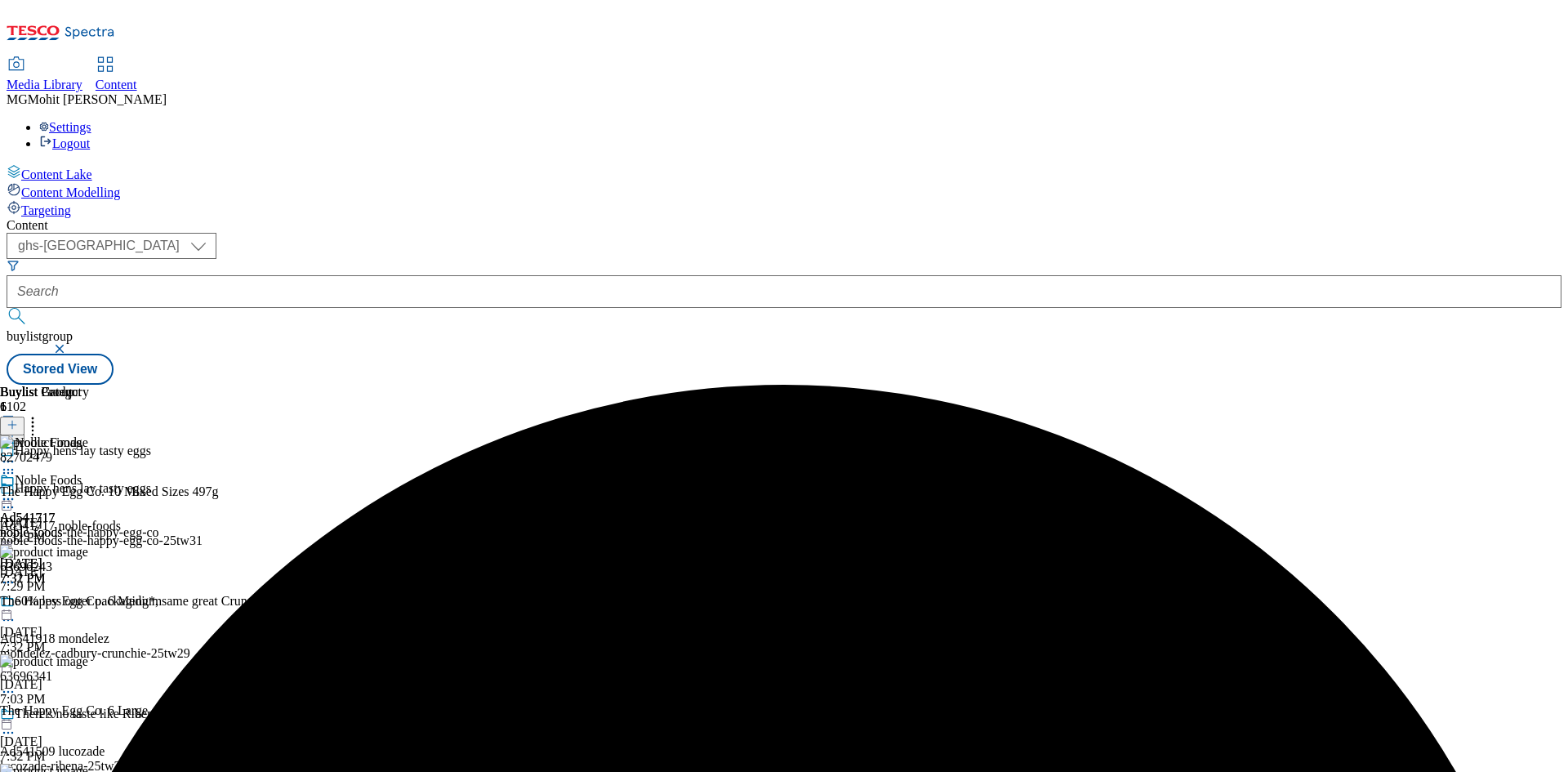
click at [16, 491] on icon at bounding box center [8, 498] width 16 height 16
click at [70, 528] on span "Edit" at bounding box center [60, 534] width 19 height 12
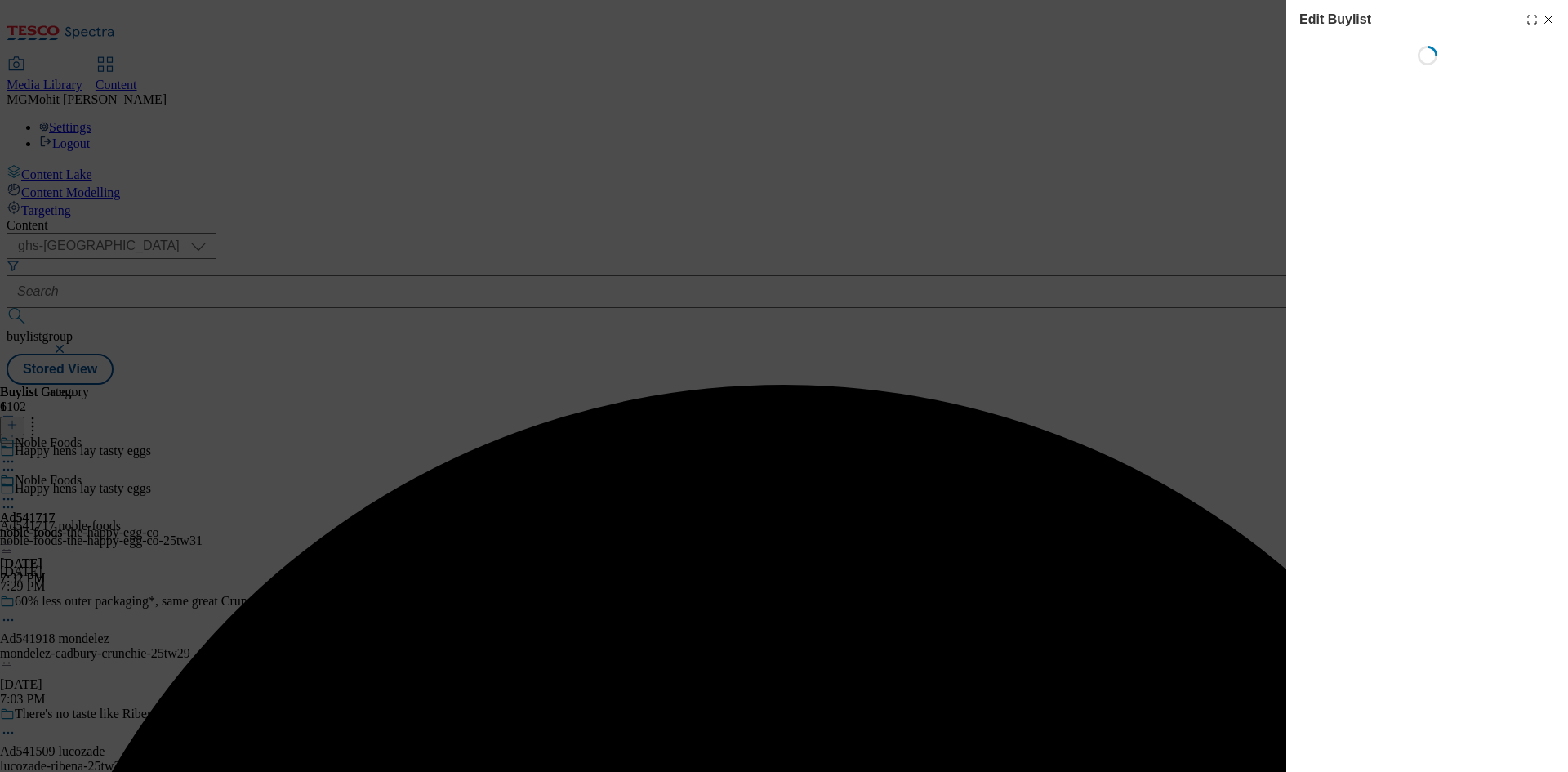
select select "tactical"
select select "supplier funded short term 1-3 weeks"
select select "dunnhumby"
select select "Banner"
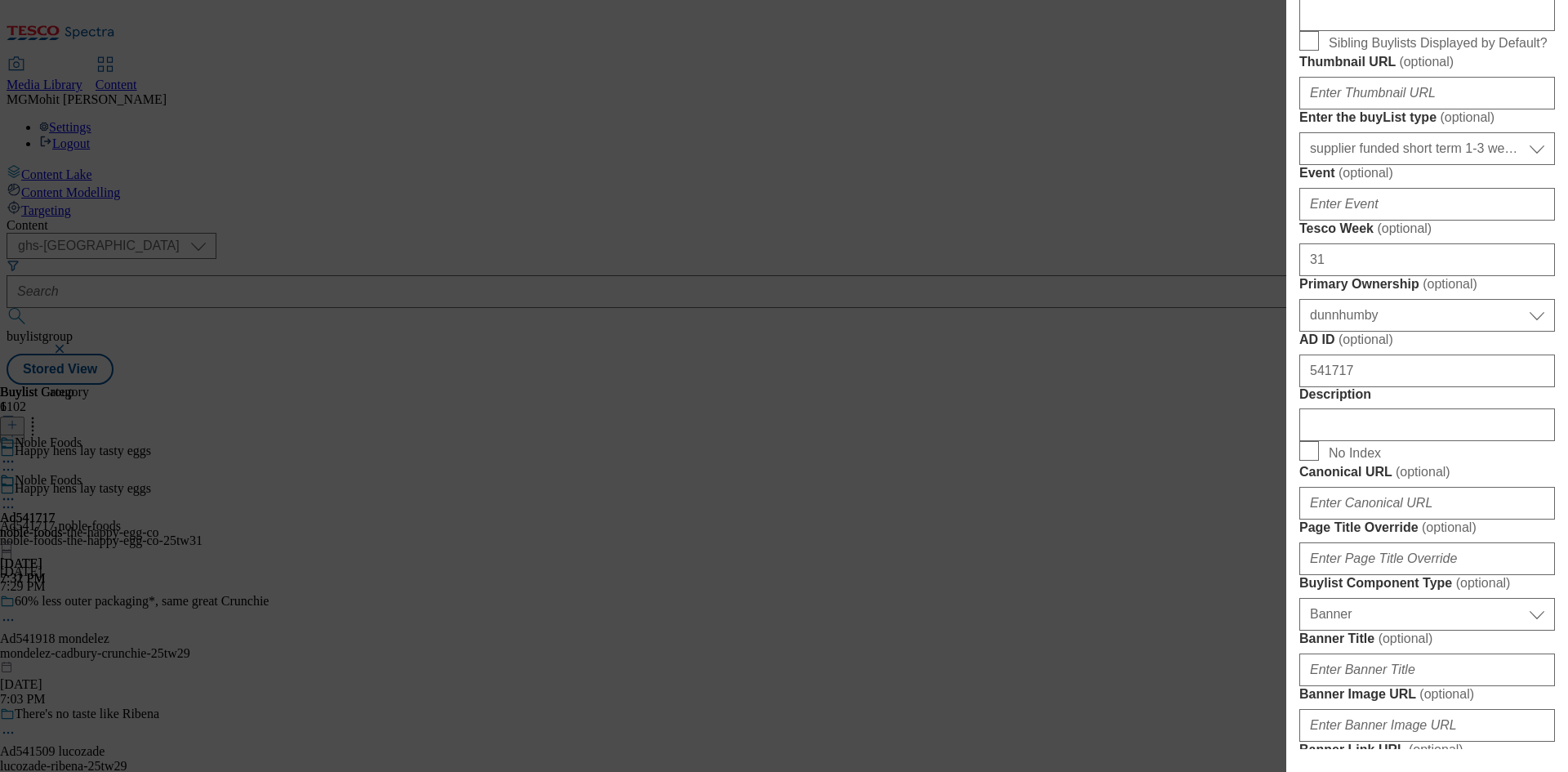
scroll to position [980, 0]
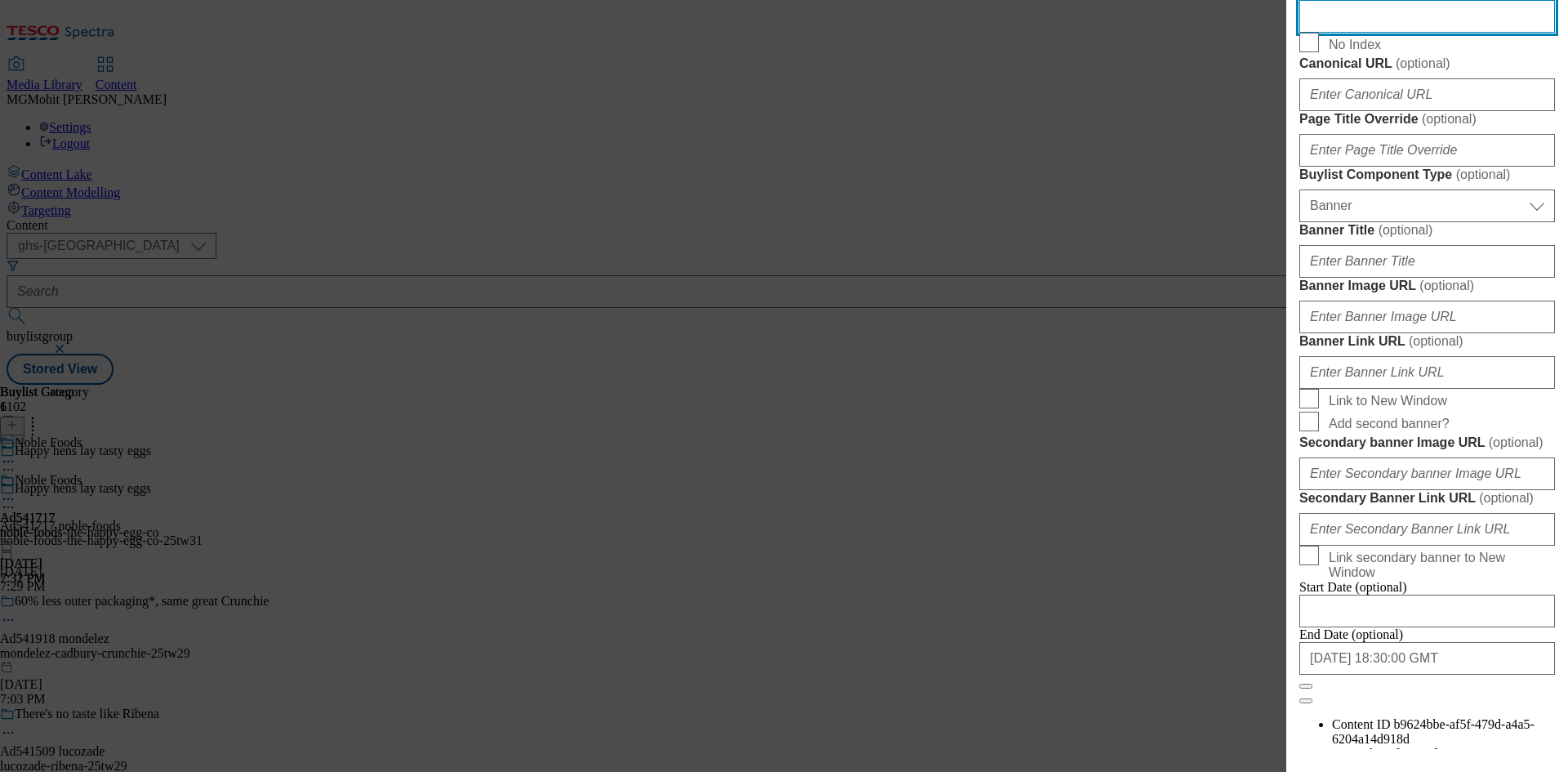
click at [1322, 33] on input "Description" at bounding box center [1426, 16] width 256 height 33
paste input "The Happy Egg Co. 10 Mixed Sizes 497g"
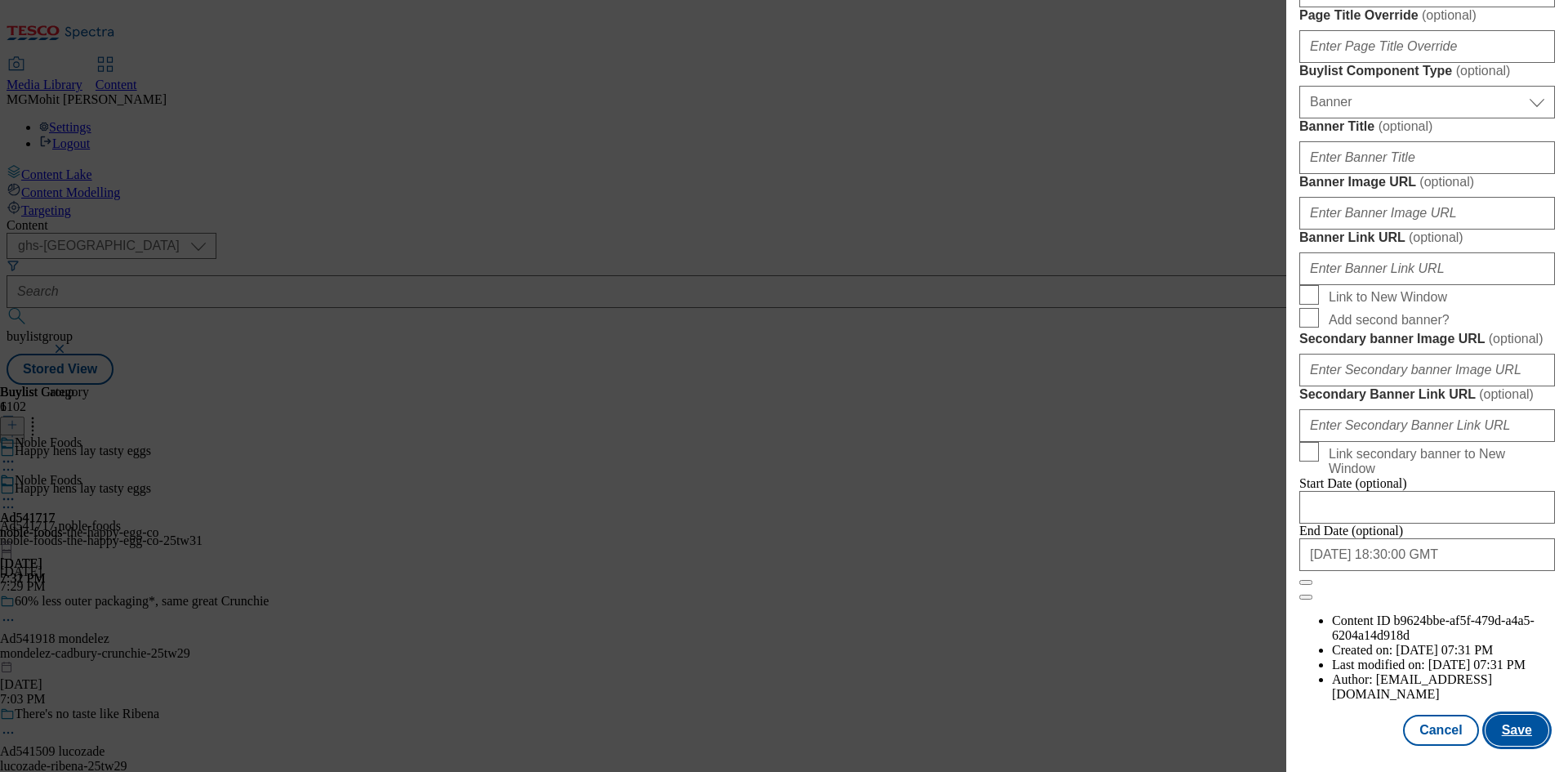
type input "The Happy Egg Co. 10 Mixed Sizes 497g"
click at [1505, 739] on button "Save" at bounding box center [1516, 730] width 63 height 31
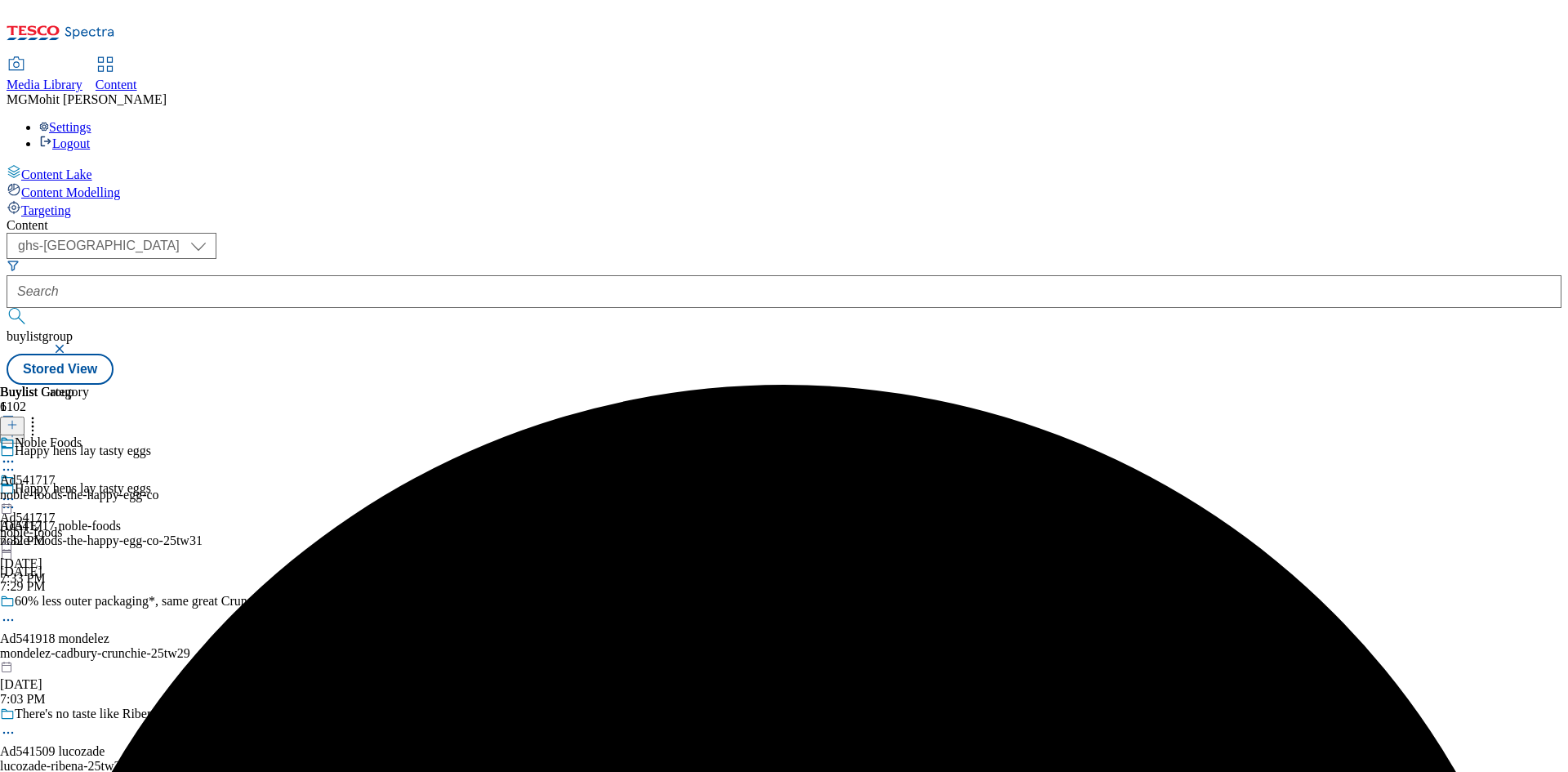
click at [16, 499] on icon at bounding box center [8, 507] width 16 height 16
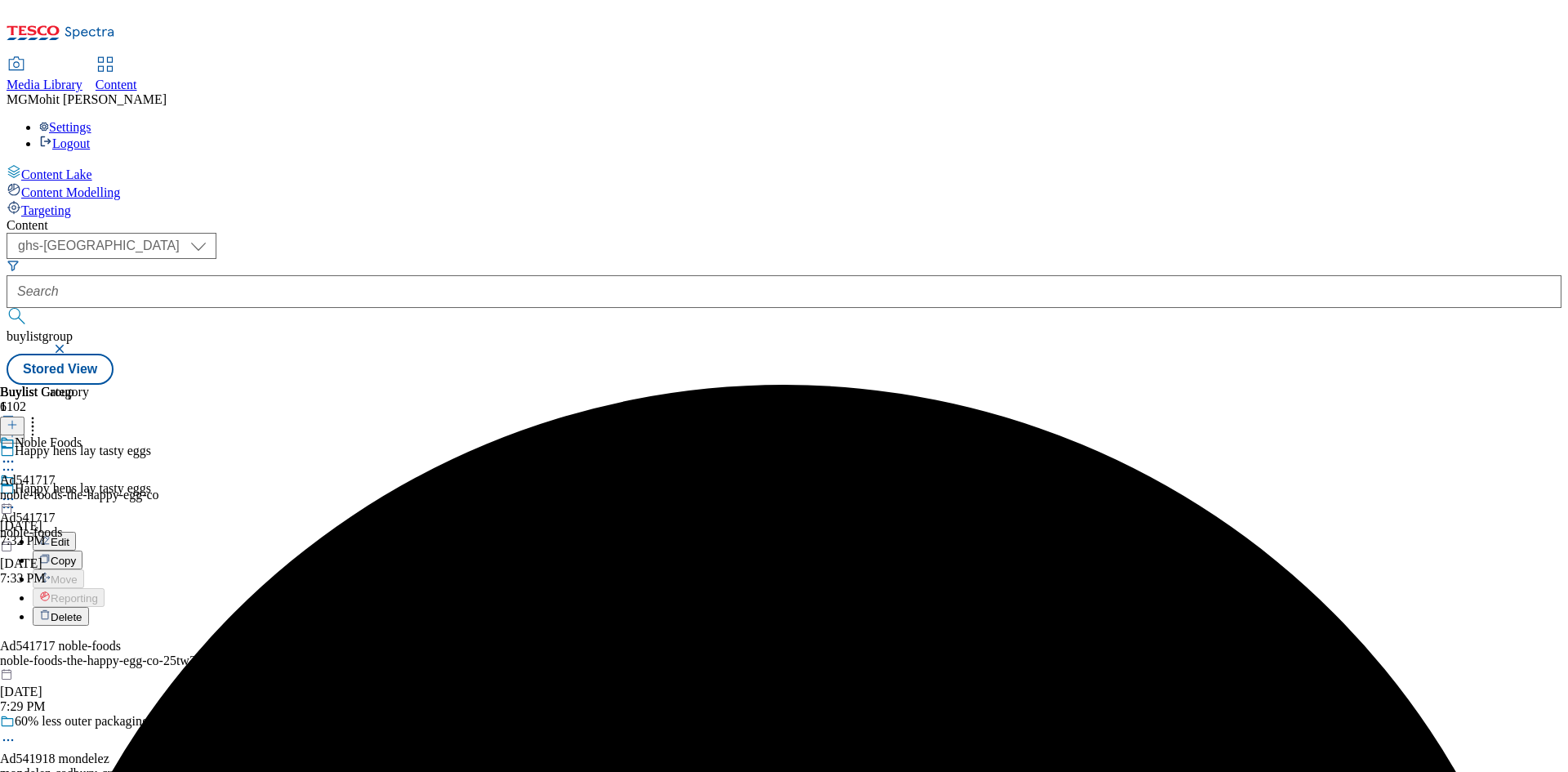
click at [70, 535] on span "Edit" at bounding box center [60, 541] width 19 height 12
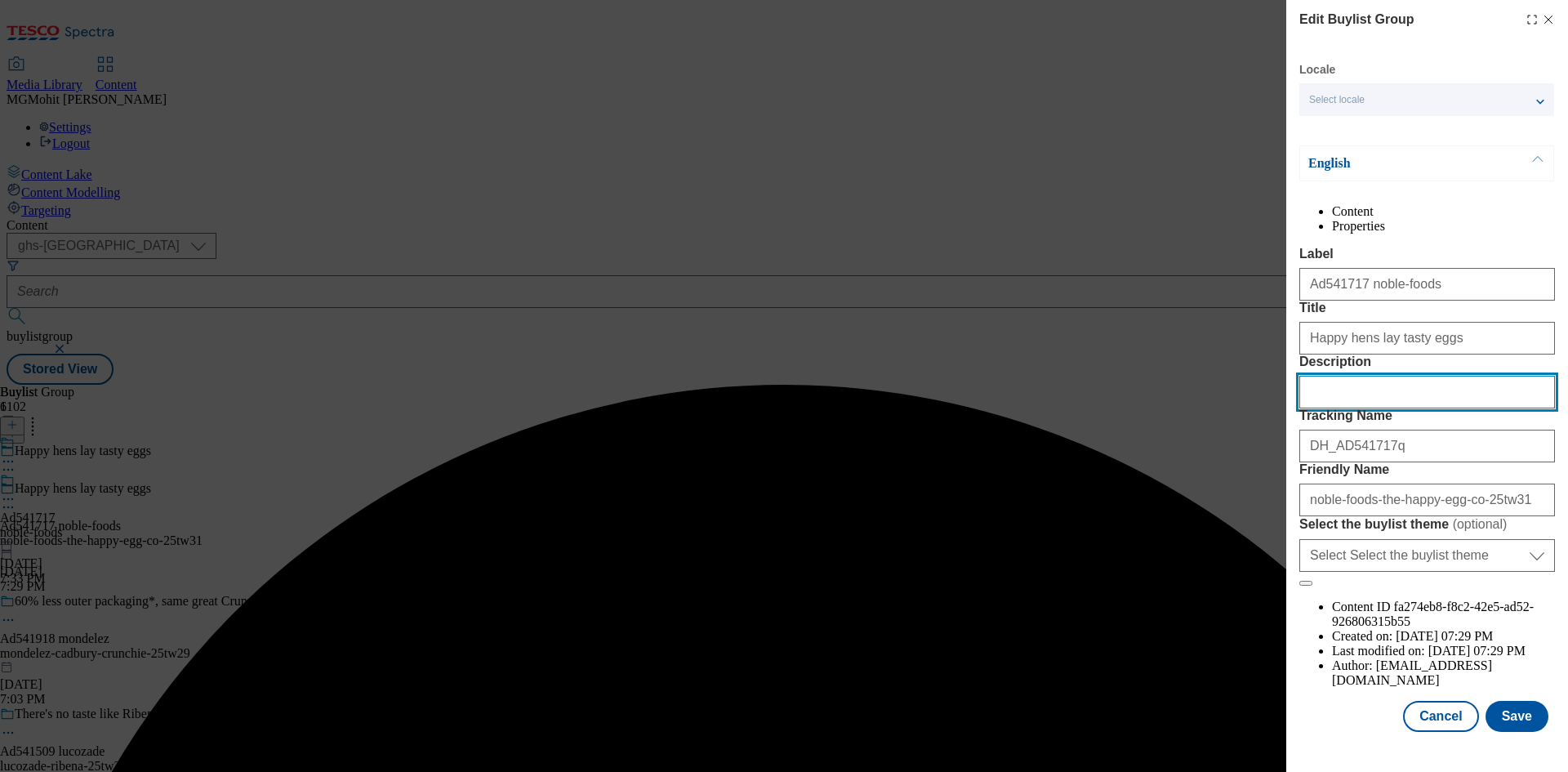
click at [1346, 408] on input "Description" at bounding box center [1426, 392] width 256 height 33
paste input "The Happy Egg Co. 10 Mixed Sizes 497g"
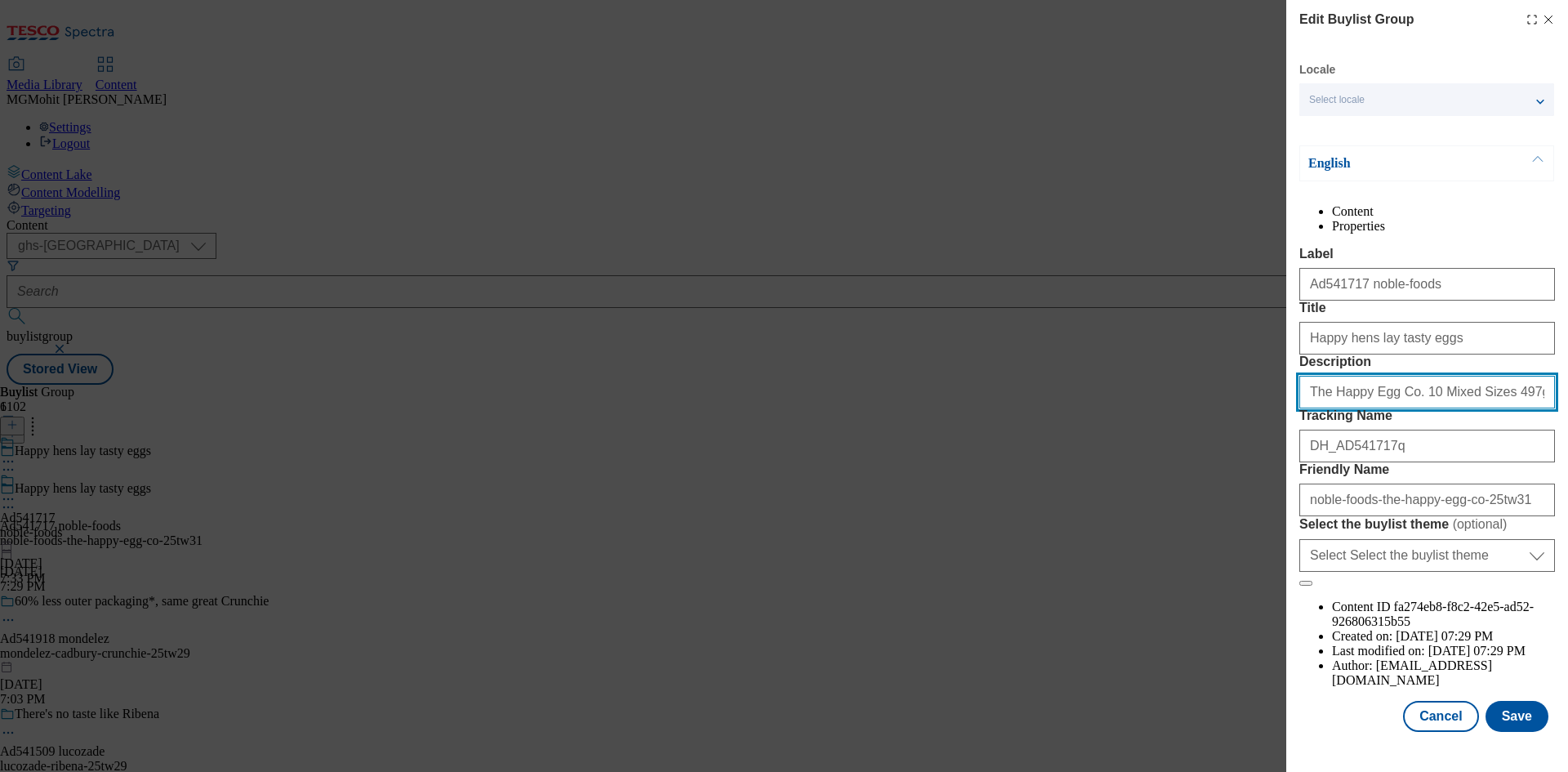
scroll to position [63, 0]
type input "The Happy Egg Co. 10 Mixed Sizes 497g"
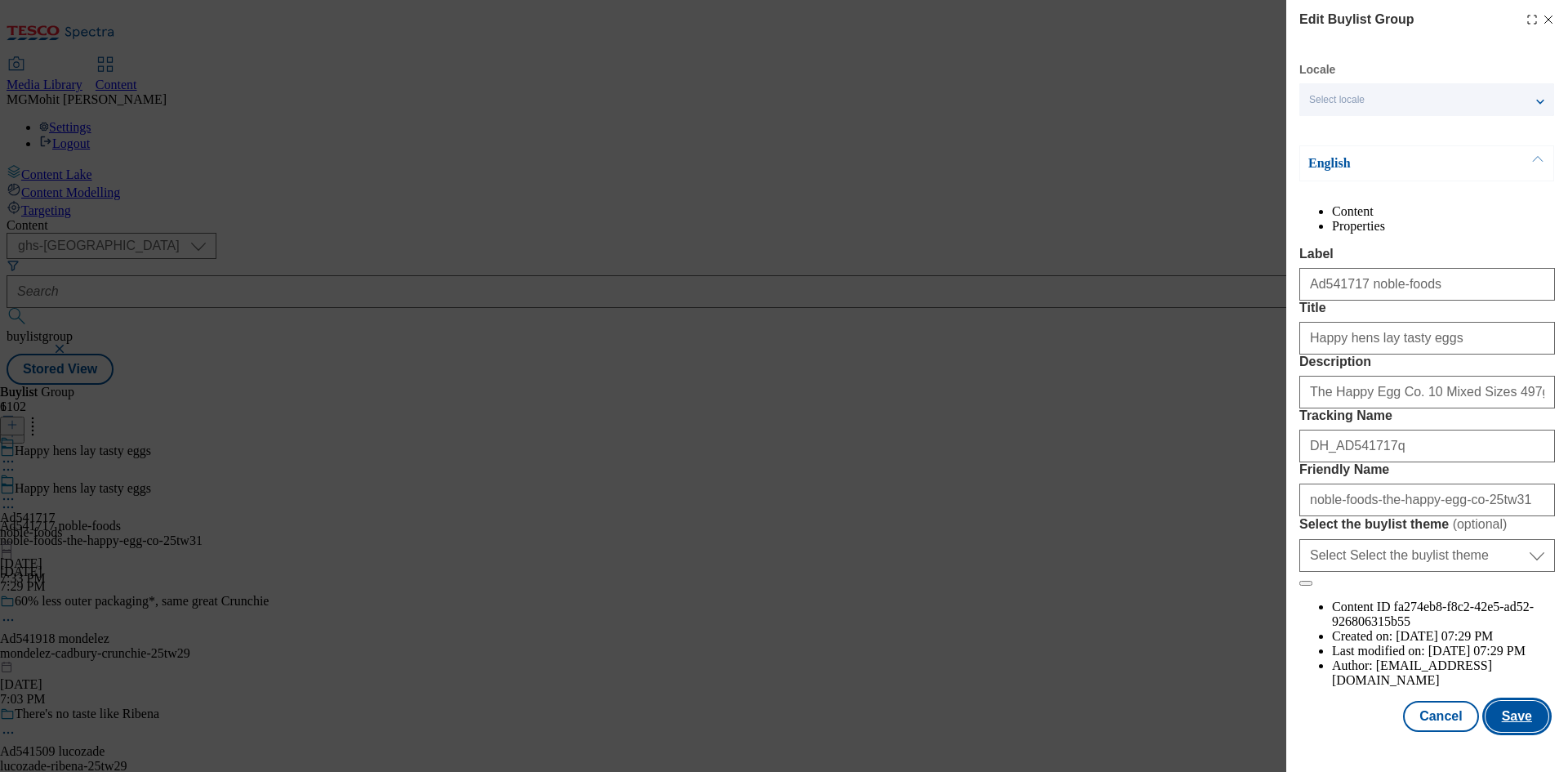
click at [1504, 726] on button "Save" at bounding box center [1516, 716] width 63 height 31
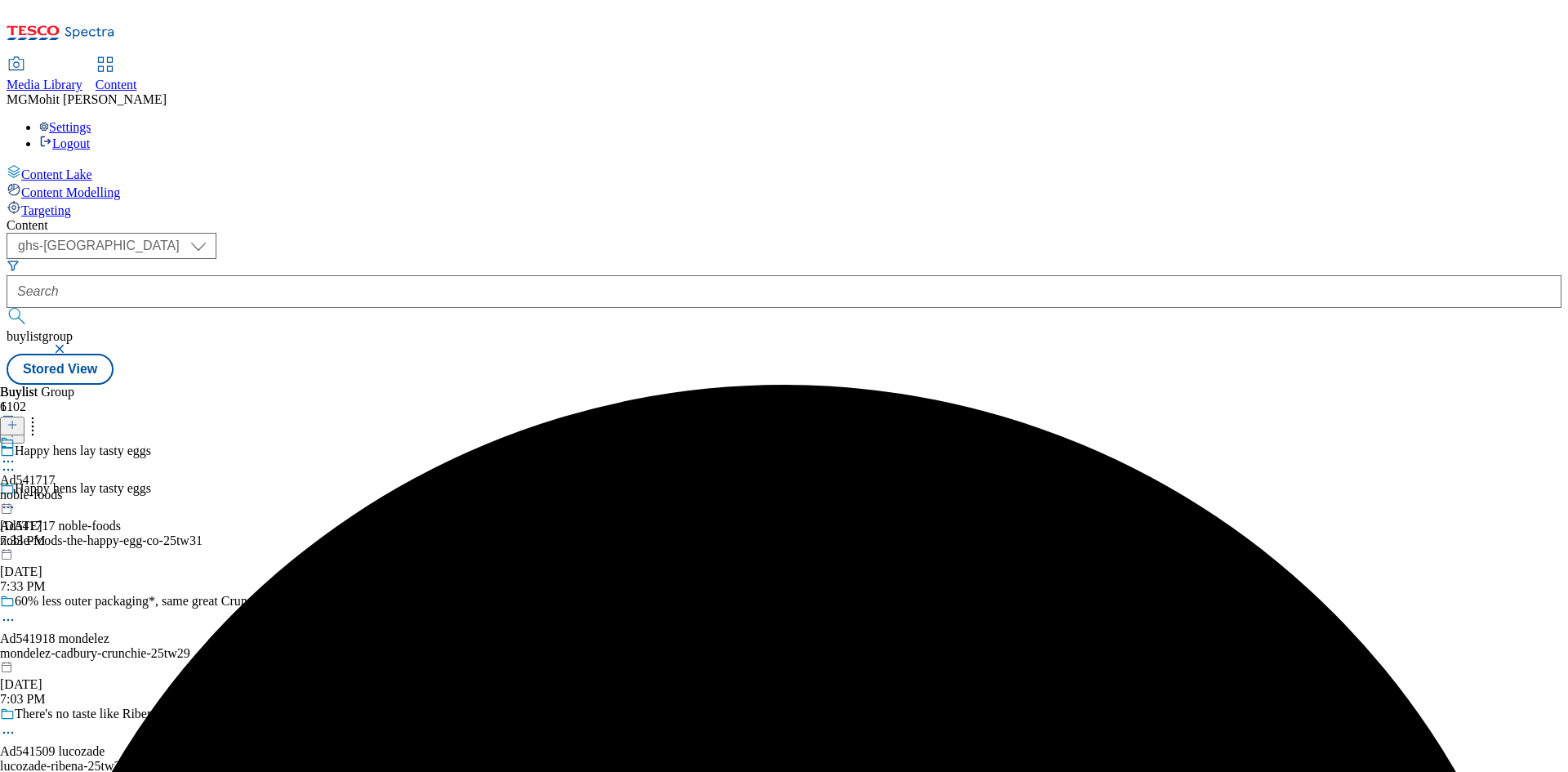
click at [16, 454] on icon at bounding box center [8, 461] width 16 height 16
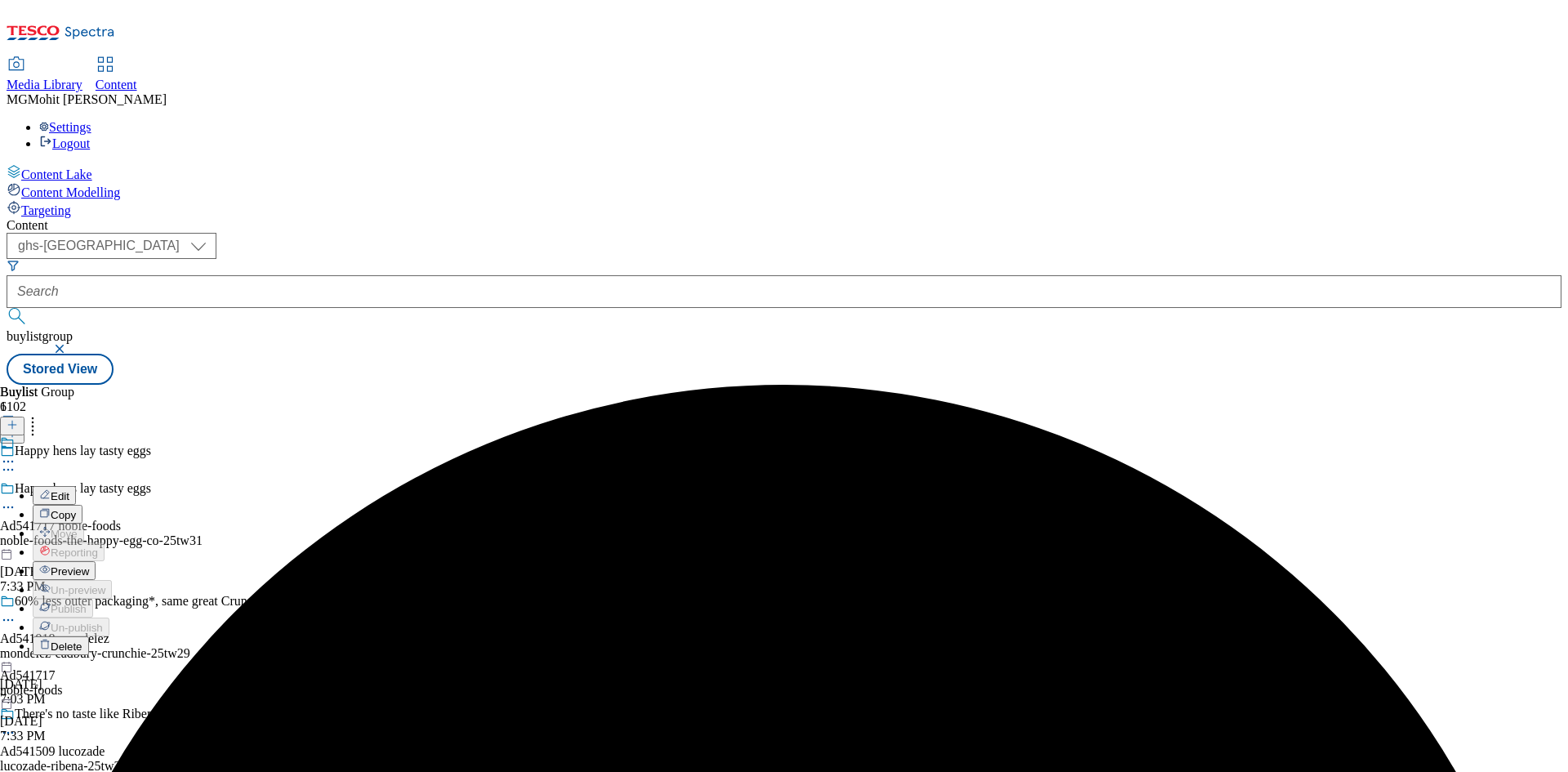
click at [89, 565] on span "Preview" at bounding box center [70, 571] width 39 height 12
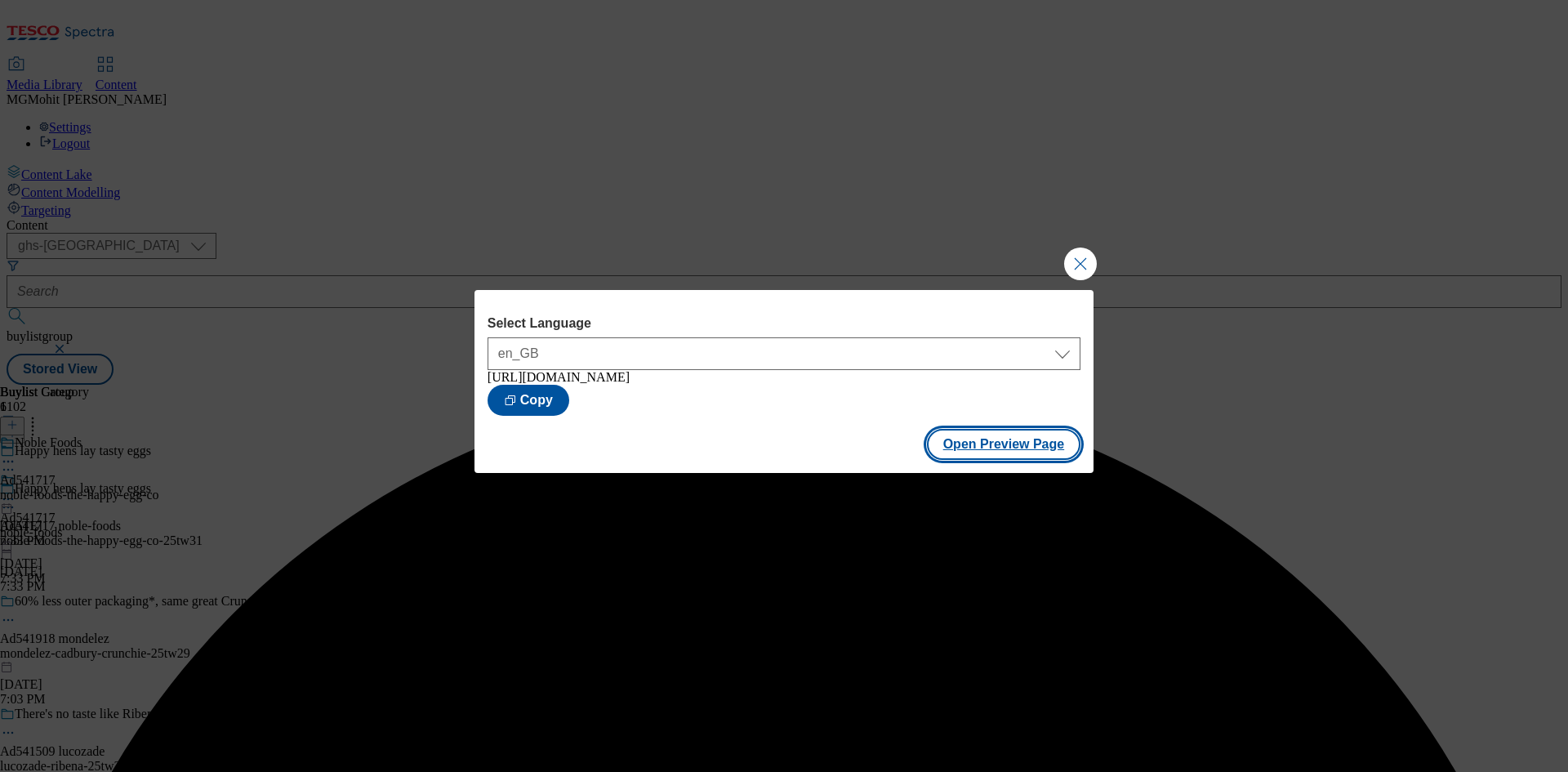
click at [1006, 443] on button "Open Preview Page" at bounding box center [1003, 444] width 154 height 31
click at [1084, 255] on button "Close Modal" at bounding box center [1080, 263] width 33 height 33
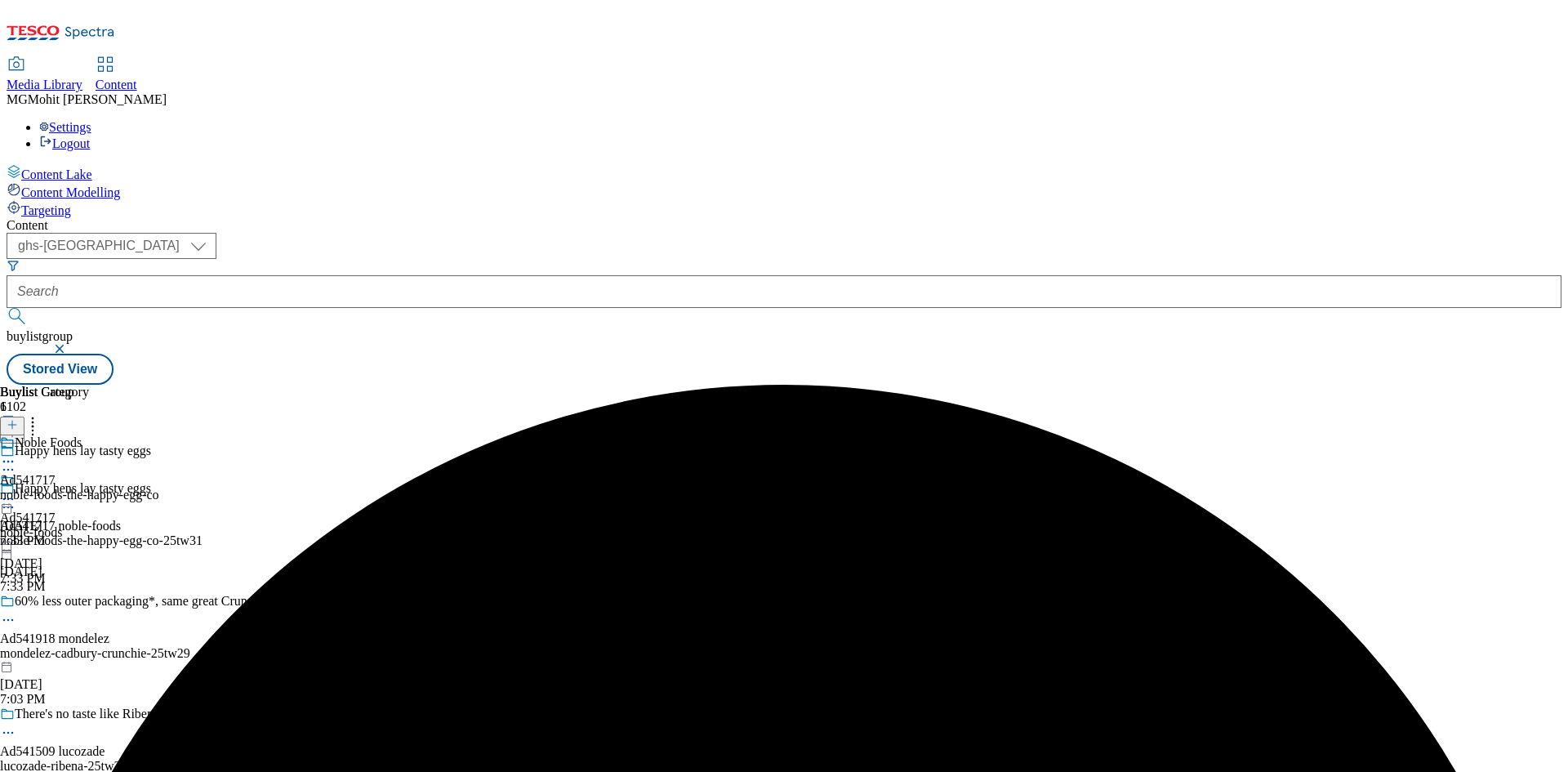
click at [16, 491] on icon at bounding box center [8, 498] width 16 height 16
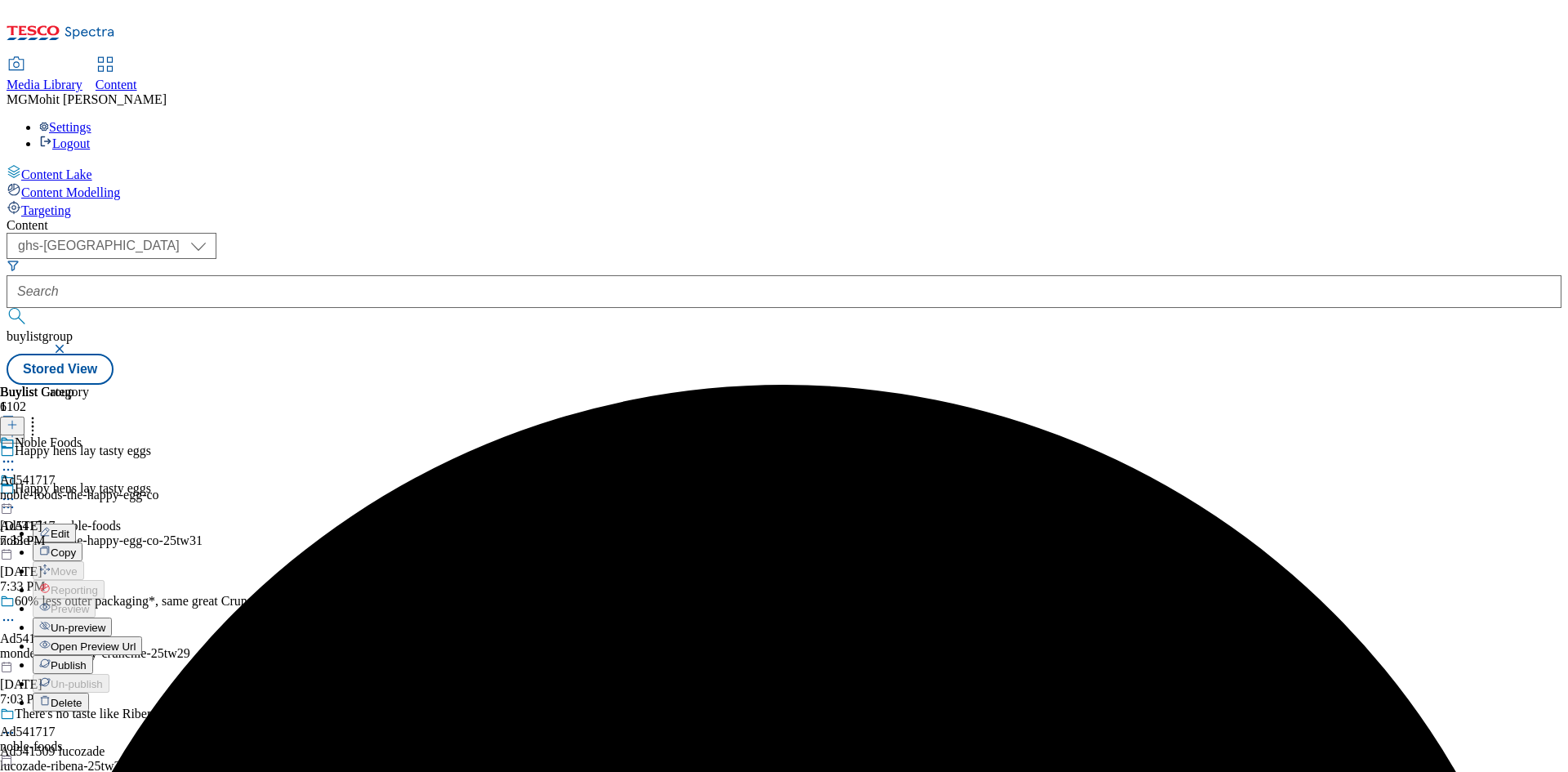
click at [87, 659] on span "Publish" at bounding box center [69, 665] width 36 height 12
